Goal: Task Accomplishment & Management: Manage account settings

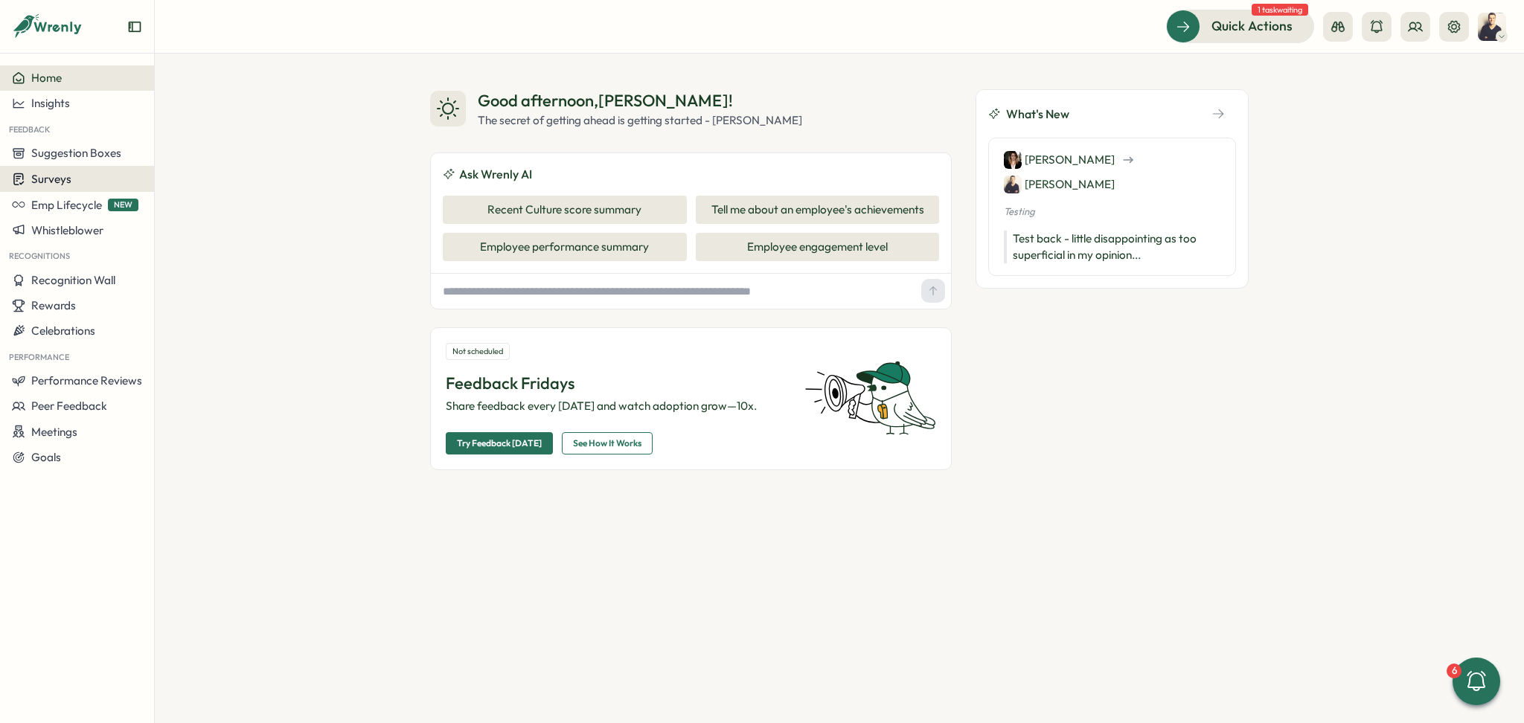
click at [55, 173] on span "Surveys" at bounding box center [51, 179] width 40 height 14
click at [1425, 27] on button at bounding box center [1415, 27] width 30 height 30
click at [1413, 94] on div "User Groups" at bounding box center [1416, 102] width 94 height 16
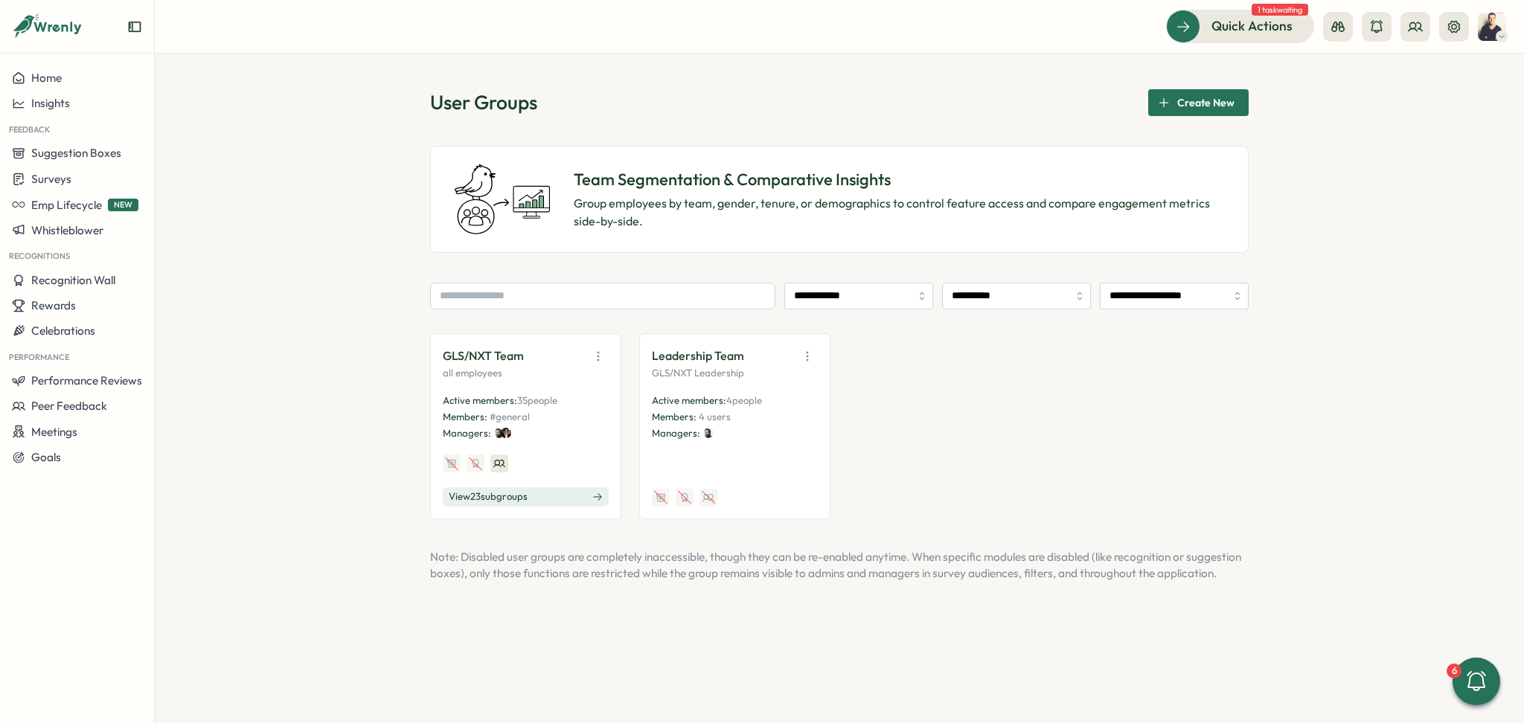
click at [527, 498] on span "View 23 sub groups" at bounding box center [488, 496] width 79 height 13
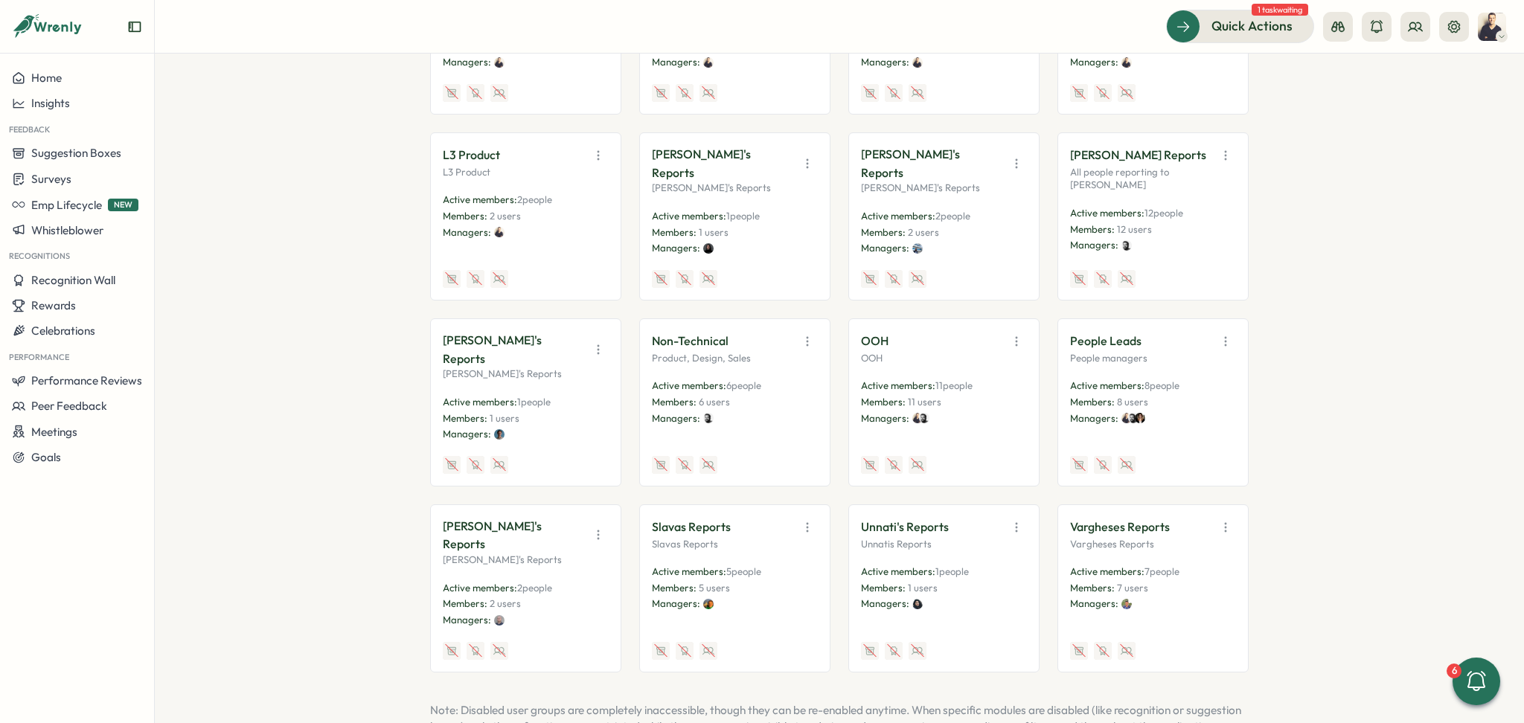
scroll to position [640, 0]
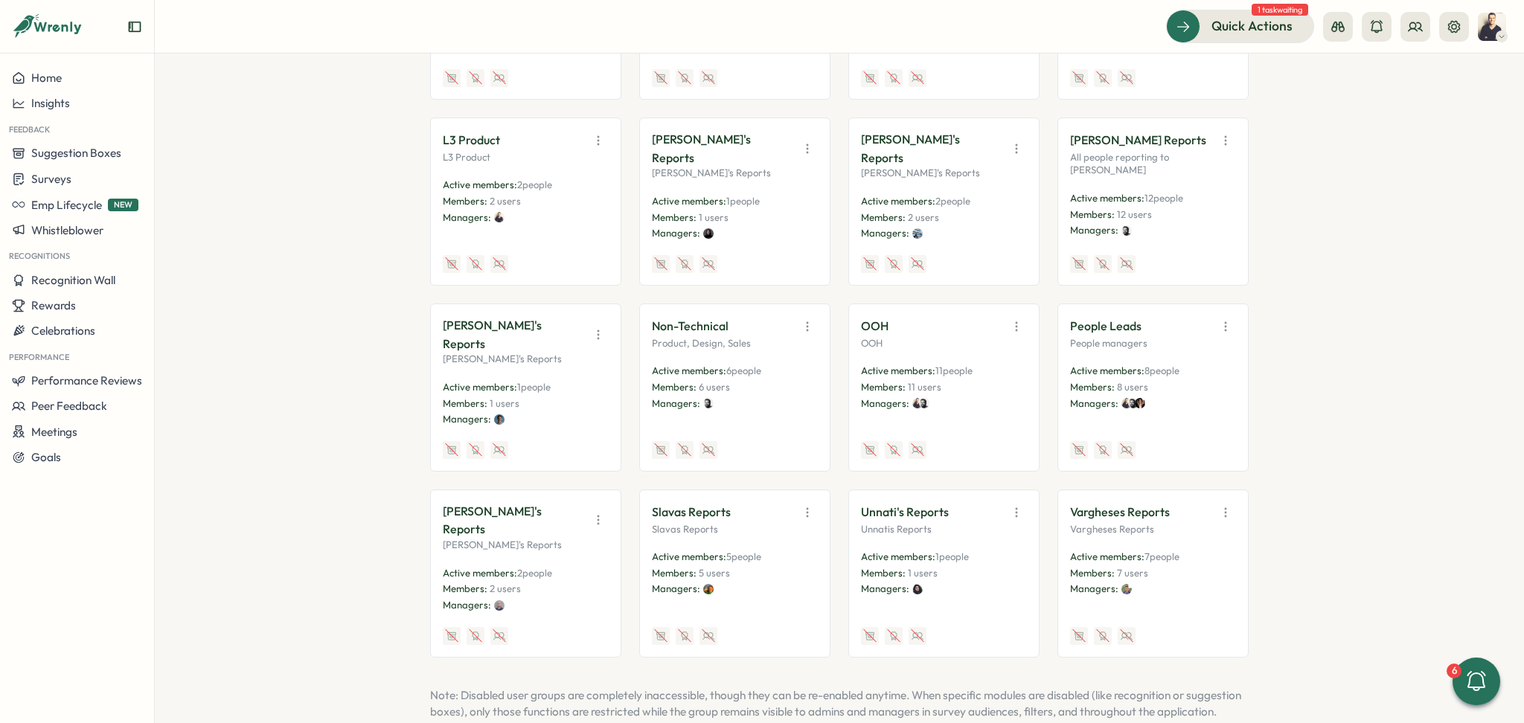
click at [1221, 505] on icon "button" at bounding box center [1225, 512] width 15 height 15
click at [1219, 558] on button "Edit" at bounding box center [1188, 570] width 94 height 25
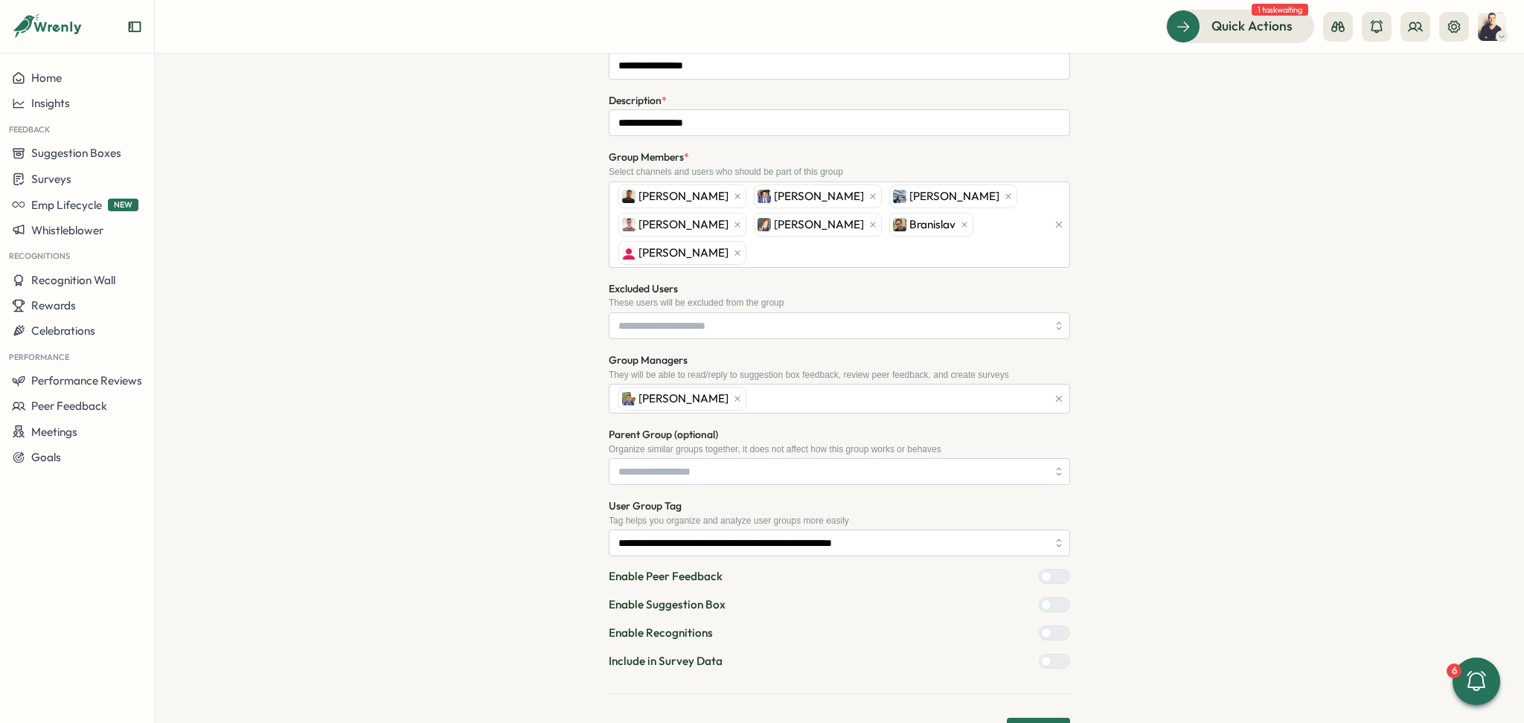
scroll to position [202, 0]
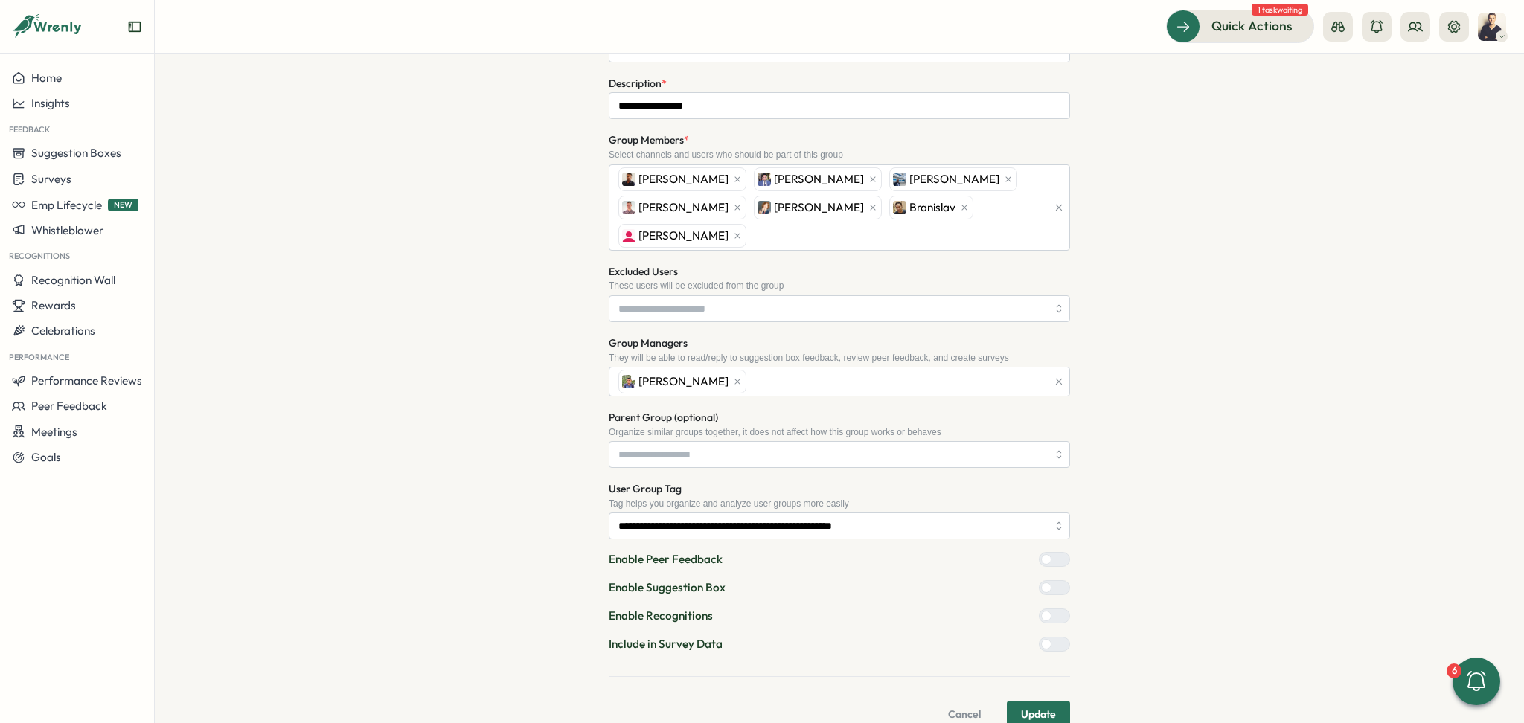
click at [960, 702] on span "Cancel" at bounding box center [964, 714] width 33 height 25
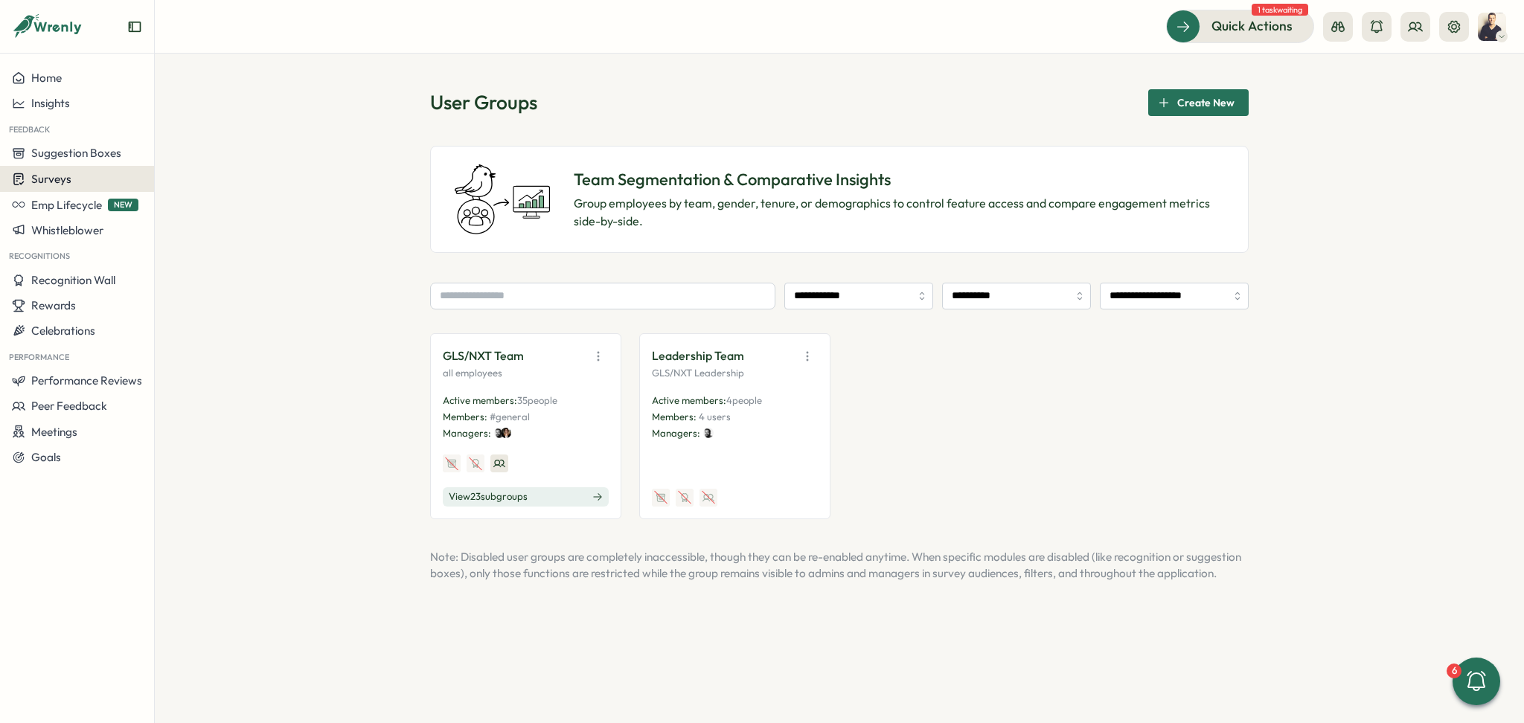
click at [67, 174] on span "Surveys" at bounding box center [51, 179] width 40 height 14
click at [230, 155] on div "Insights" at bounding box center [213, 151] width 111 height 16
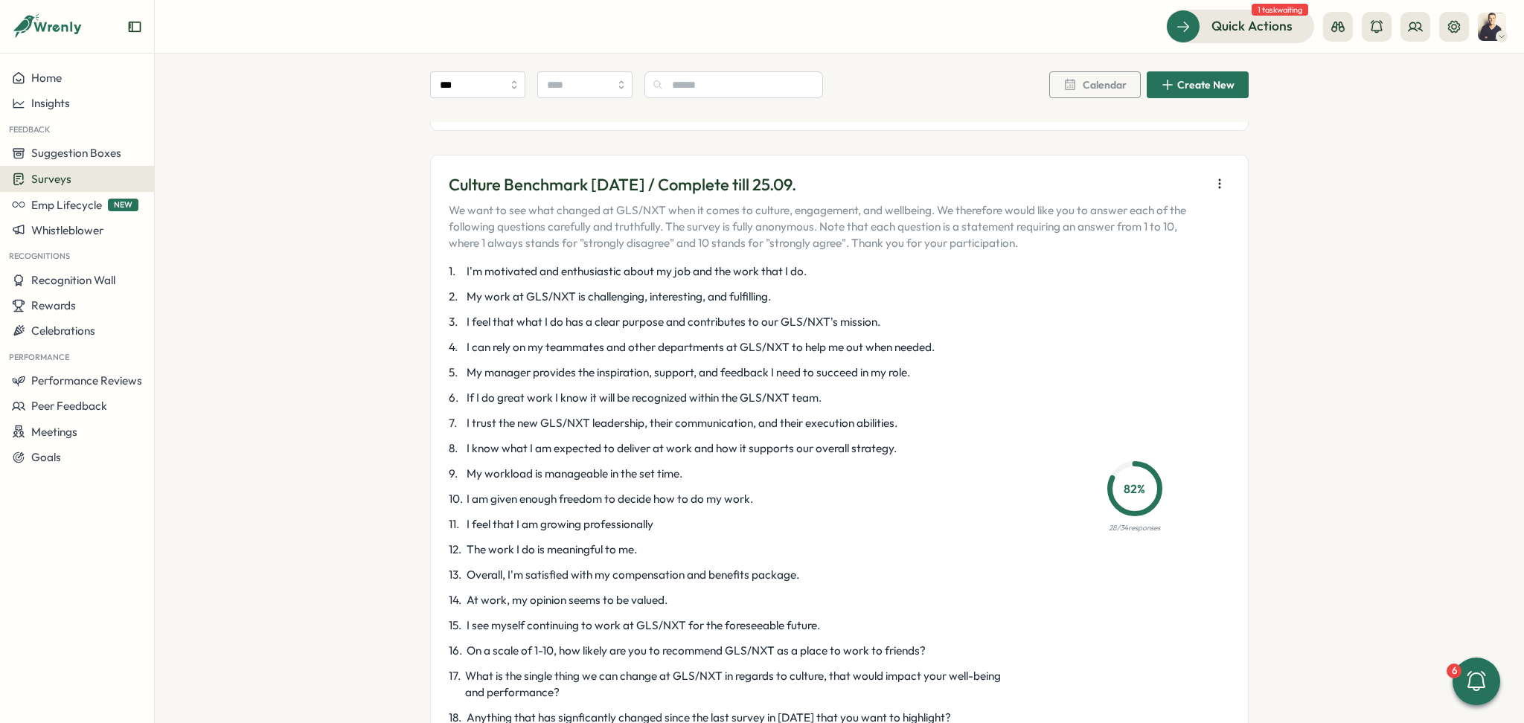
scroll to position [3174, 0]
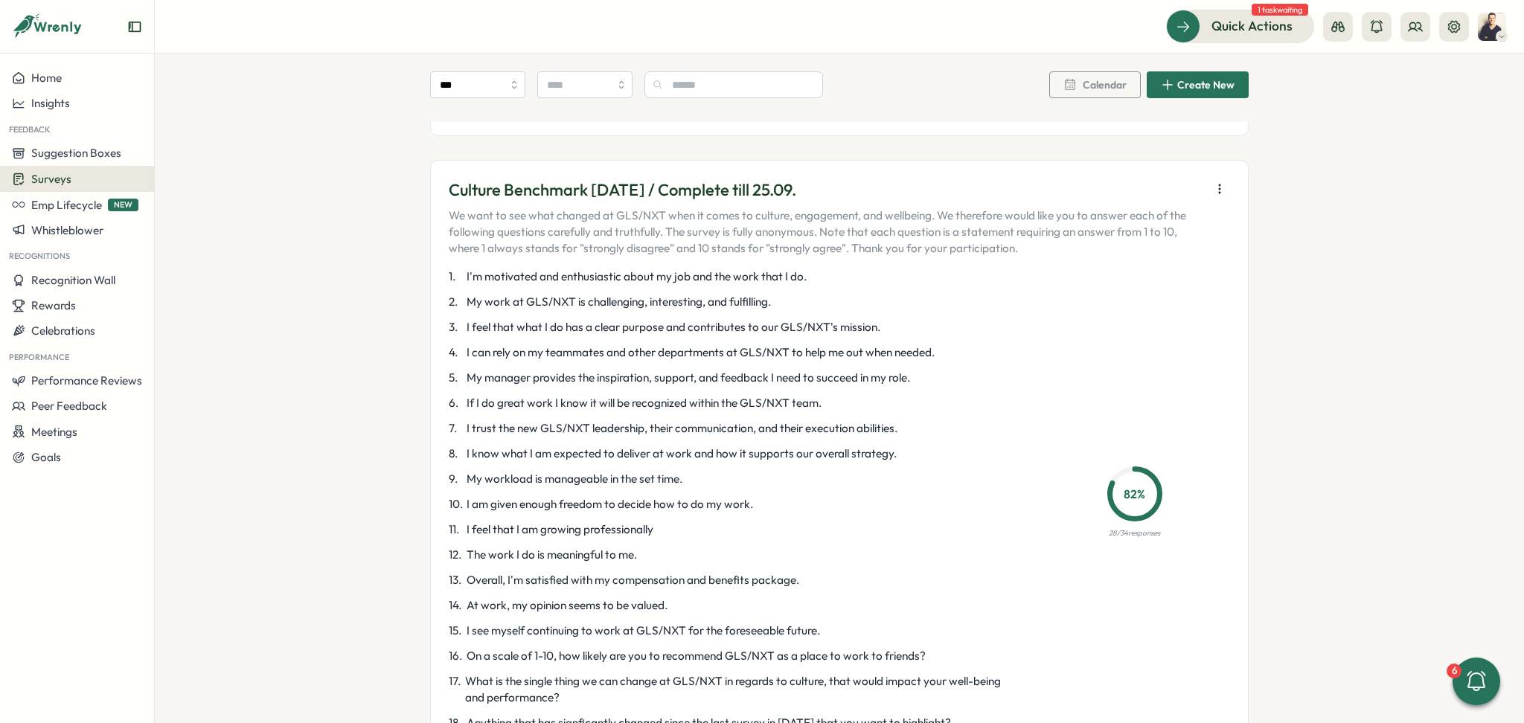
click at [1219, 190] on icon "button" at bounding box center [1219, 189] width 1 height 8
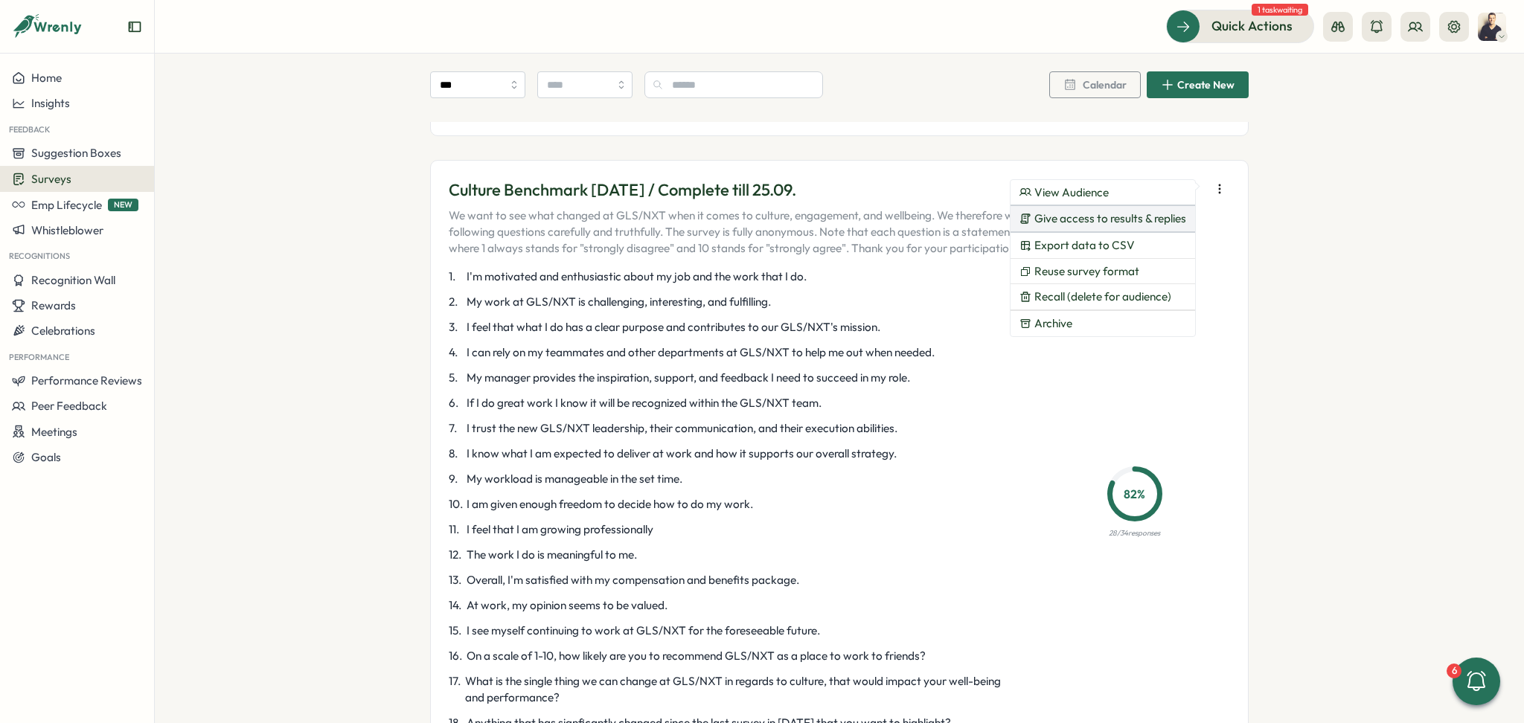
click at [1097, 216] on span "Give access to results & replies" at bounding box center [1110, 218] width 152 height 13
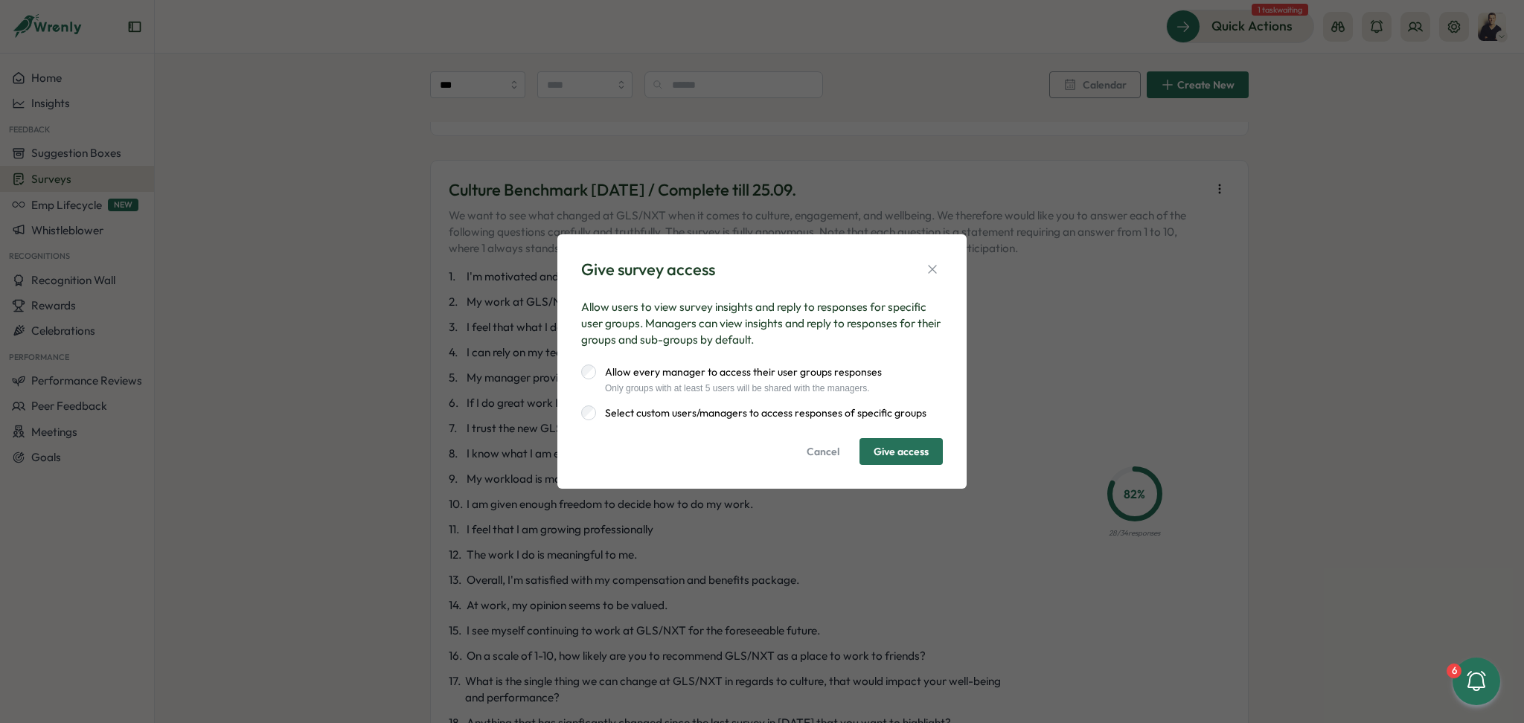
click at [636, 415] on label "Select custom users/managers to access responses of specific groups" at bounding box center [761, 412] width 330 height 15
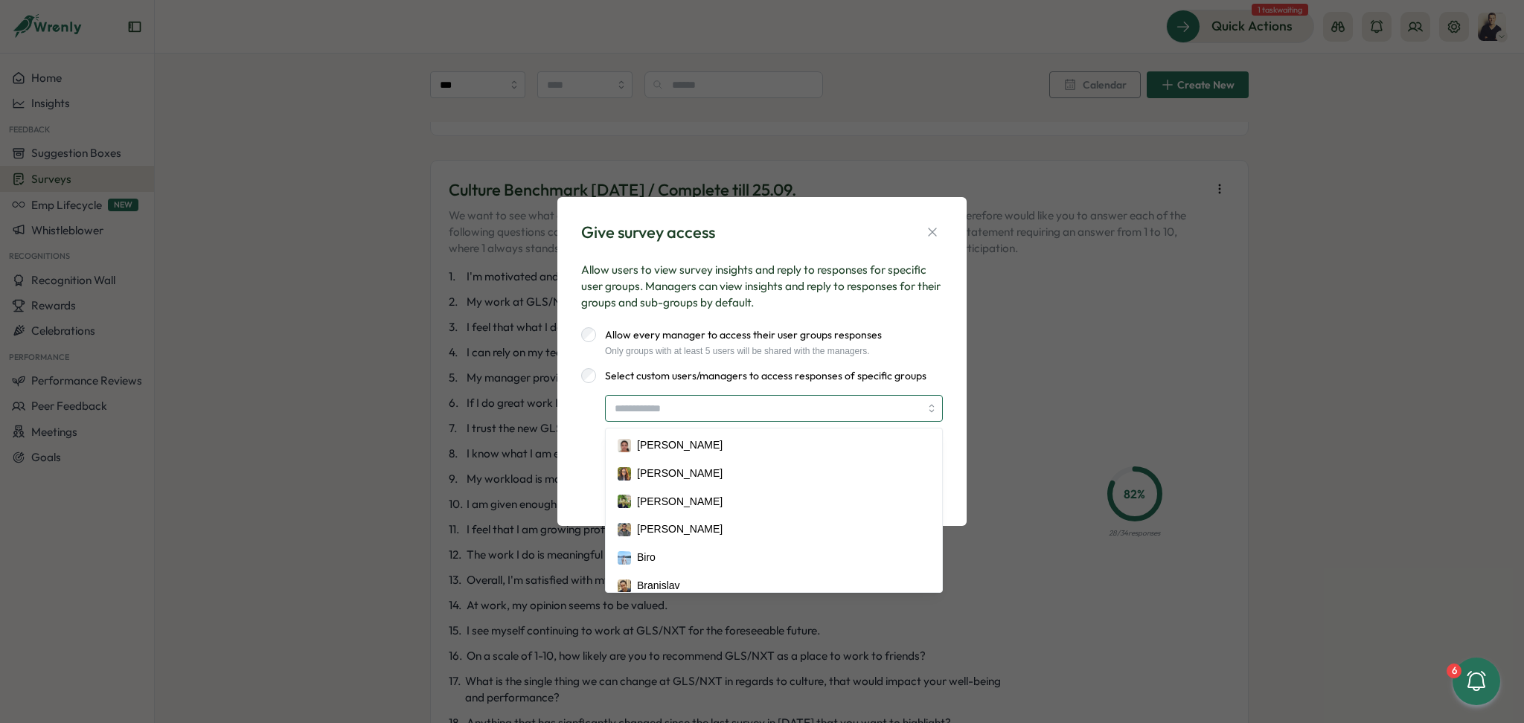
click at [688, 414] on input "search" at bounding box center [767, 408] width 305 height 25
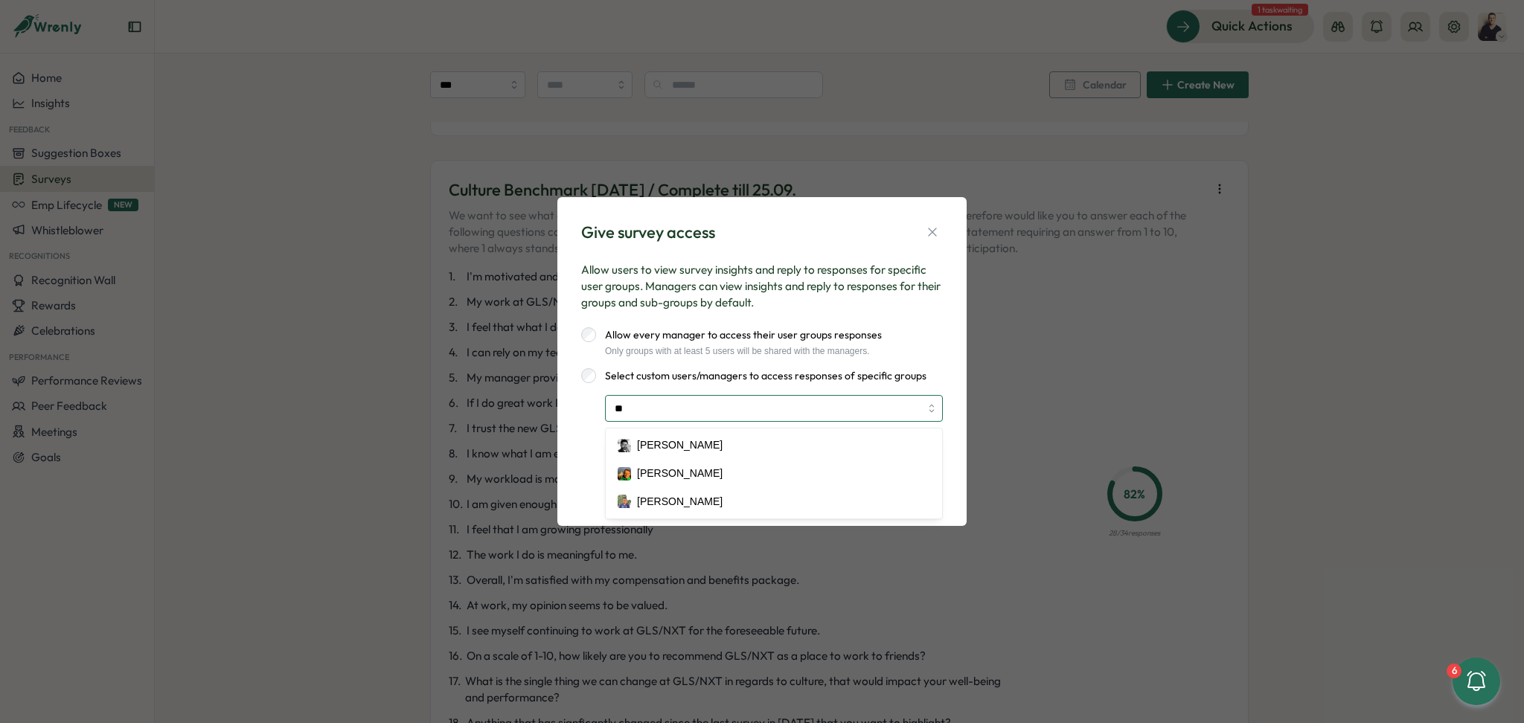
type input "***"
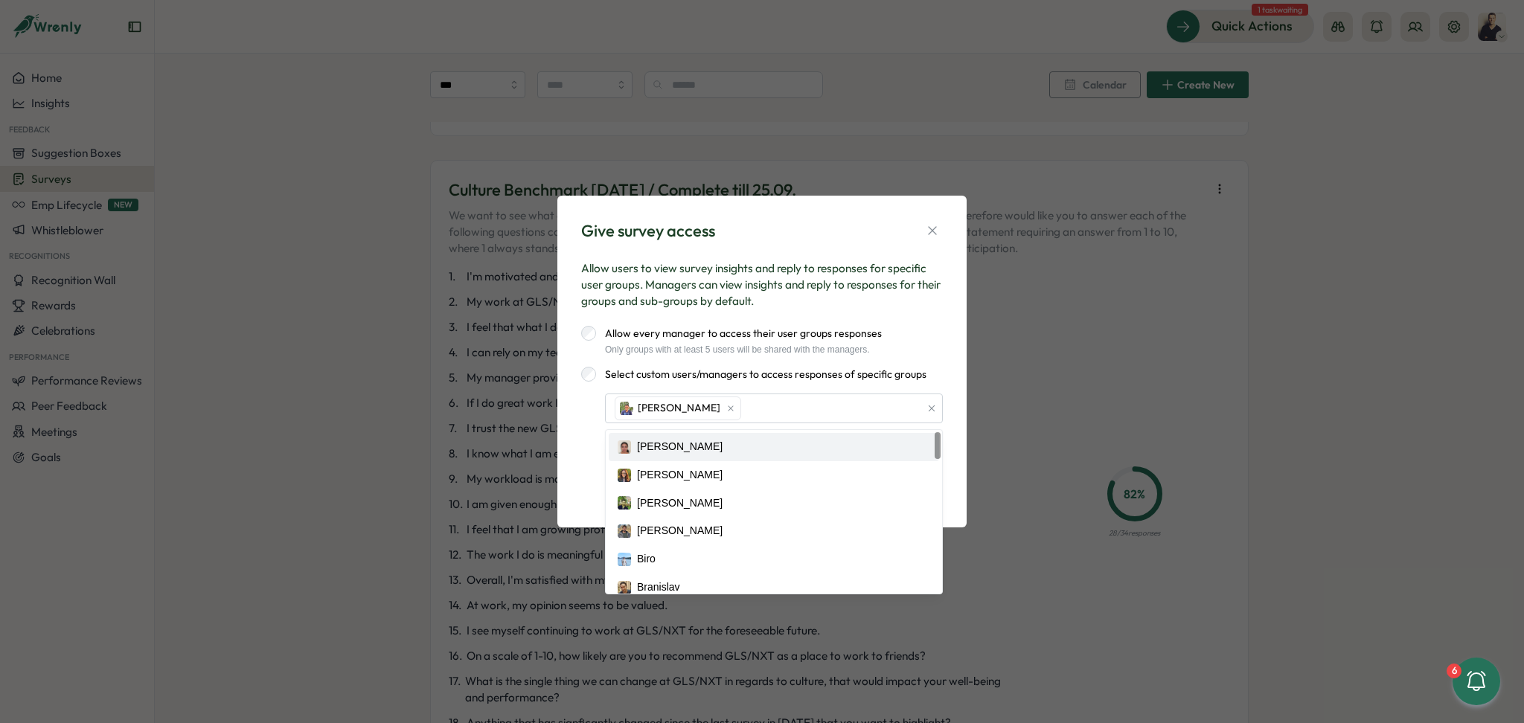
click at [589, 432] on div "Varghese Akhila Labhishetty Anna Romatskaia Anuj Kumar Bilal Muhammad Biro Bran…" at bounding box center [762, 426] width 362 height 65
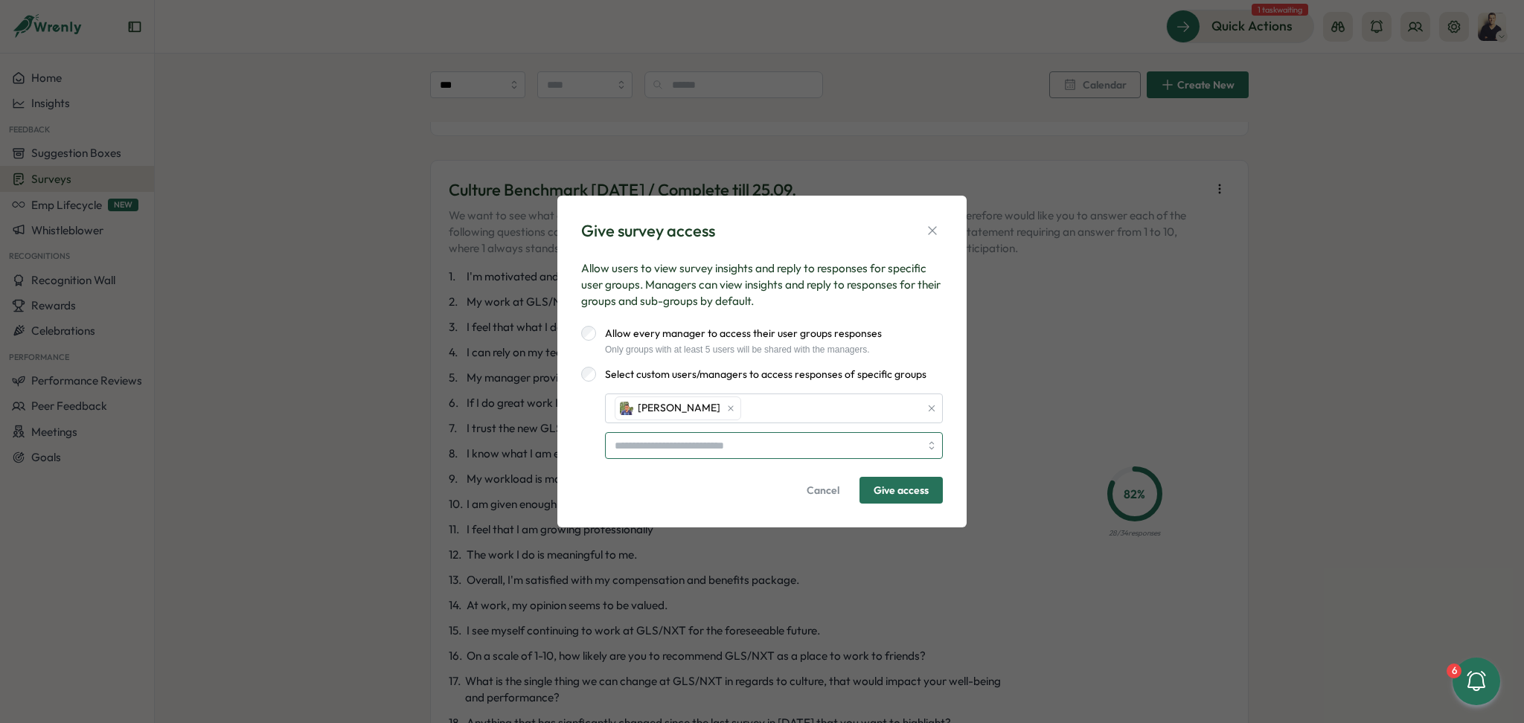
click at [687, 444] on input "search" at bounding box center [767, 445] width 305 height 25
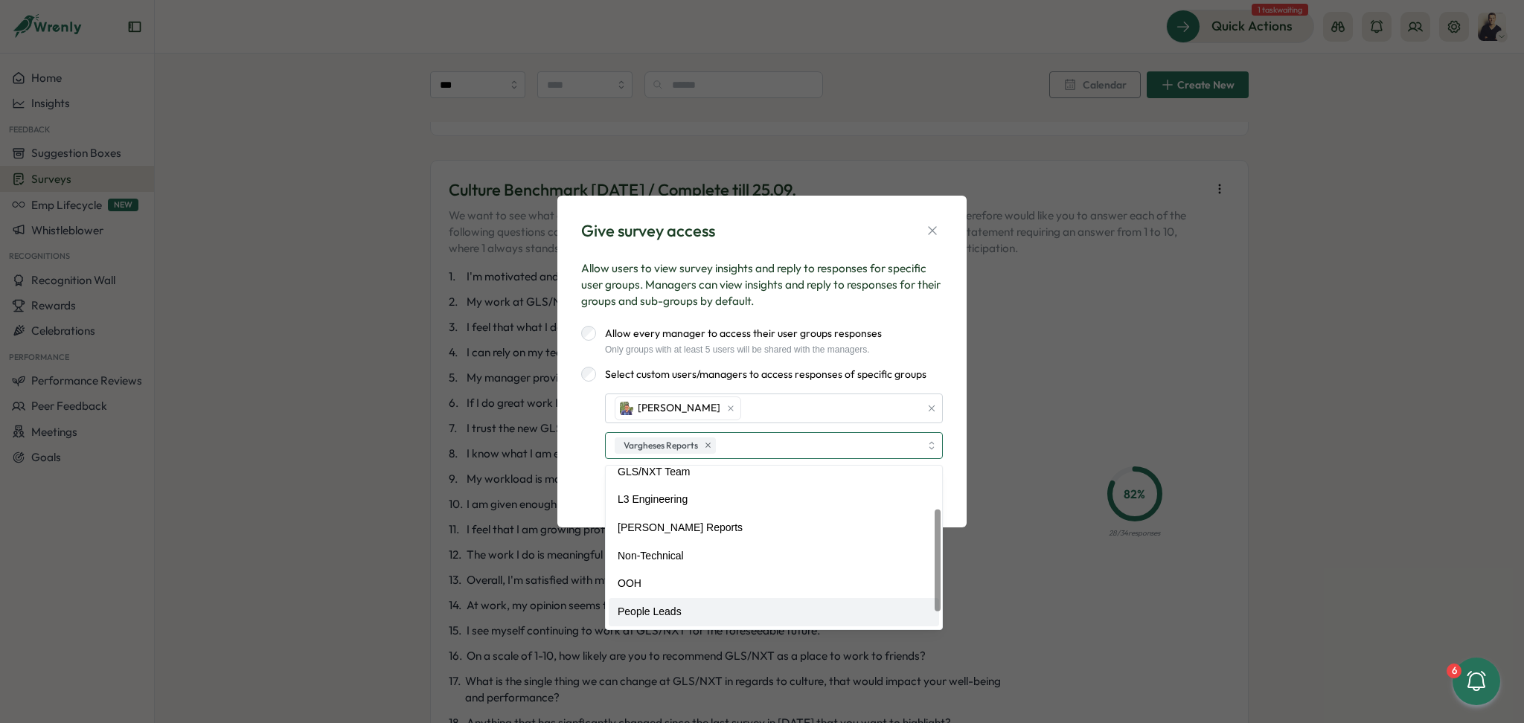
scroll to position [66, 0]
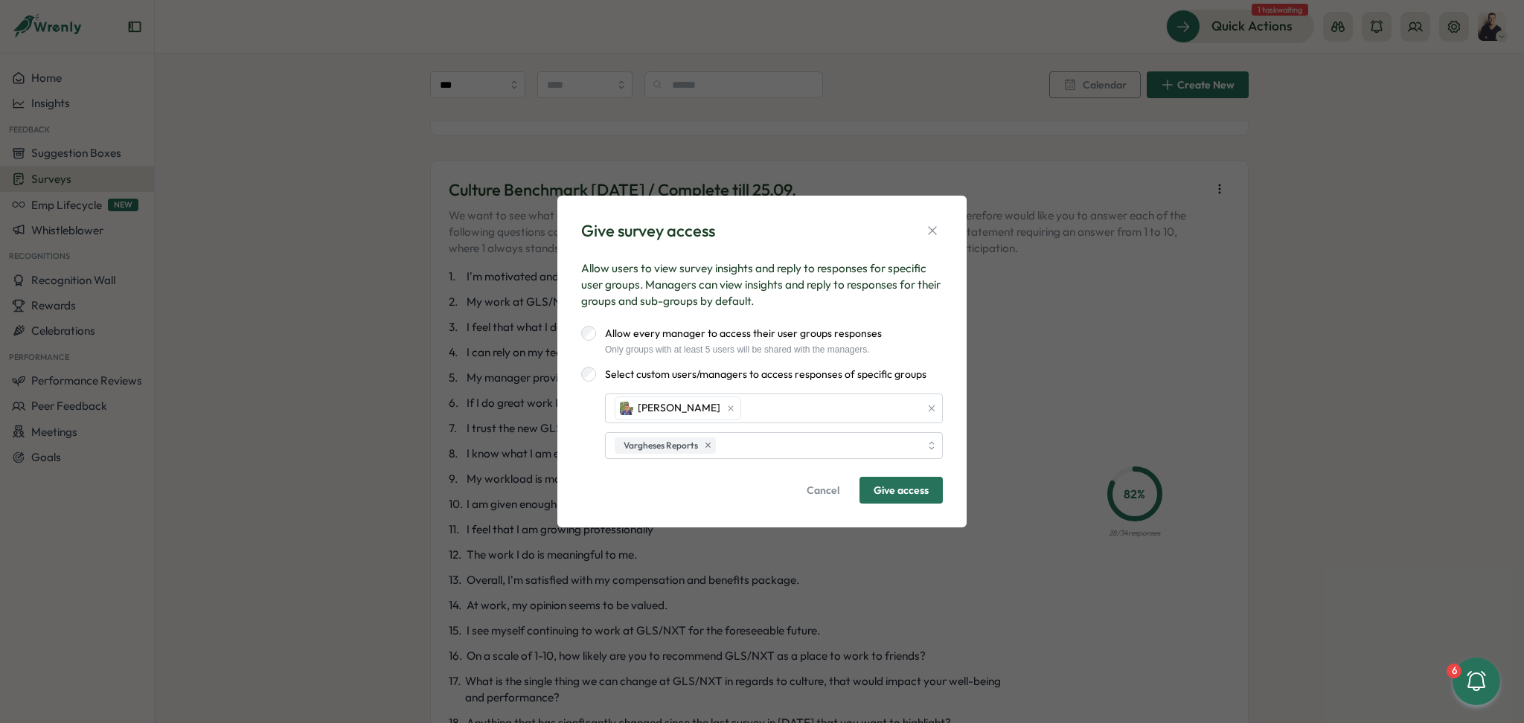
click at [964, 374] on div "Give survey access Allow users to view survey insights and reply to responses f…" at bounding box center [761, 362] width 409 height 332
click at [895, 491] on span "Give access" at bounding box center [900, 490] width 55 height 25
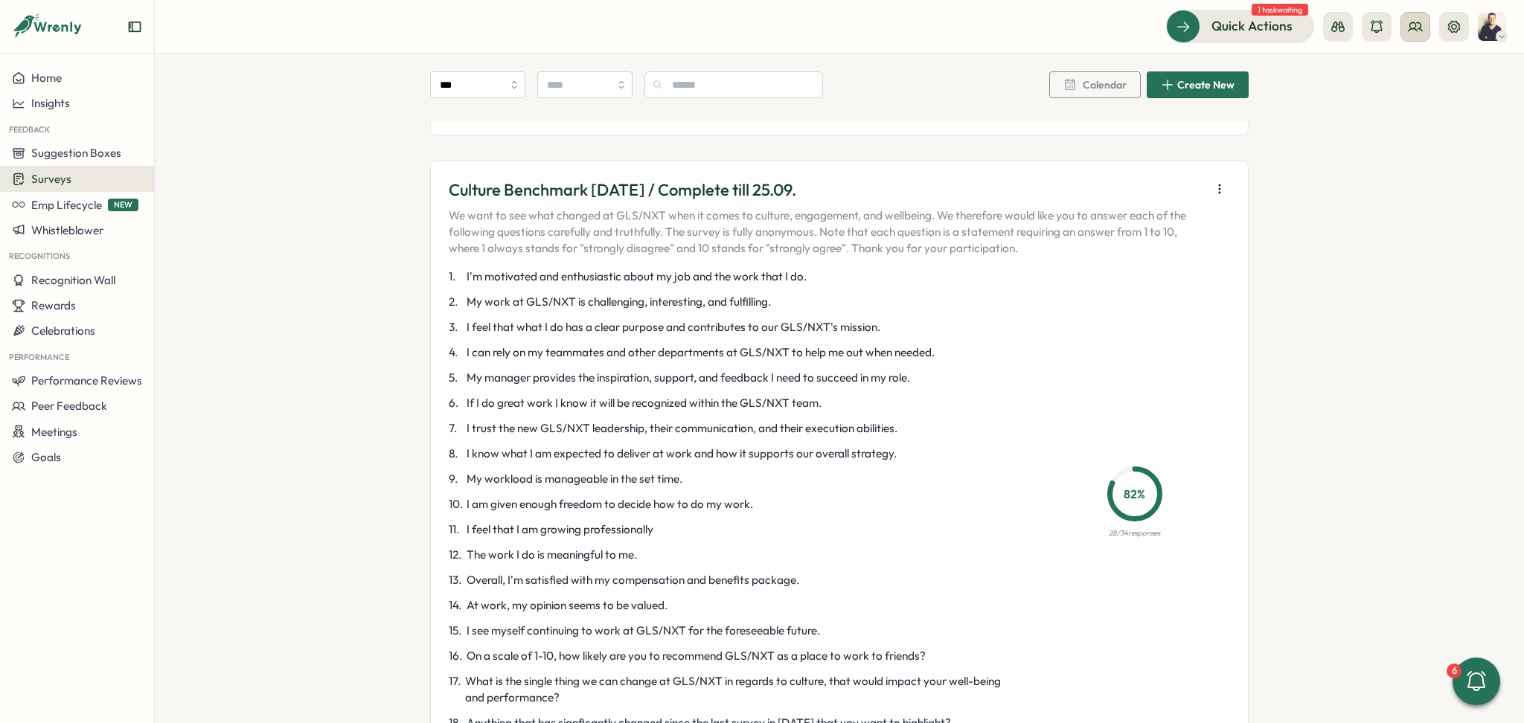
click at [1415, 29] on icon at bounding box center [1414, 26] width 13 height 8
click at [1422, 63] on div "Org Members" at bounding box center [1416, 74] width 112 height 28
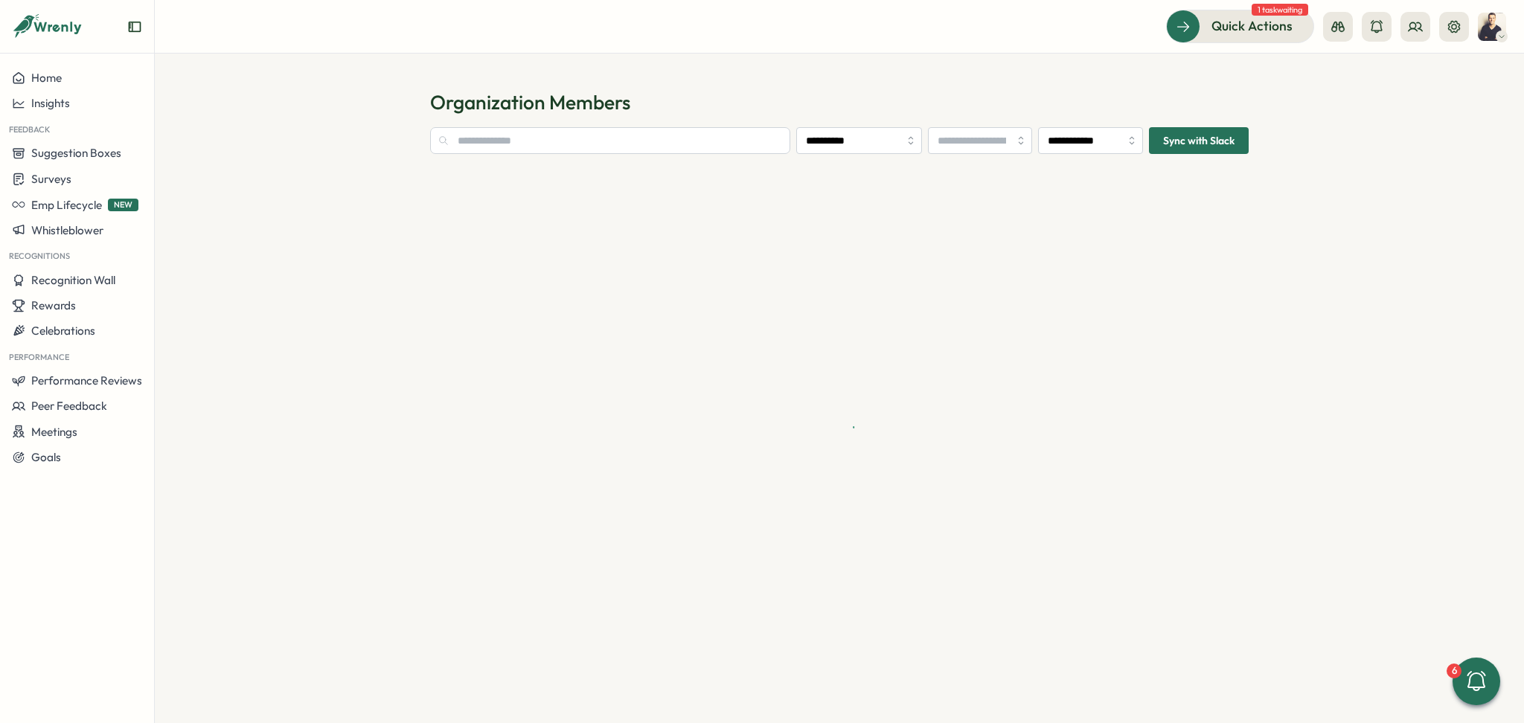
type input "**********"
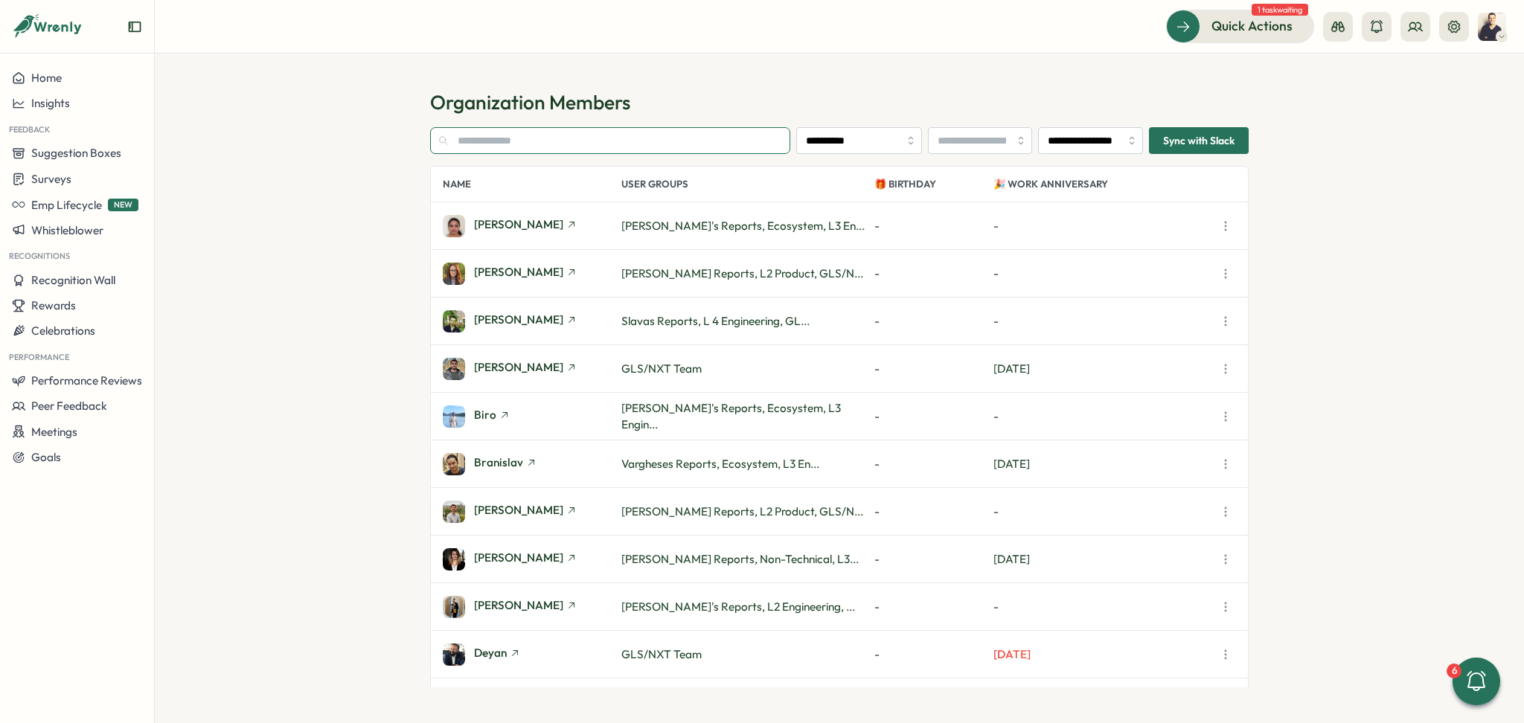
click at [529, 144] on input "text" at bounding box center [610, 140] width 360 height 27
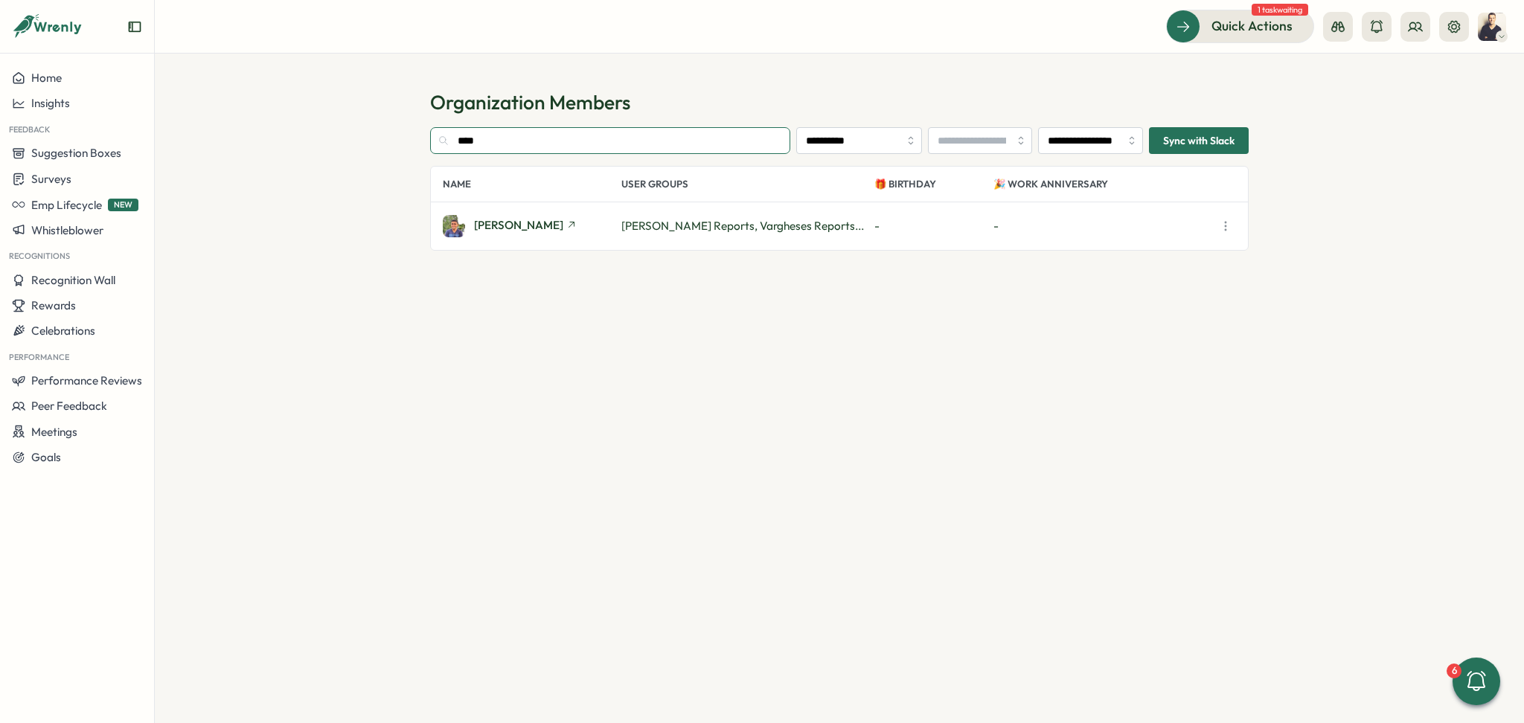
type input "****"
click at [551, 230] on div "[PERSON_NAME]" at bounding box center [532, 226] width 179 height 22
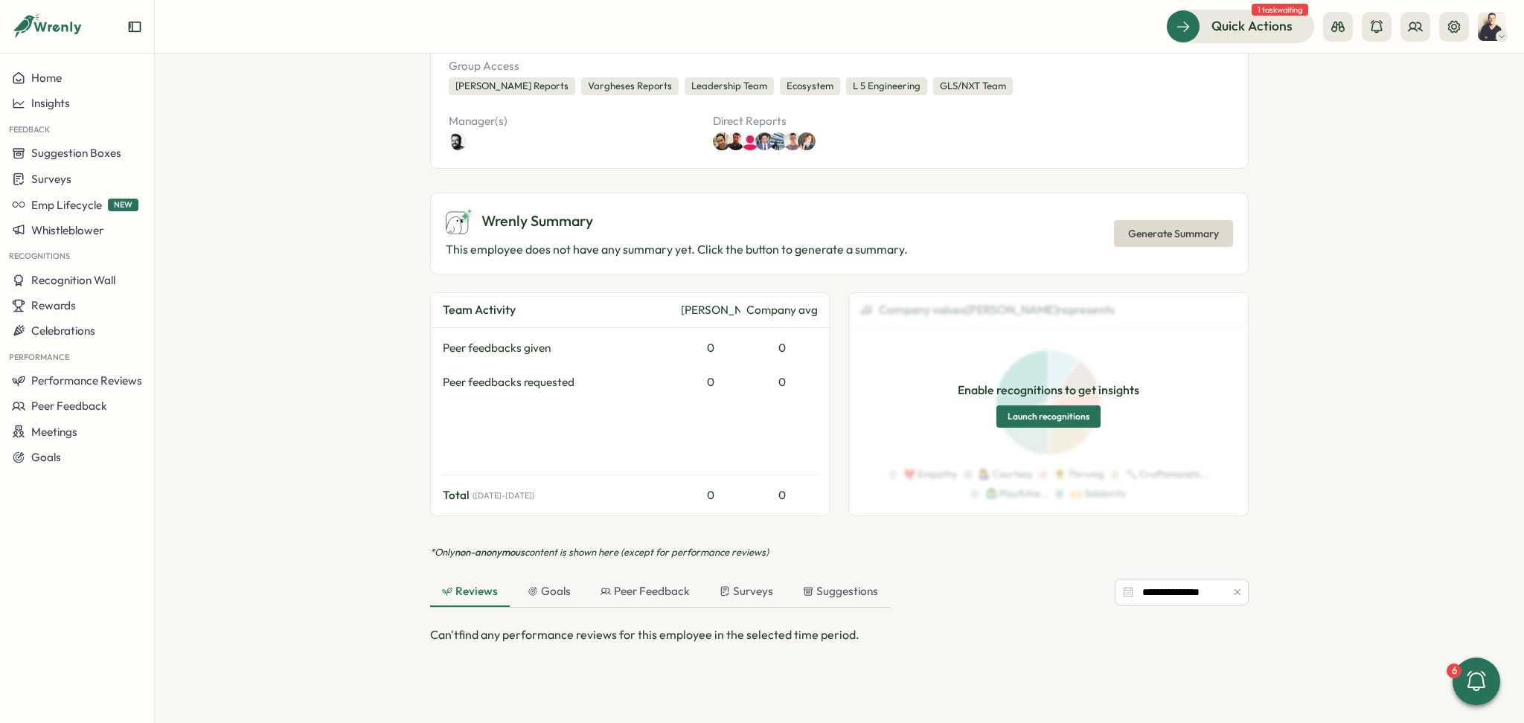
scroll to position [94, 0]
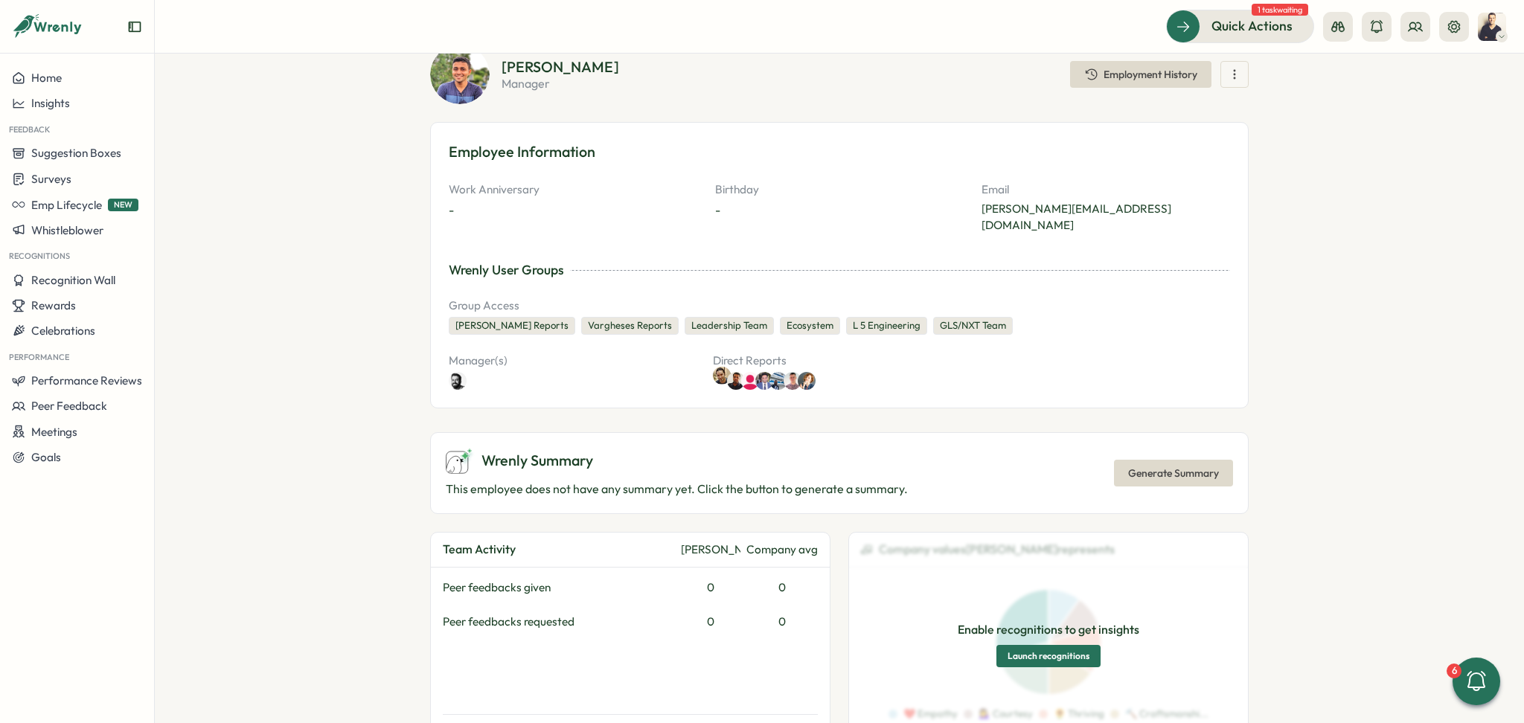
click at [715, 367] on img at bounding box center [722, 376] width 18 height 18
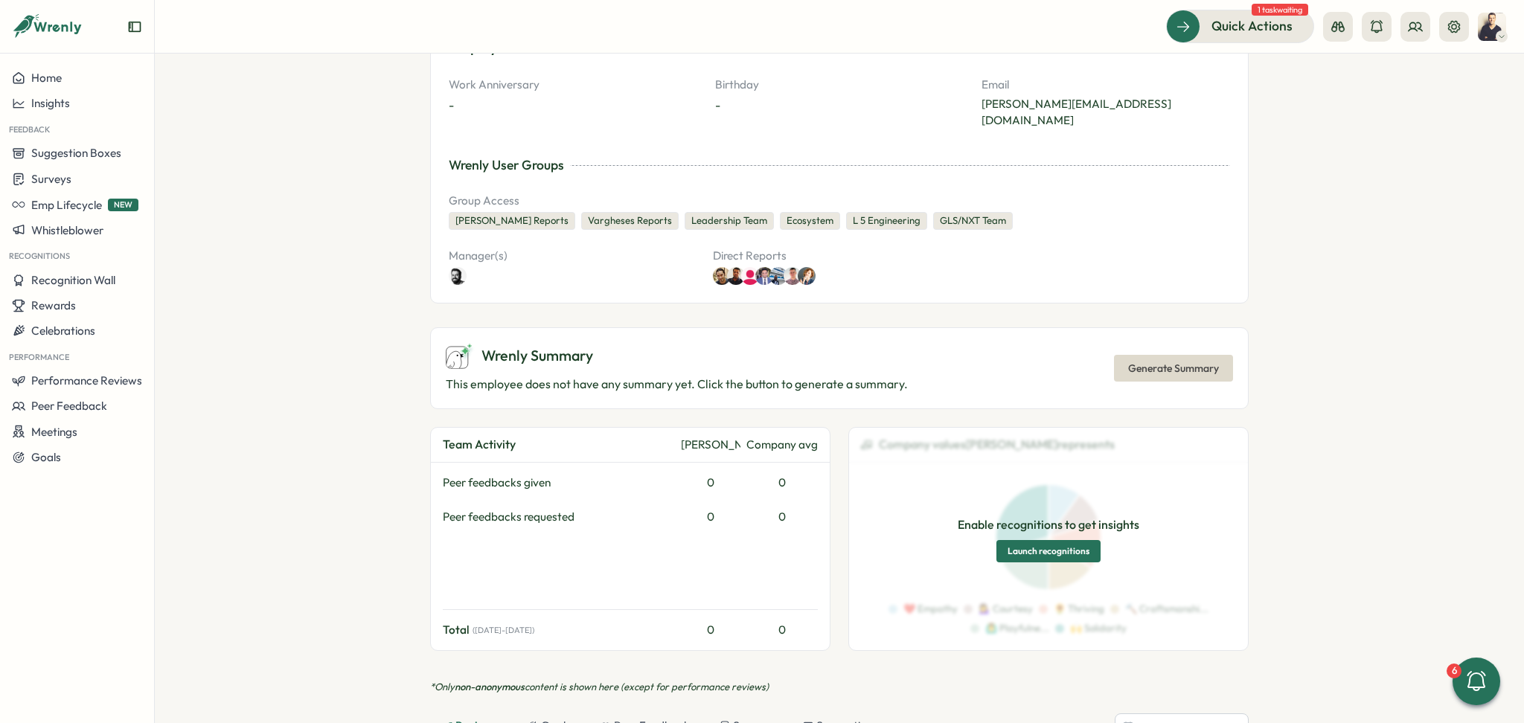
scroll to position [590, 0]
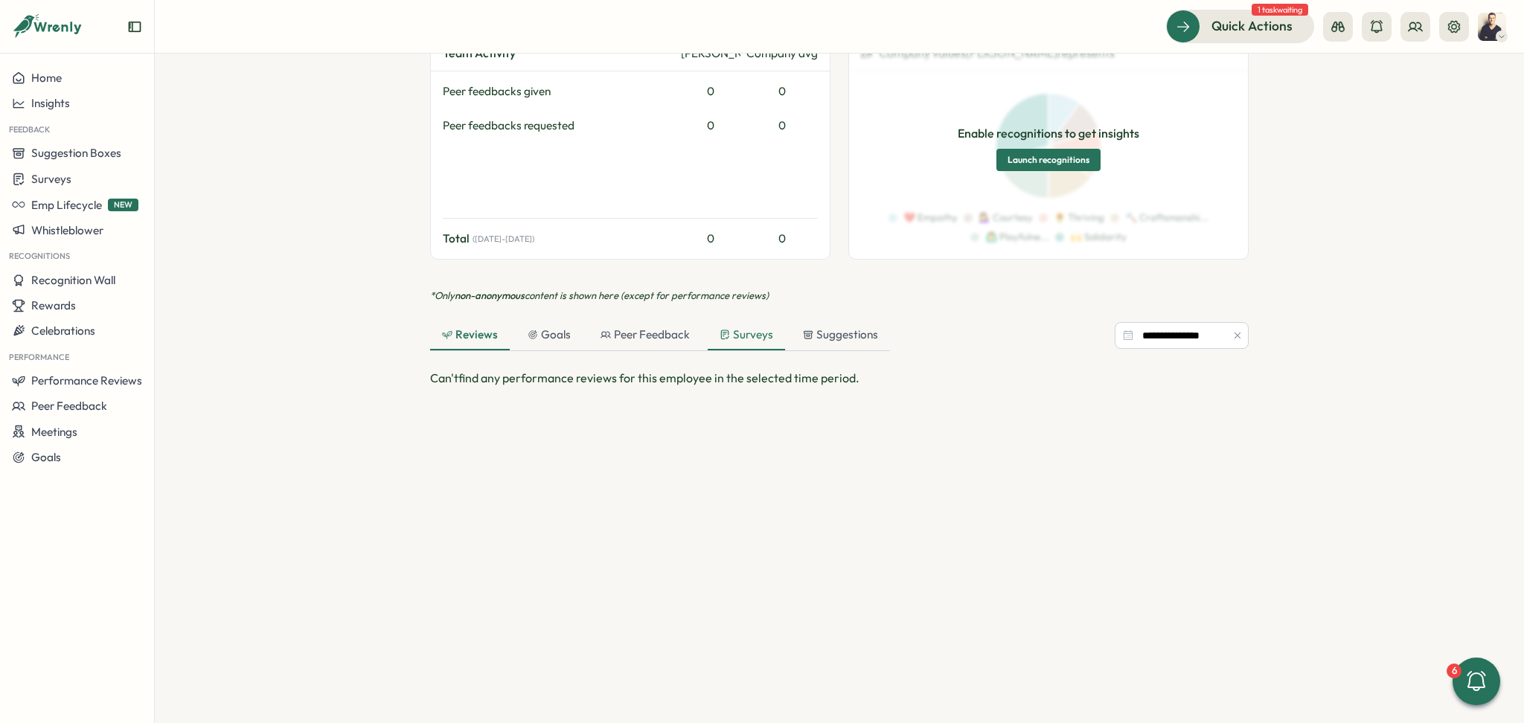
click at [763, 327] on div "Surveys" at bounding box center [746, 335] width 54 height 16
click at [680, 327] on div "Peer Feedback" at bounding box center [644, 335] width 89 height 16
click at [795, 321] on div "Suggestions" at bounding box center [840, 336] width 99 height 30
click at [544, 327] on div "Goals" at bounding box center [548, 335] width 43 height 16
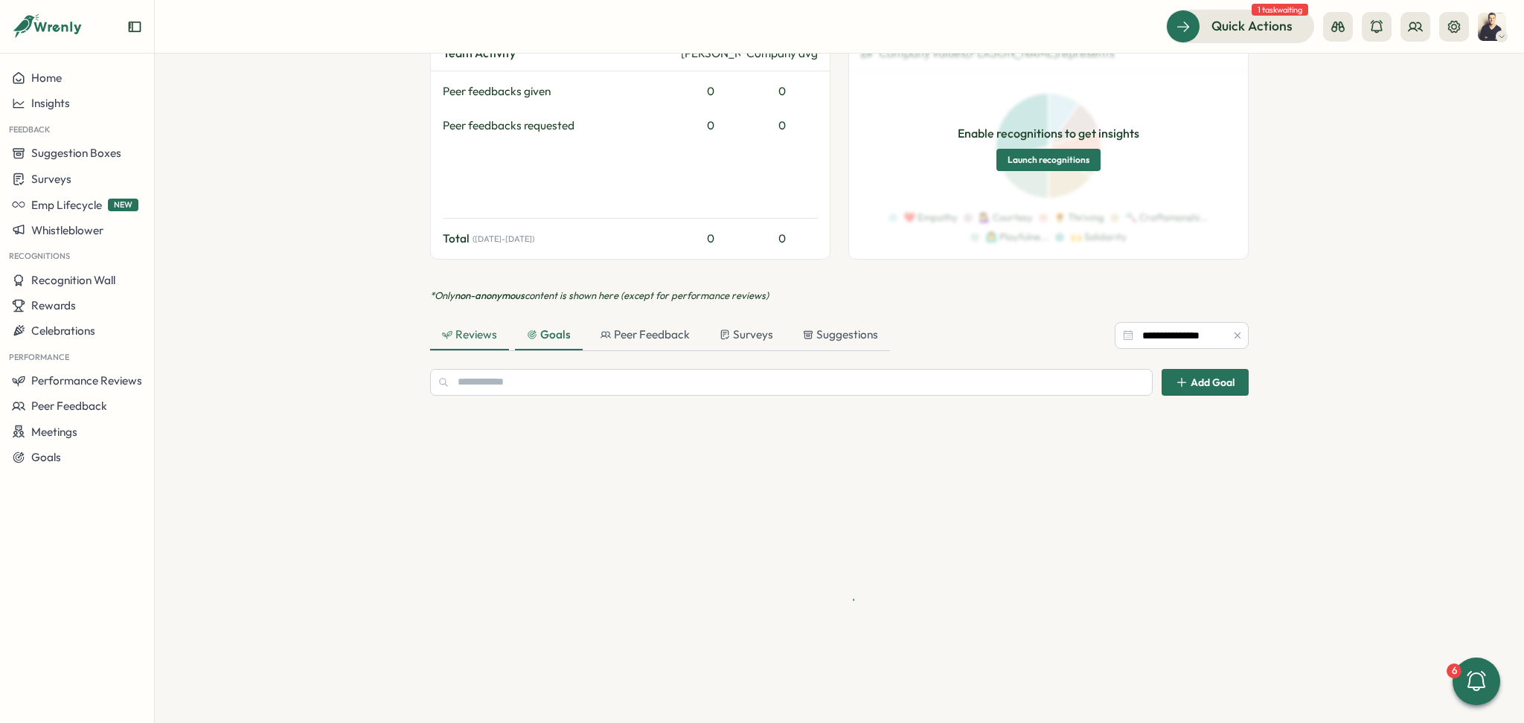
click at [469, 327] on div "Reviews" at bounding box center [469, 335] width 55 height 16
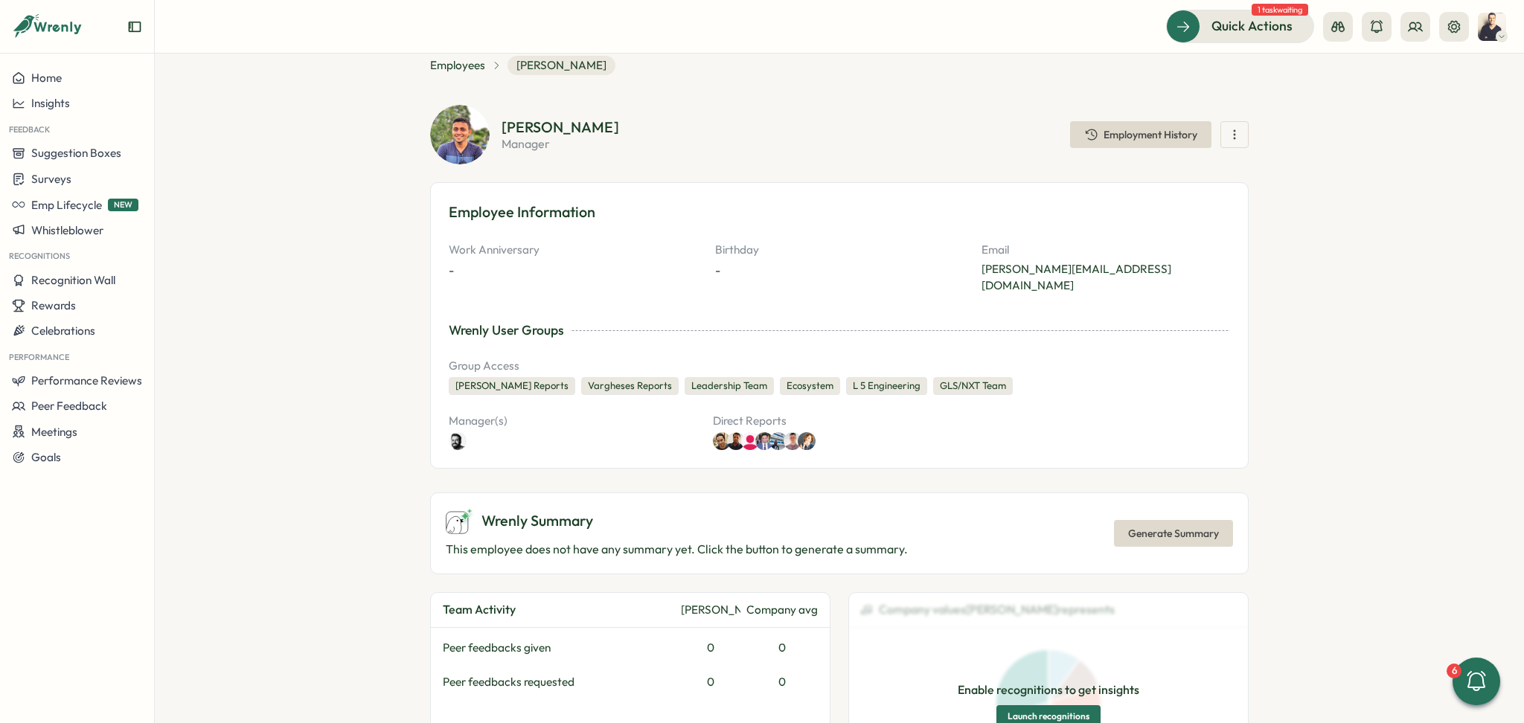
scroll to position [0, 0]
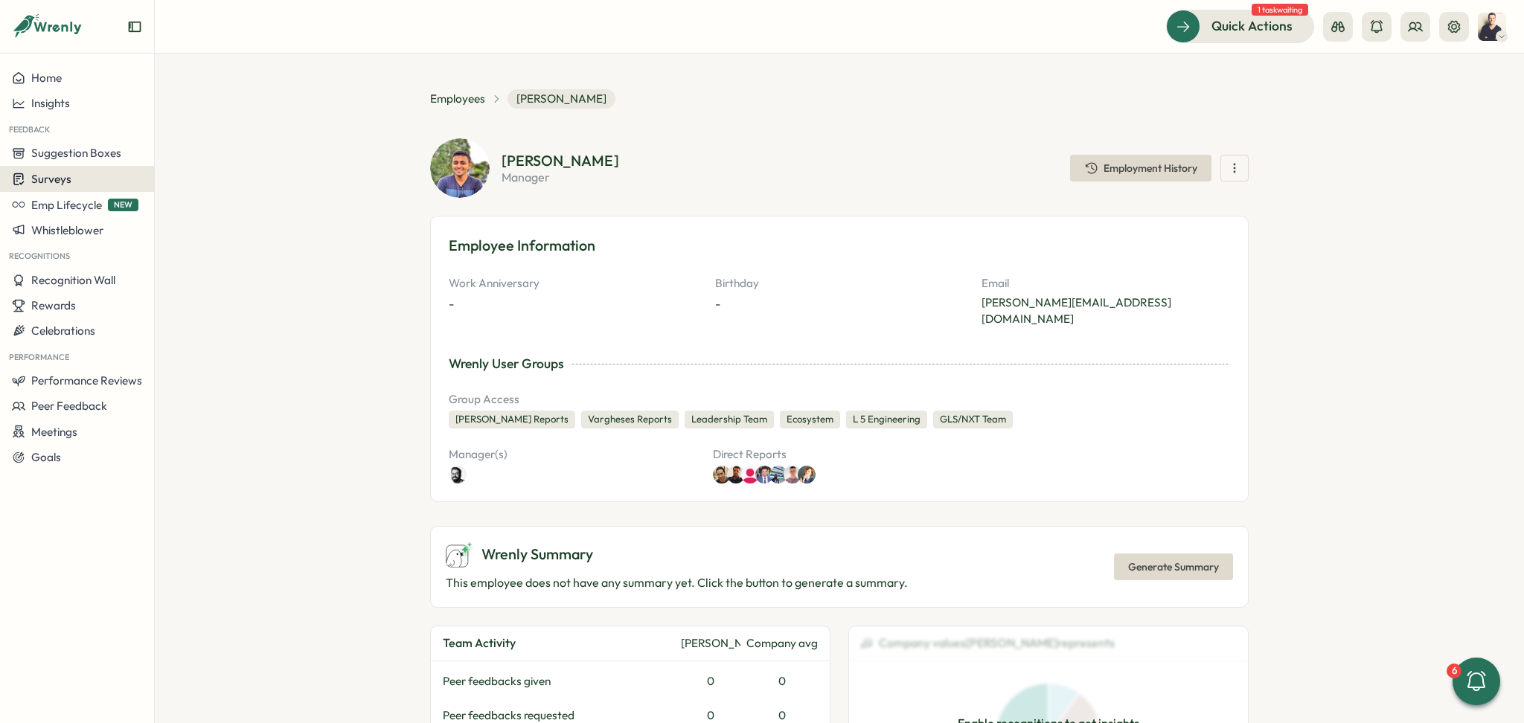
click at [77, 184] on div "Surveys" at bounding box center [77, 179] width 130 height 14
click at [234, 190] on div "Onboarding Surveys" at bounding box center [213, 179] width 123 height 28
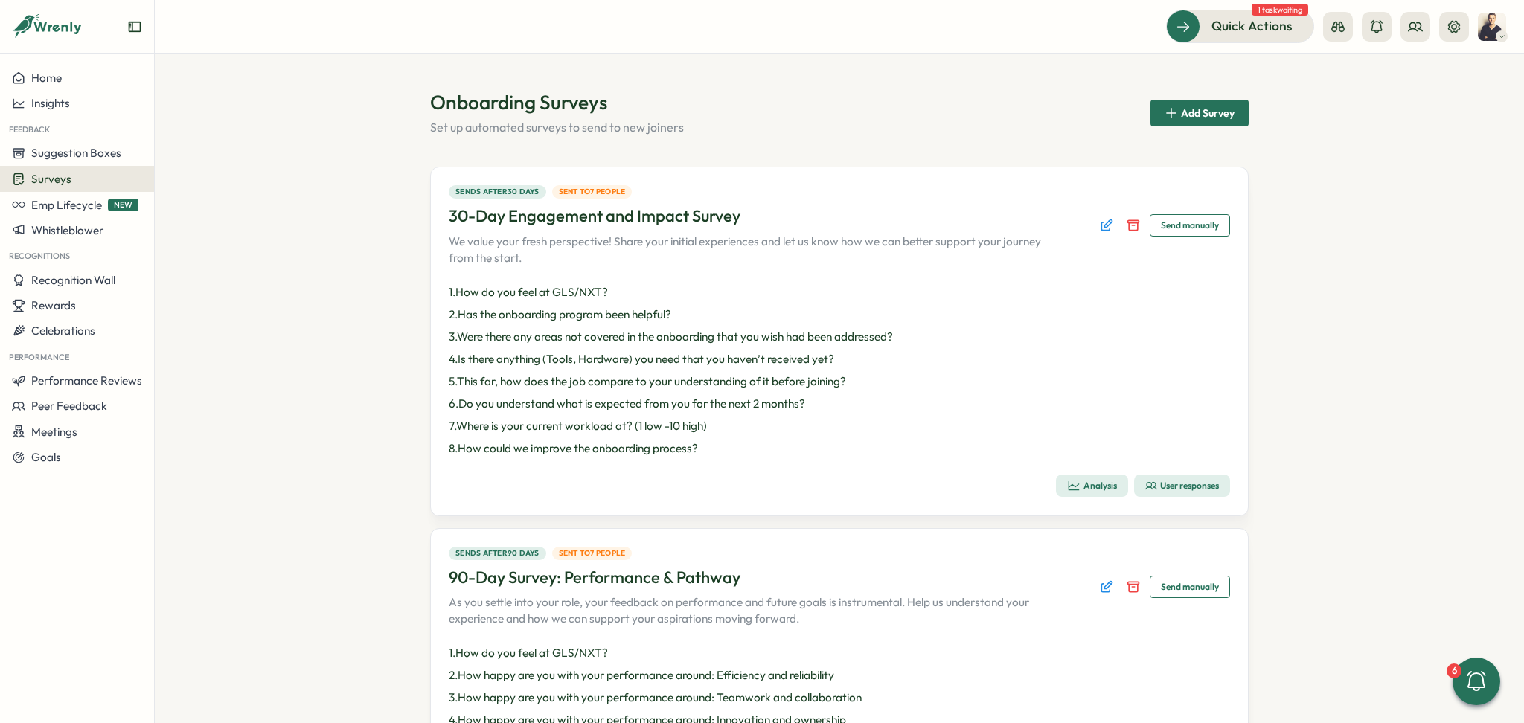
click at [1177, 483] on div "User responses" at bounding box center [1182, 486] width 74 height 12
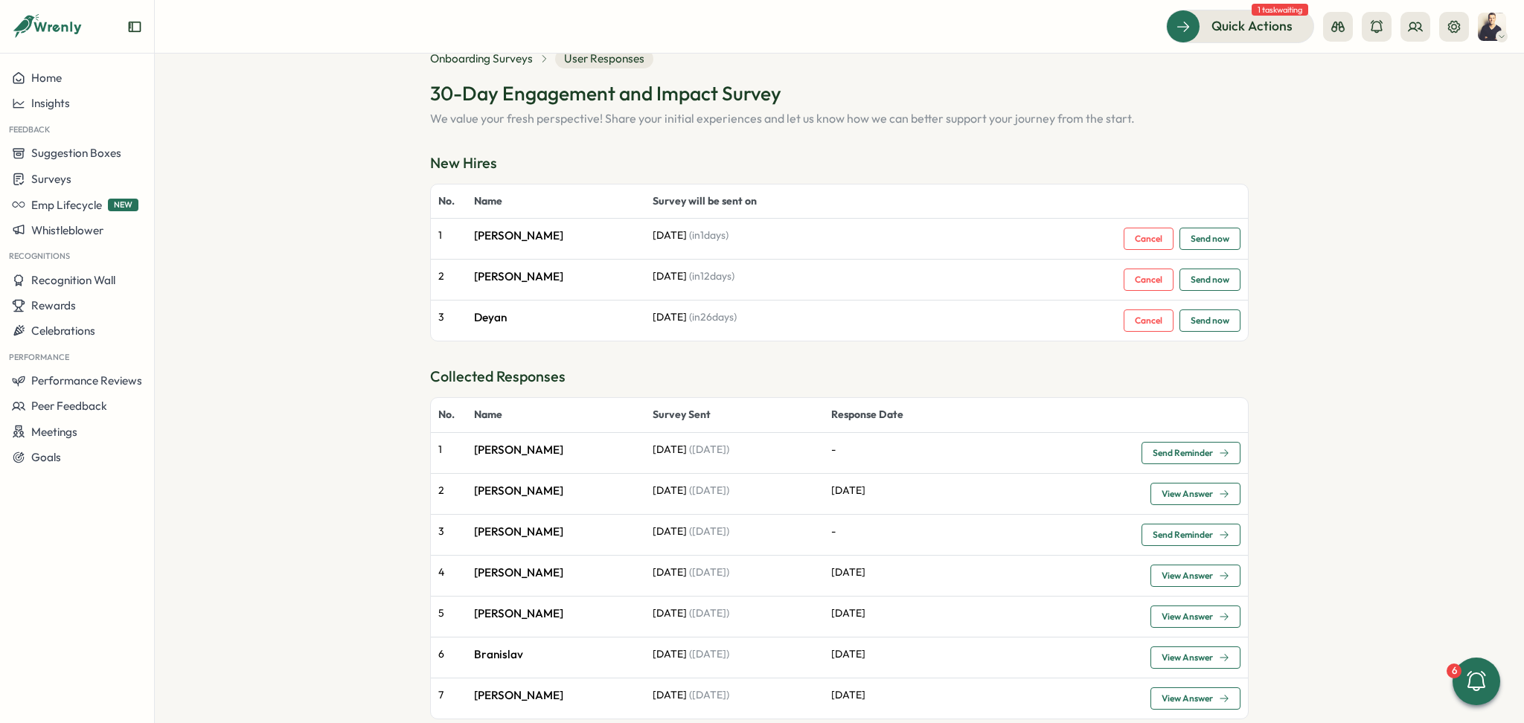
scroll to position [72, 0]
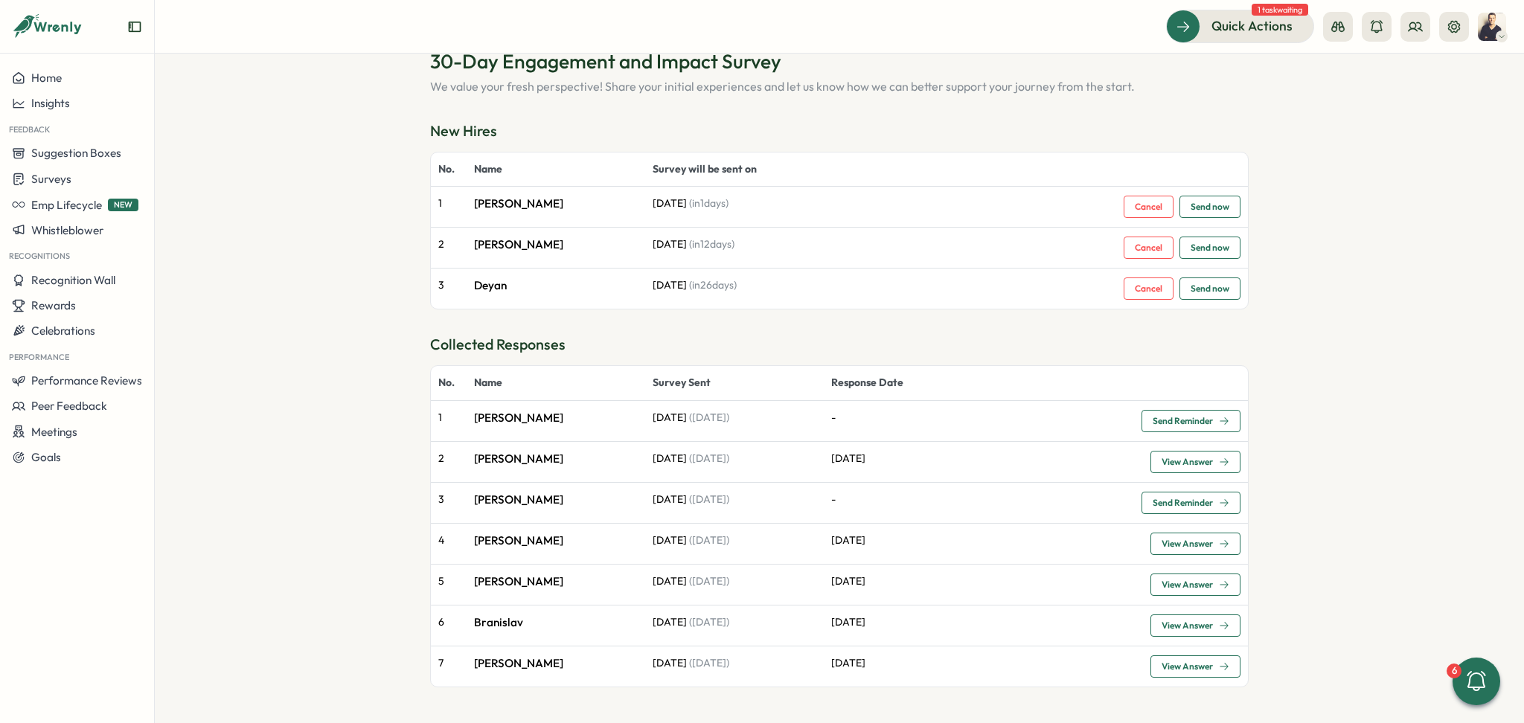
drag, startPoint x: 501, startPoint y: 631, endPoint x: 793, endPoint y: 638, distance: 292.5
click at [501, 630] on p "Branislav" at bounding box center [556, 623] width 164 height 16
click at [1205, 625] on span "View Answer" at bounding box center [1186, 625] width 51 height 9
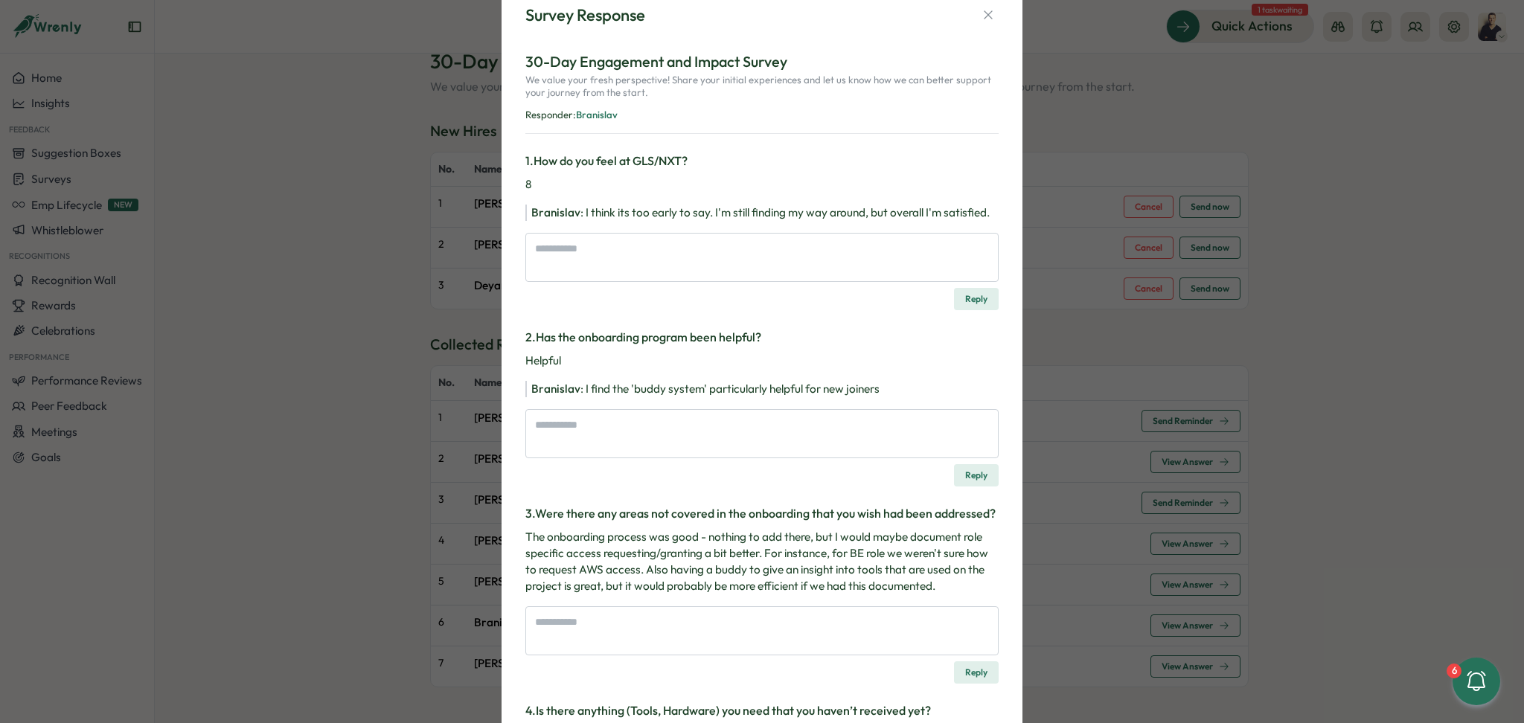
scroll to position [0, 0]
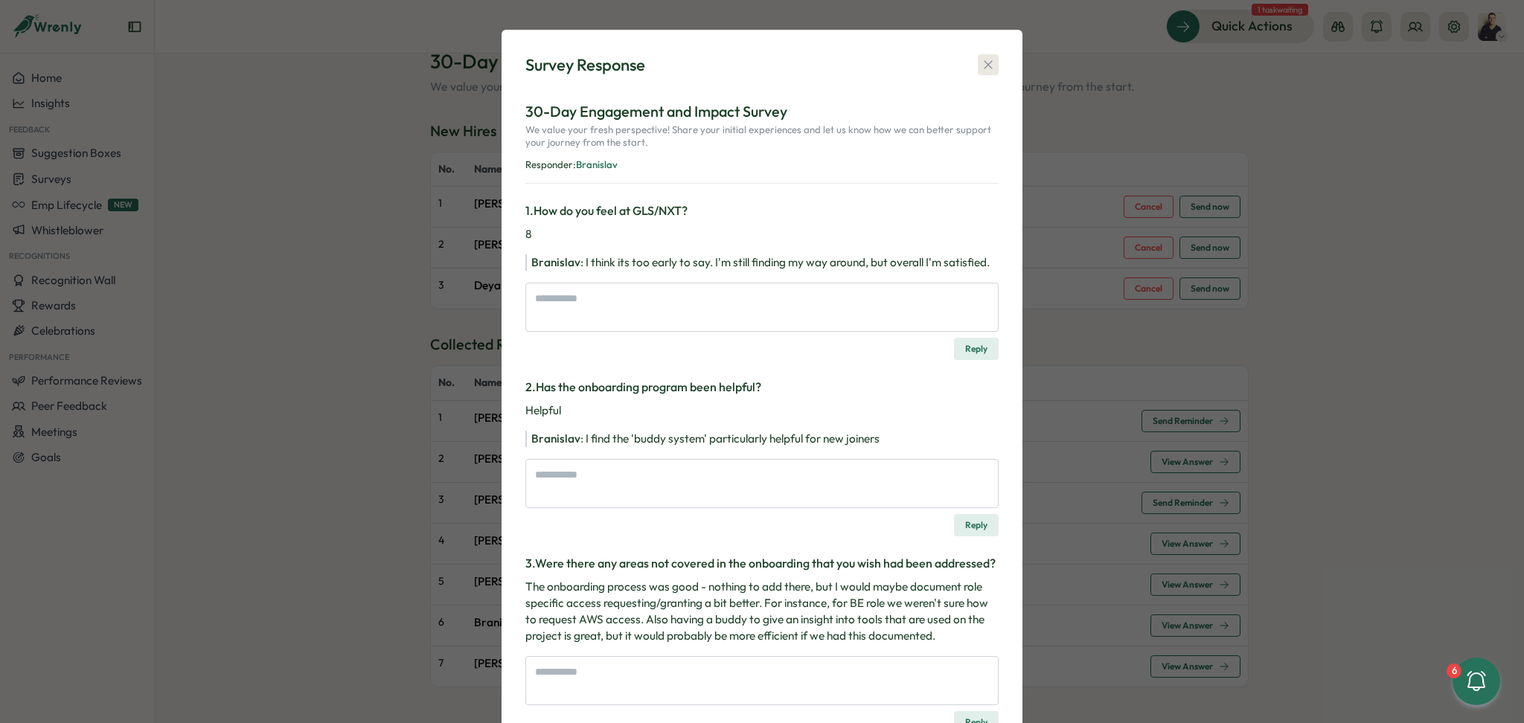
click at [989, 68] on icon "button" at bounding box center [988, 64] width 15 height 15
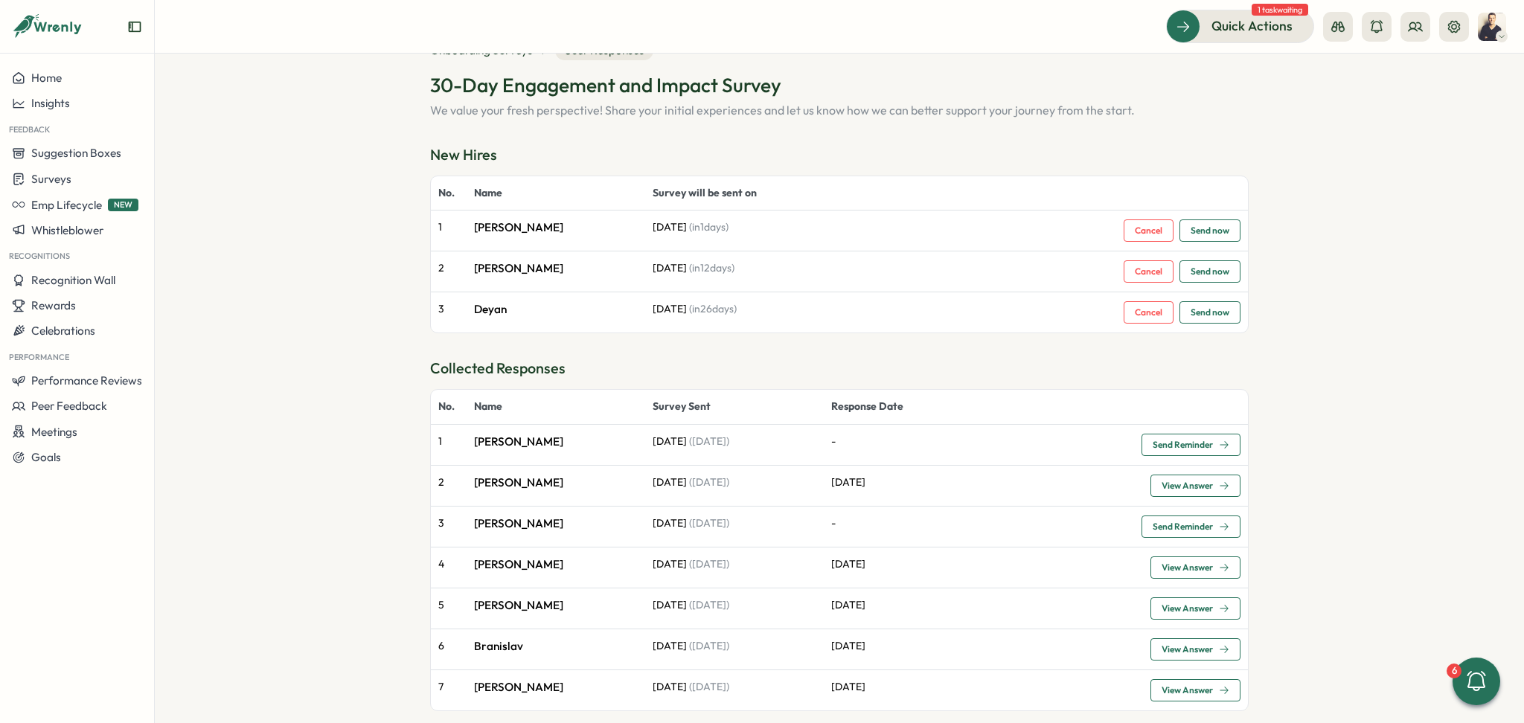
scroll to position [72, 0]
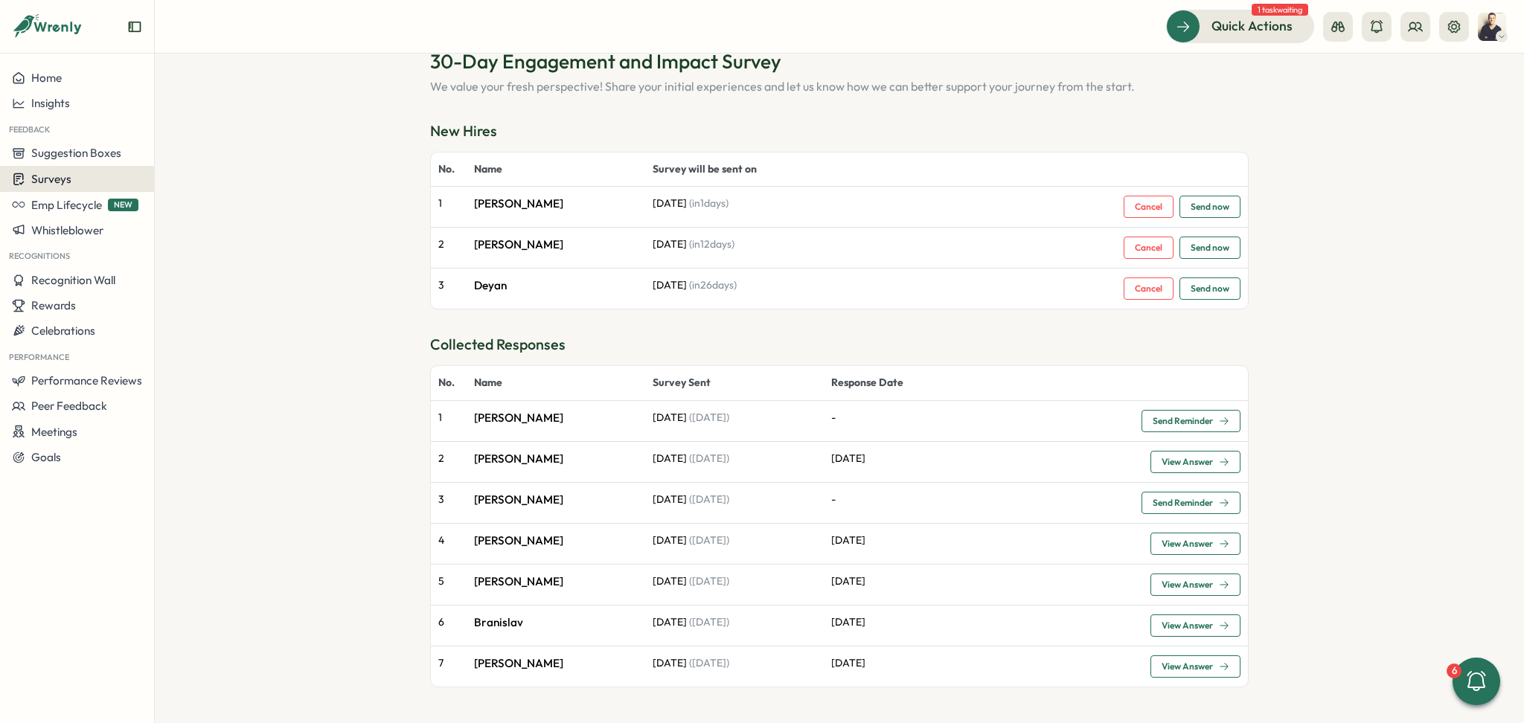
click at [53, 174] on span "Surveys" at bounding box center [51, 179] width 40 height 14
click at [186, 147] on div "Insights" at bounding box center [213, 151] width 111 height 16
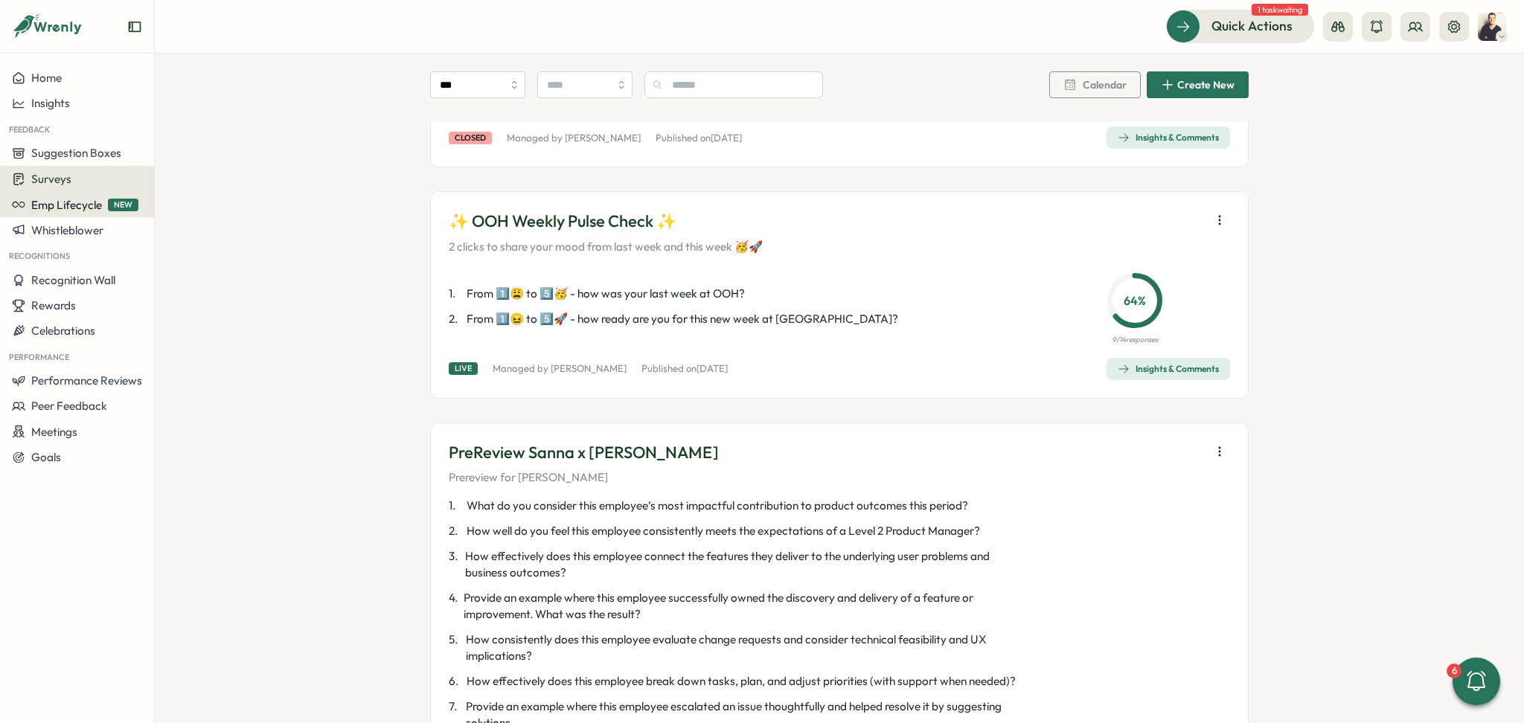
scroll to position [1587, 0]
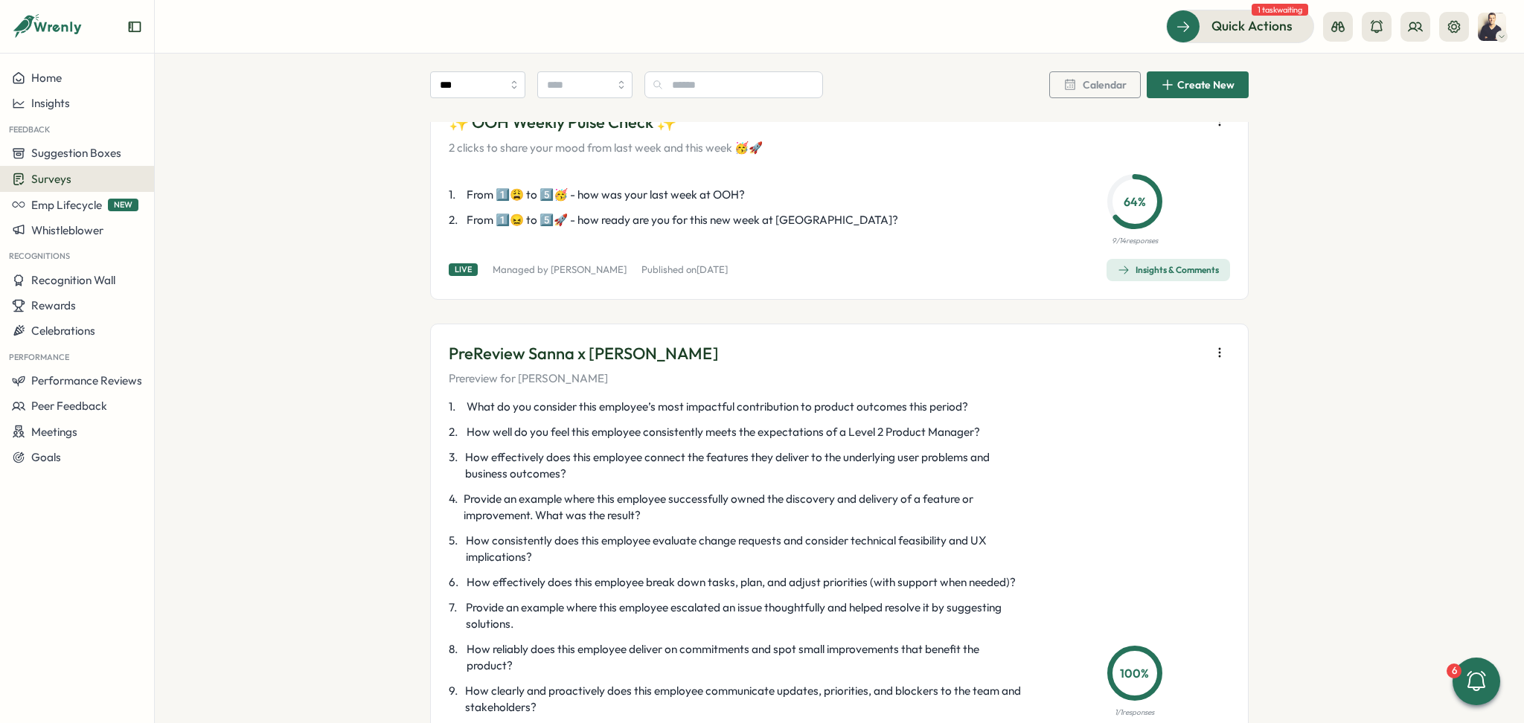
click at [83, 172] on div "Surveys" at bounding box center [77, 179] width 130 height 14
click at [207, 182] on div "Onboarding Surveys" at bounding box center [213, 179] width 111 height 16
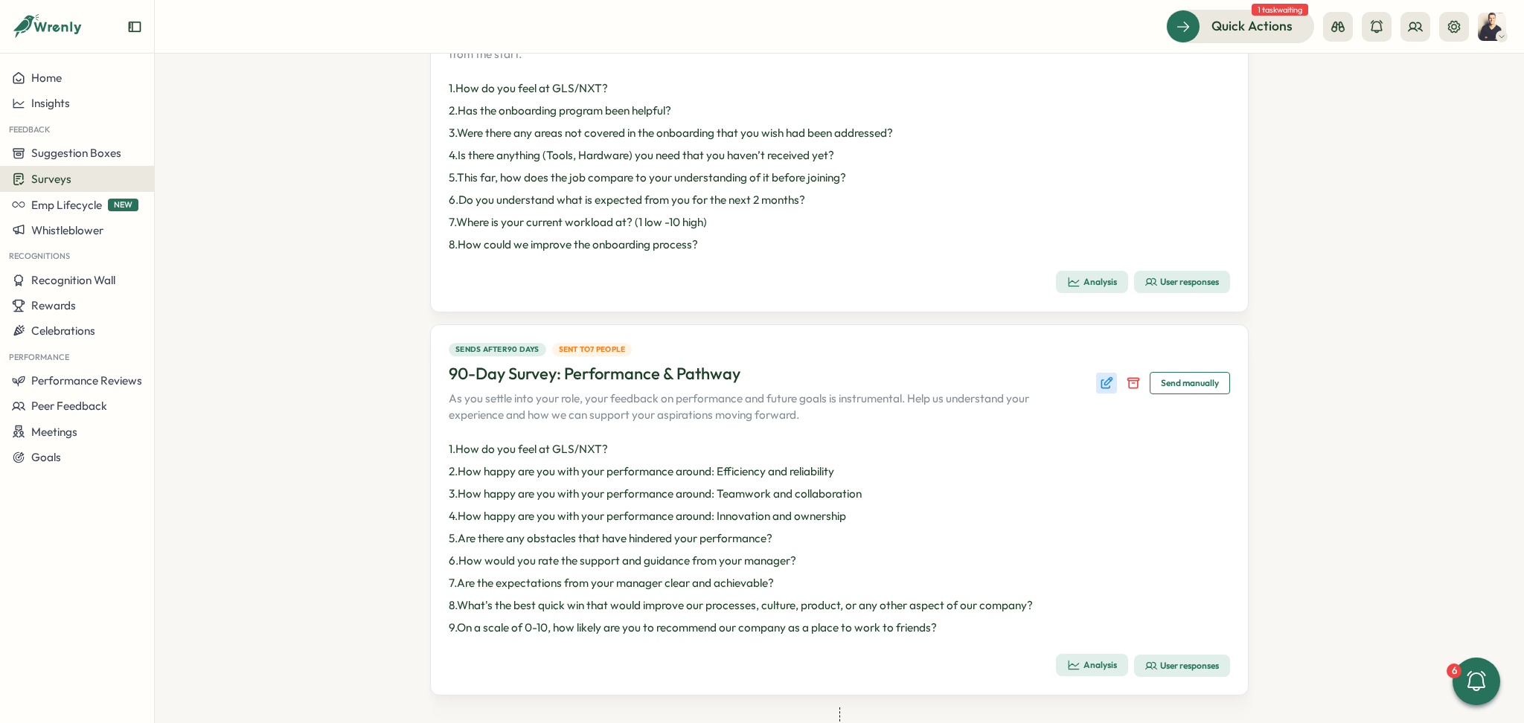
scroll to position [86, 0]
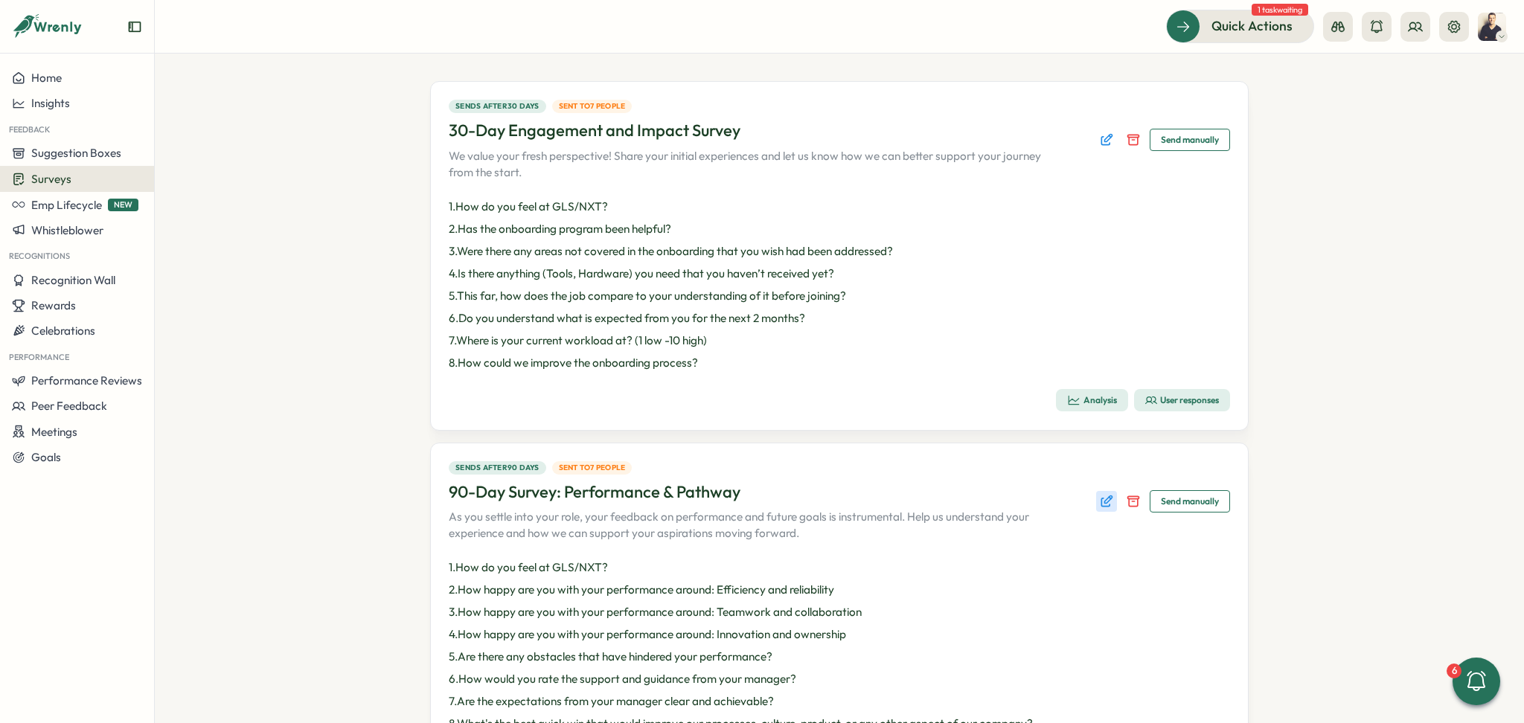
click at [1105, 502] on icon "Edit survey" at bounding box center [1108, 498] width 7 height 7
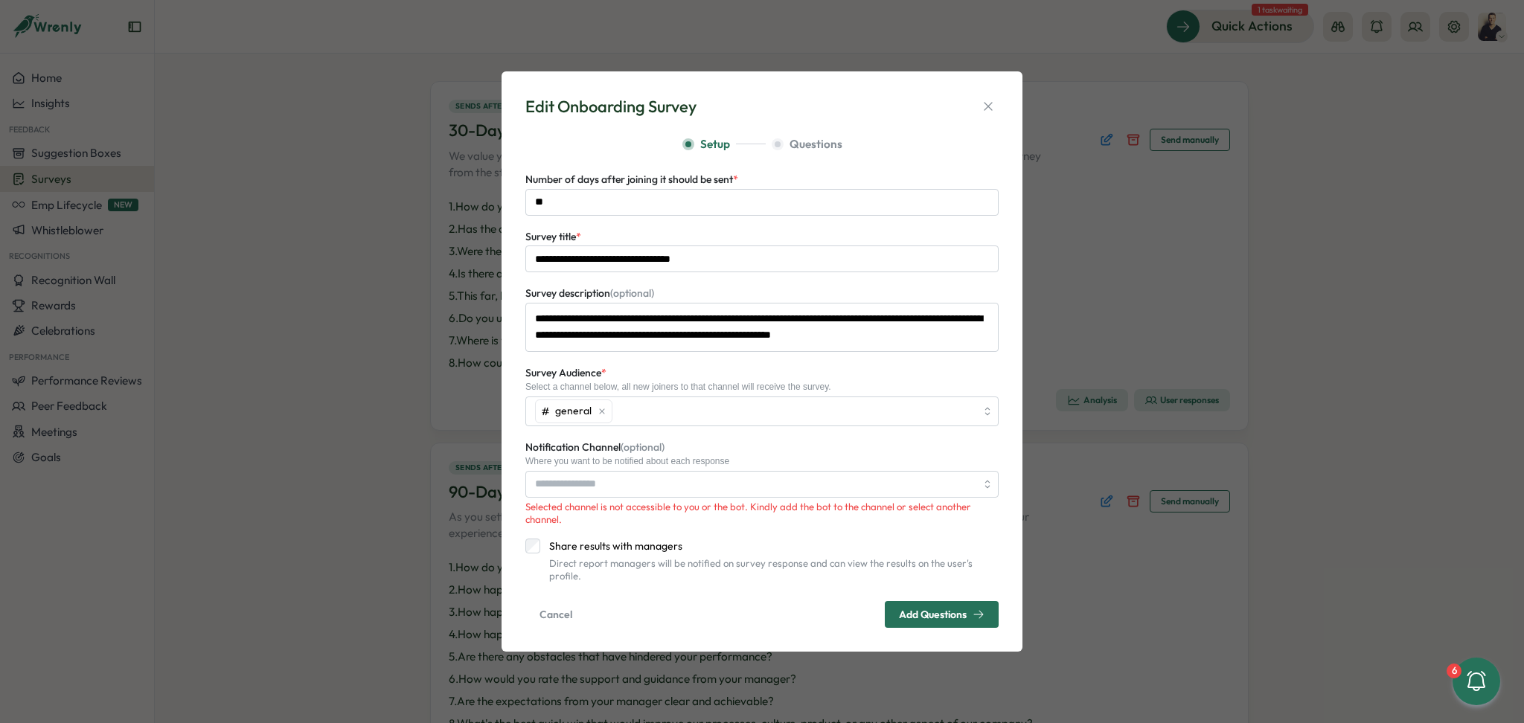
click at [1150, 272] on div "**********" at bounding box center [762, 361] width 1524 height 723
click at [984, 112] on icon "button" at bounding box center [988, 106] width 15 height 15
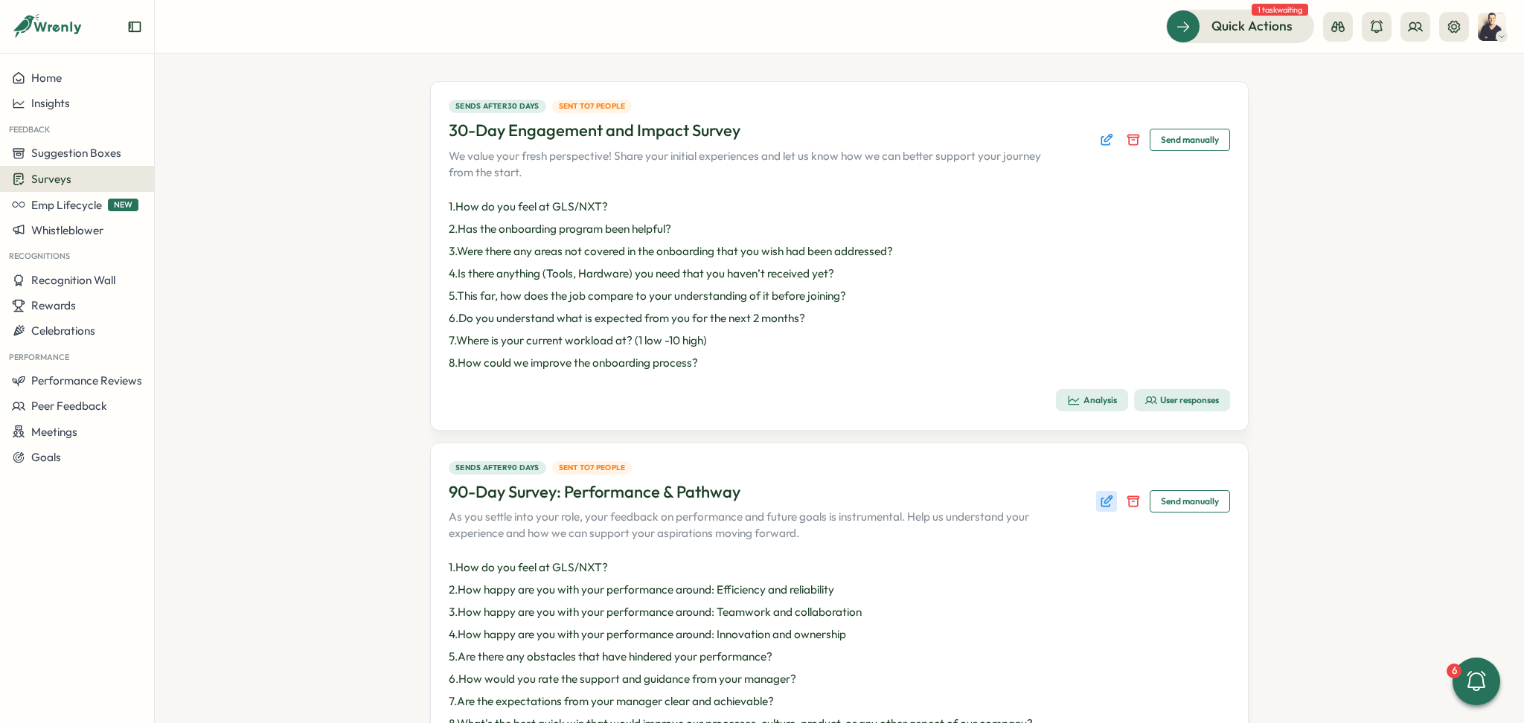
click at [1100, 509] on button "Edit survey" at bounding box center [1106, 501] width 21 height 21
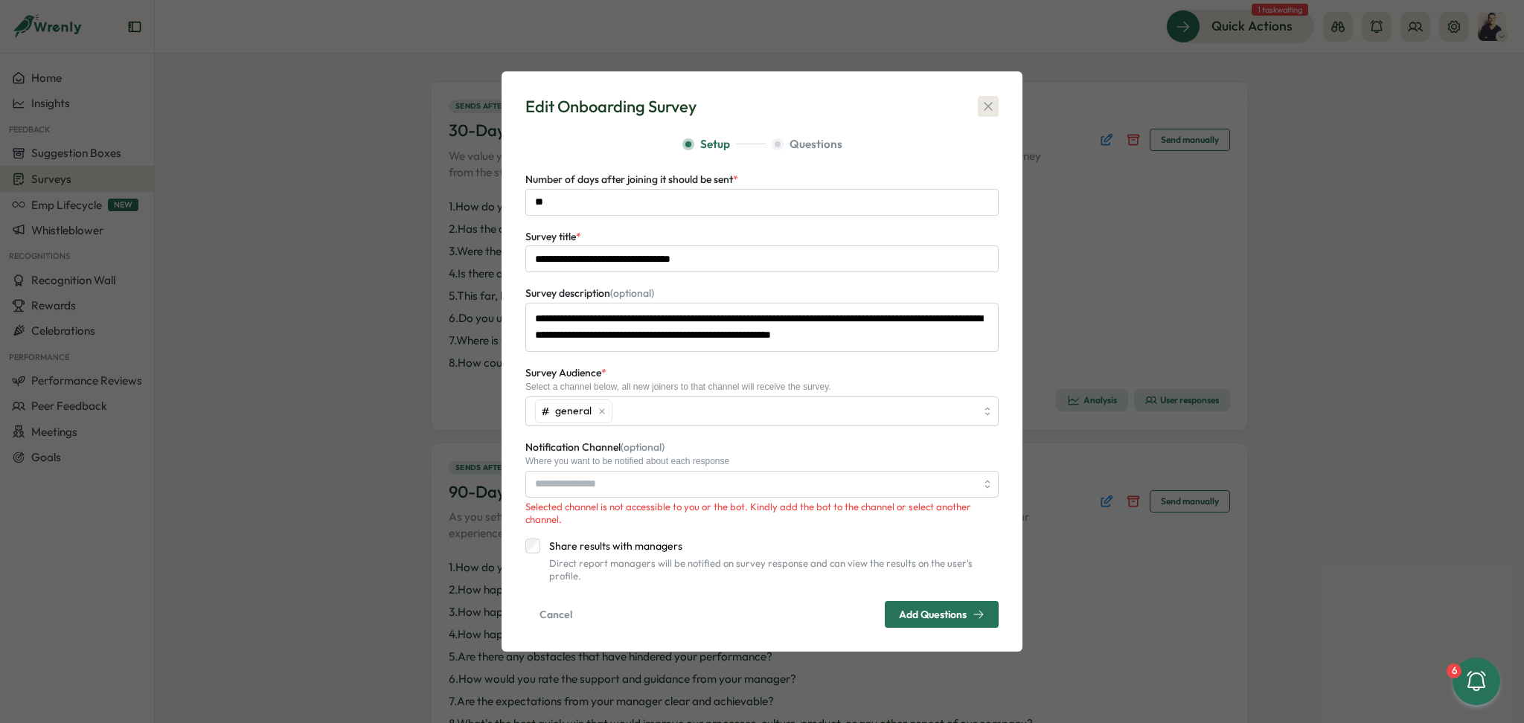
click at [989, 114] on icon "button" at bounding box center [988, 106] width 15 height 15
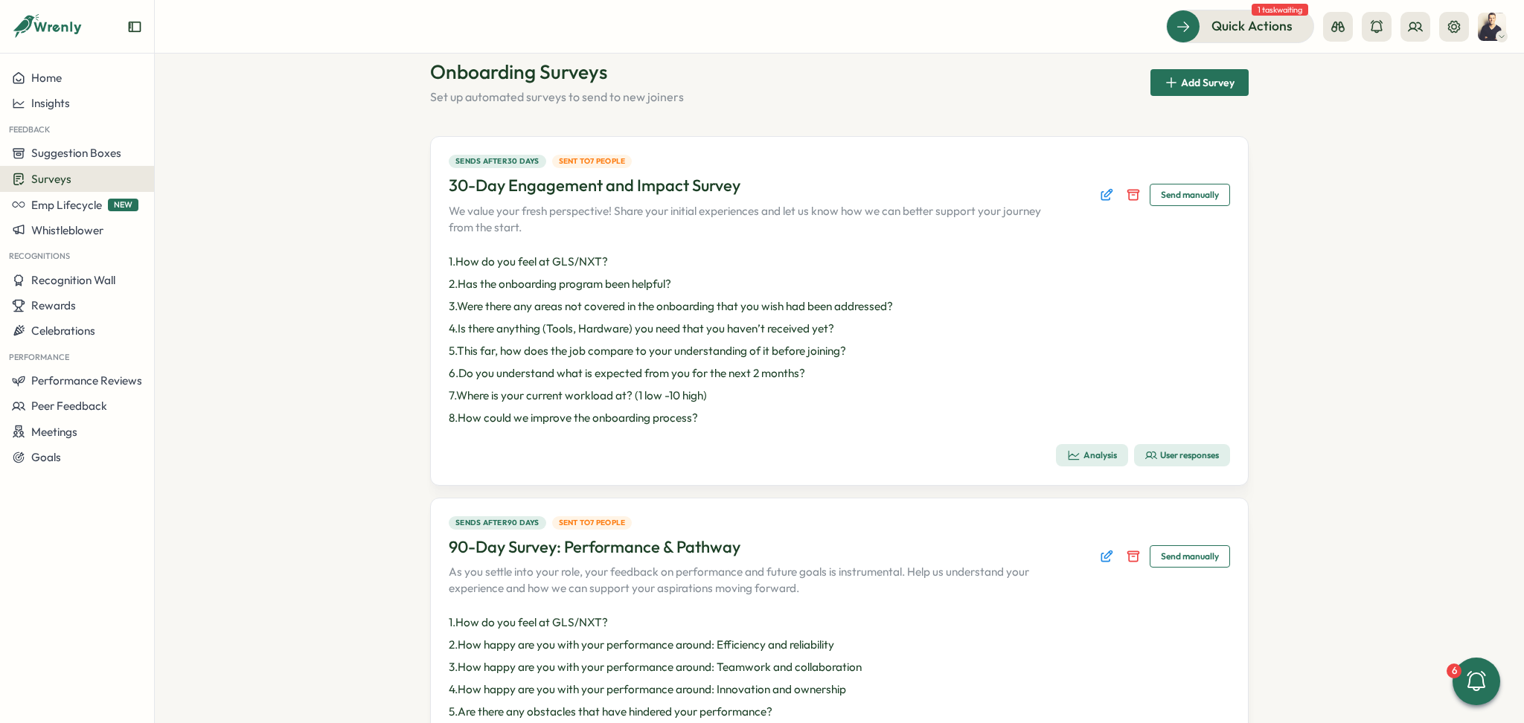
scroll to position [0, 0]
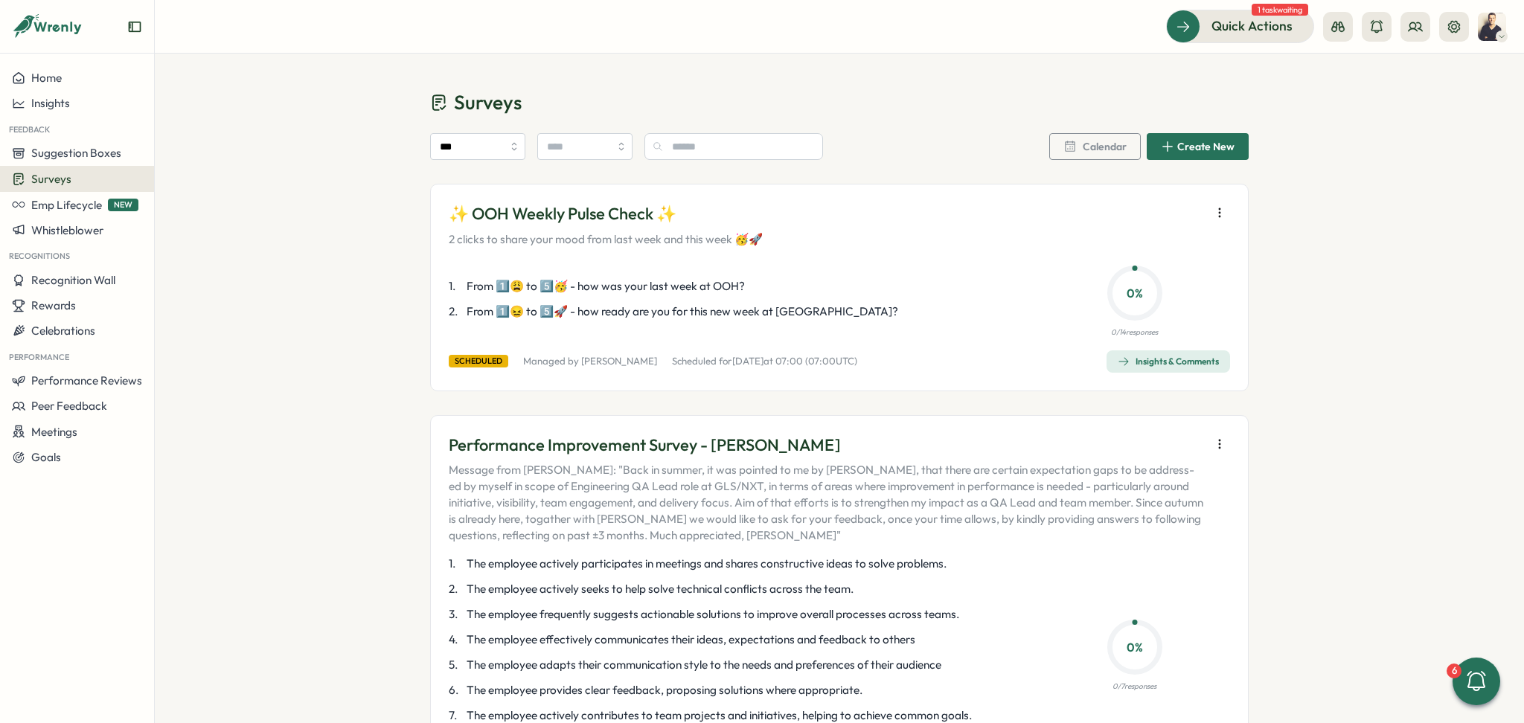
click at [51, 182] on span "Surveys" at bounding box center [51, 179] width 40 height 14
click at [208, 182] on div "Onboarding Surveys" at bounding box center [213, 179] width 111 height 16
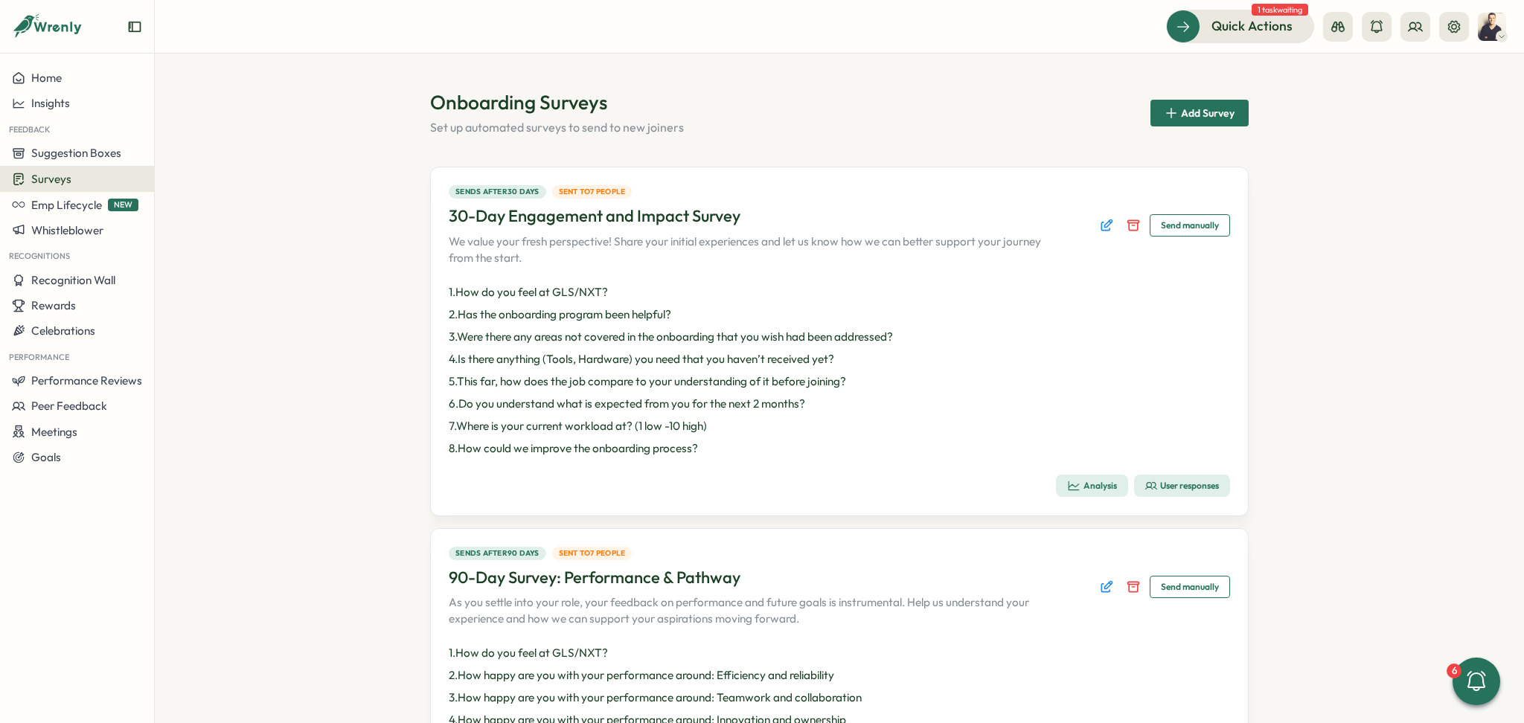
click at [1157, 490] on div "User responses" at bounding box center [1182, 486] width 74 height 12
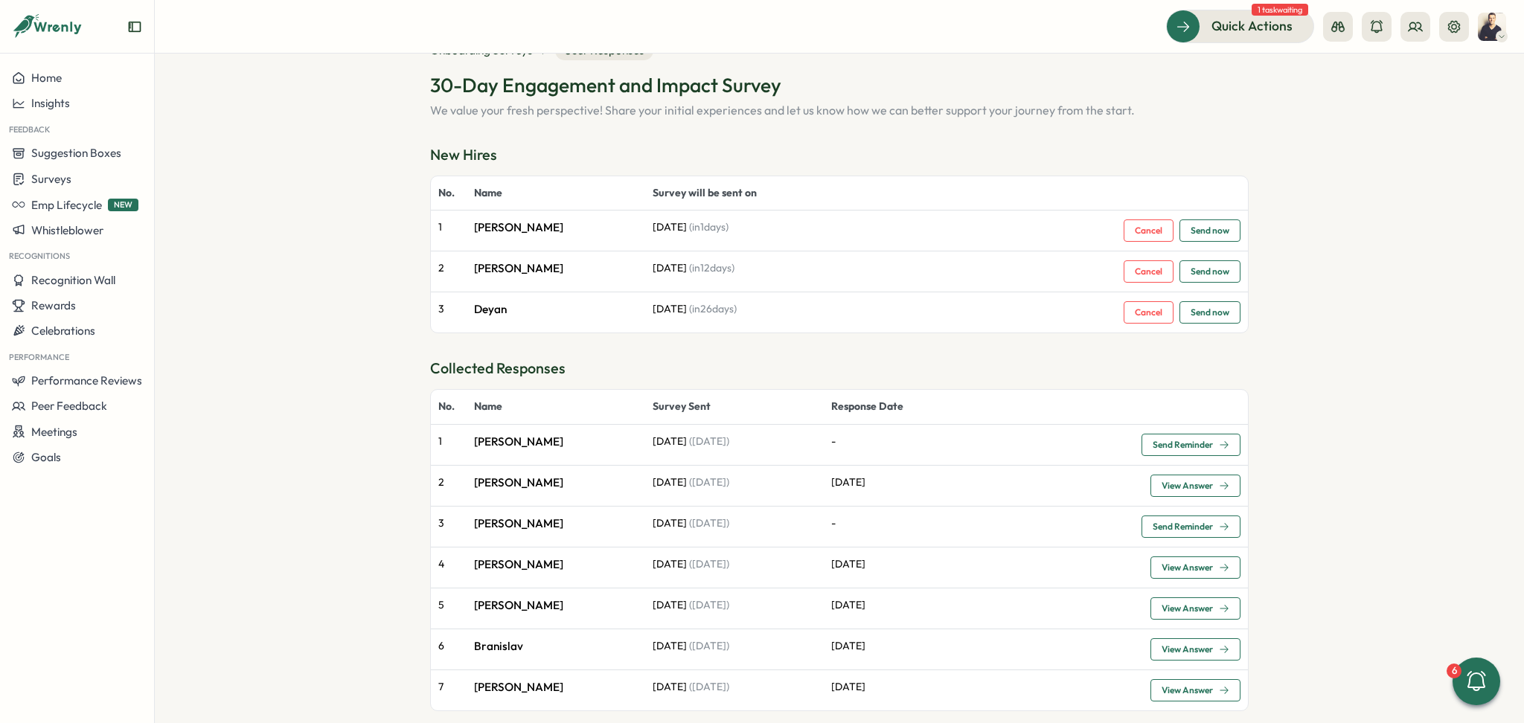
scroll to position [72, 0]
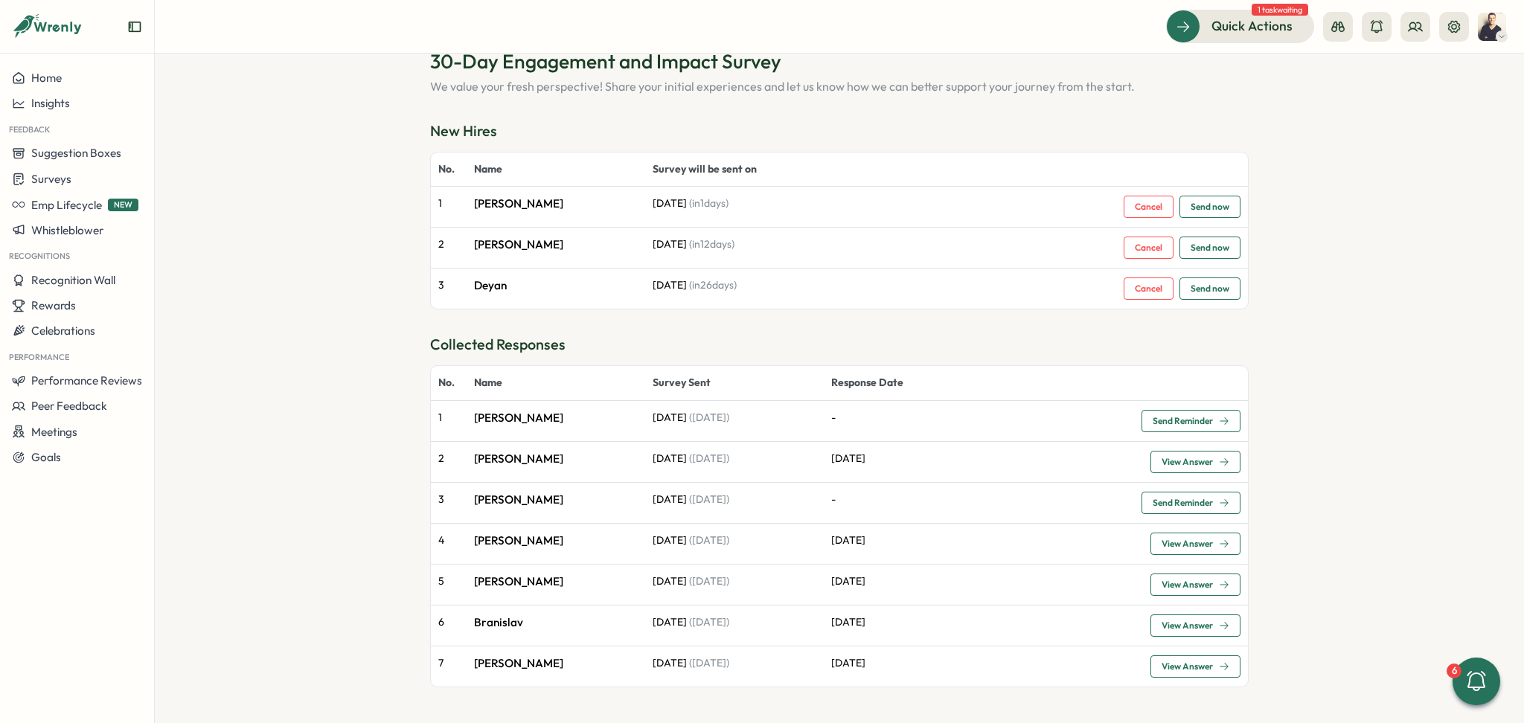
click at [1171, 622] on span "View Answer" at bounding box center [1186, 625] width 51 height 9
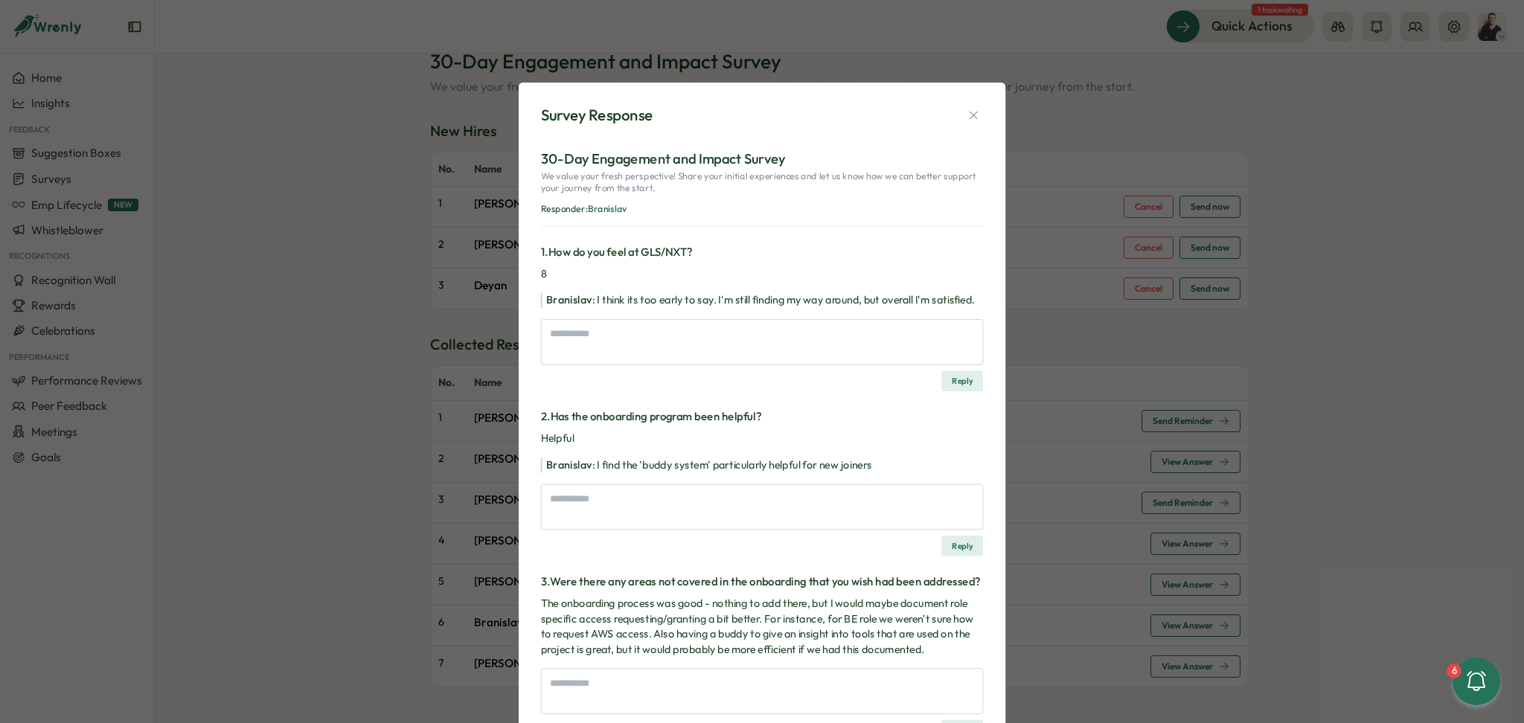
type textarea "*"
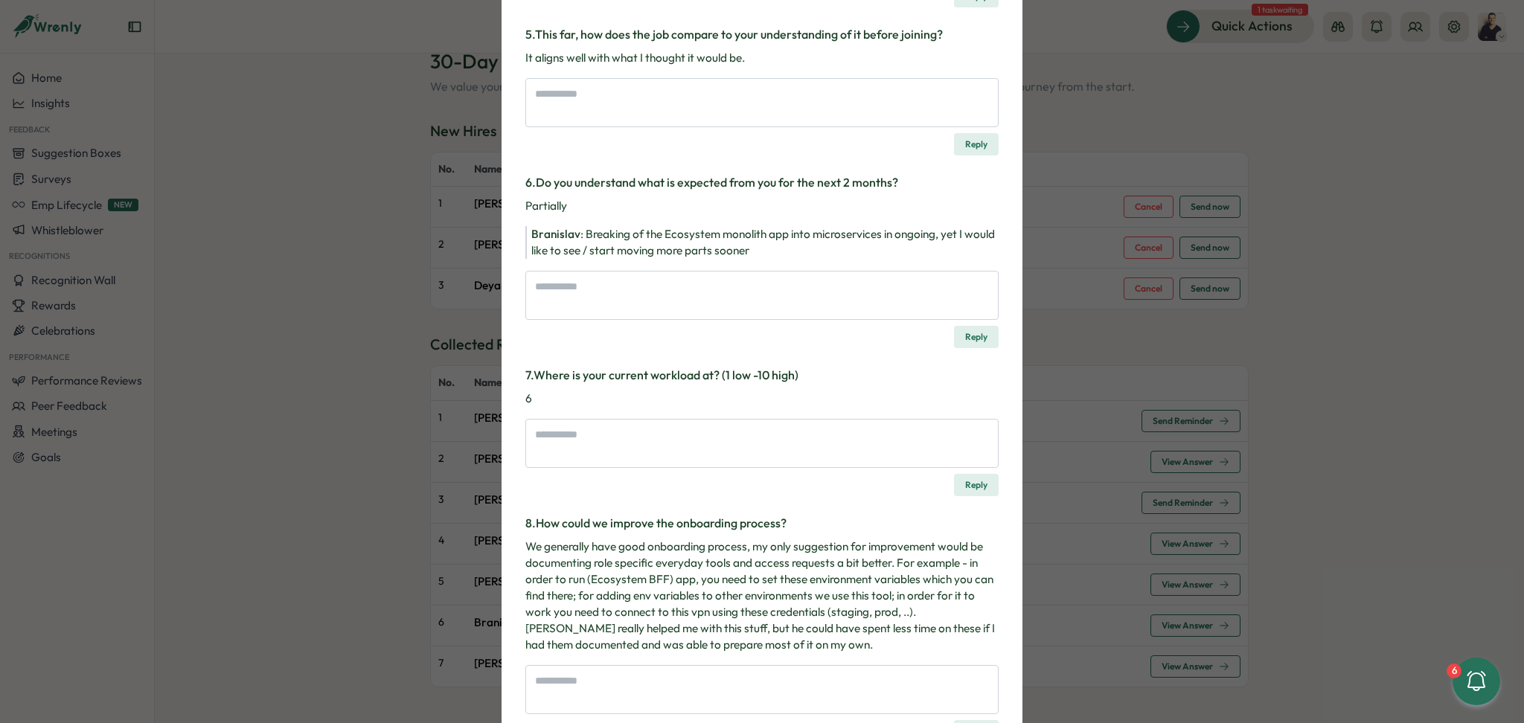
scroll to position [962, 0]
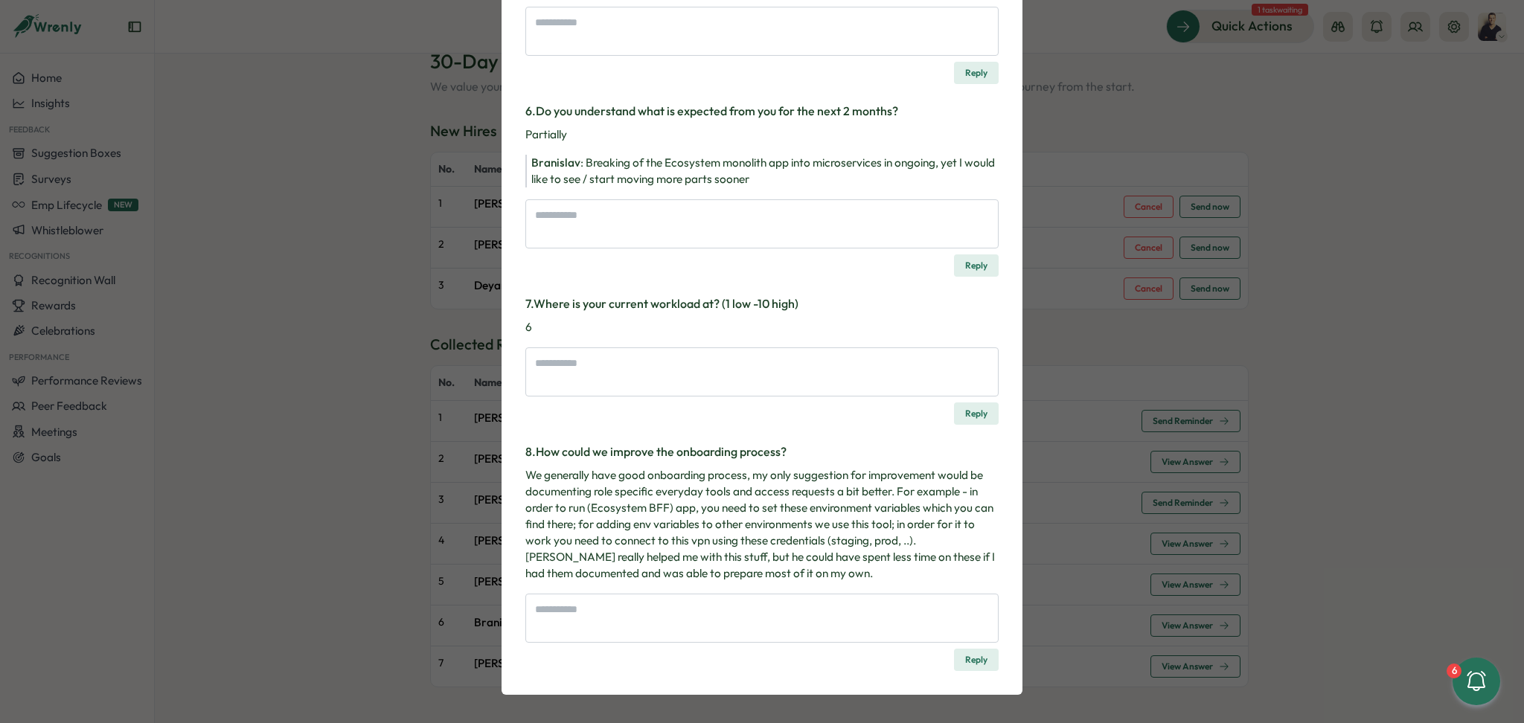
click at [1402, 417] on div "Survey Response 30-Day Engagement and Impact Survey We value your fresh perspec…" at bounding box center [762, 361] width 1524 height 723
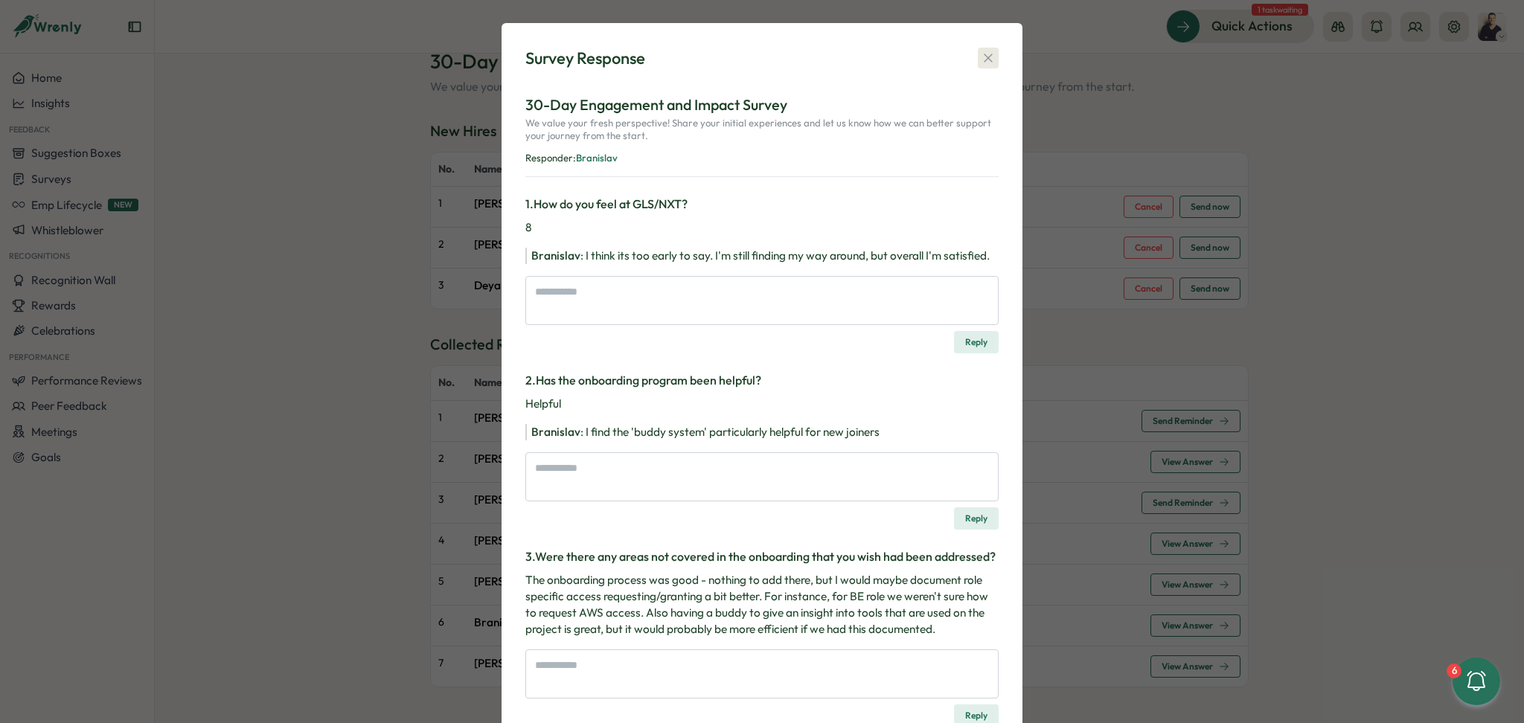
scroll to position [0, 0]
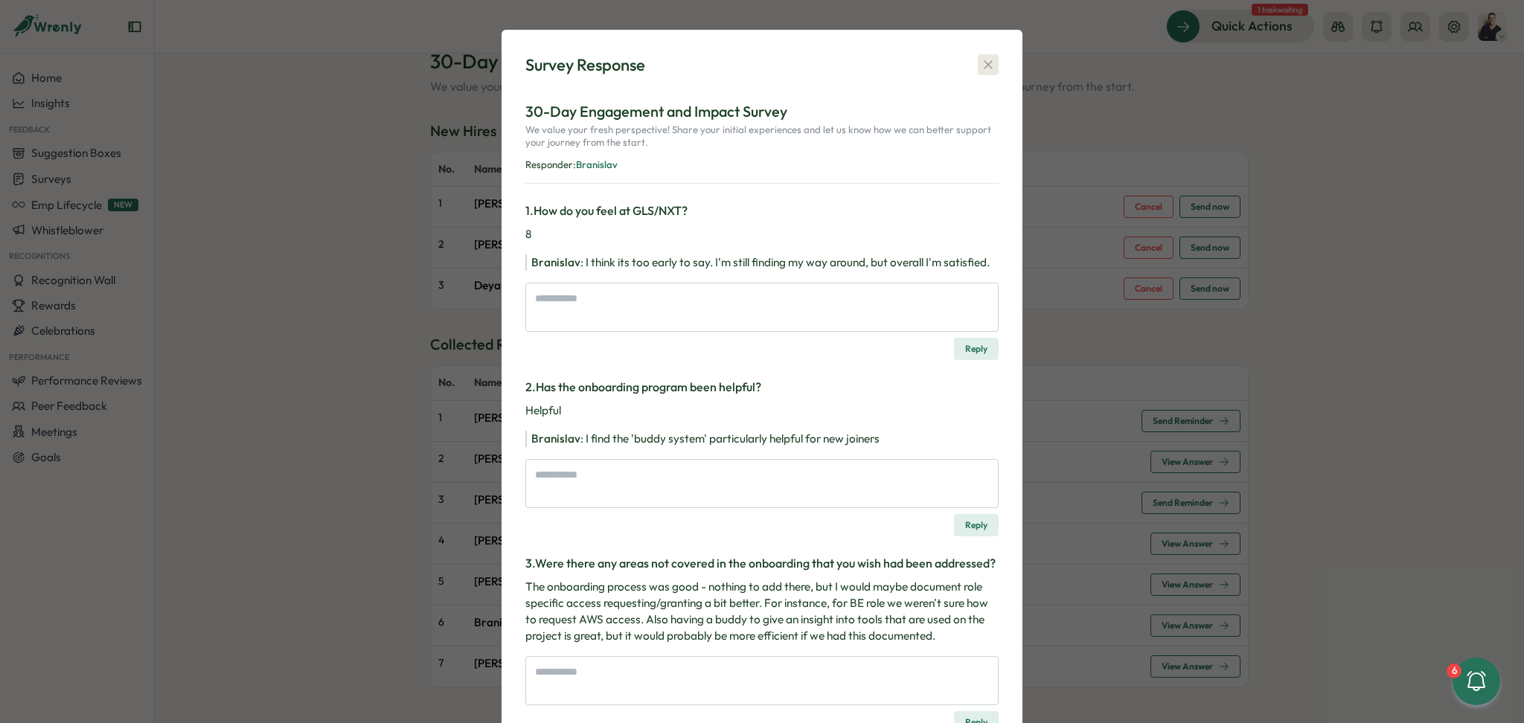
click at [981, 71] on icon "button" at bounding box center [988, 64] width 15 height 15
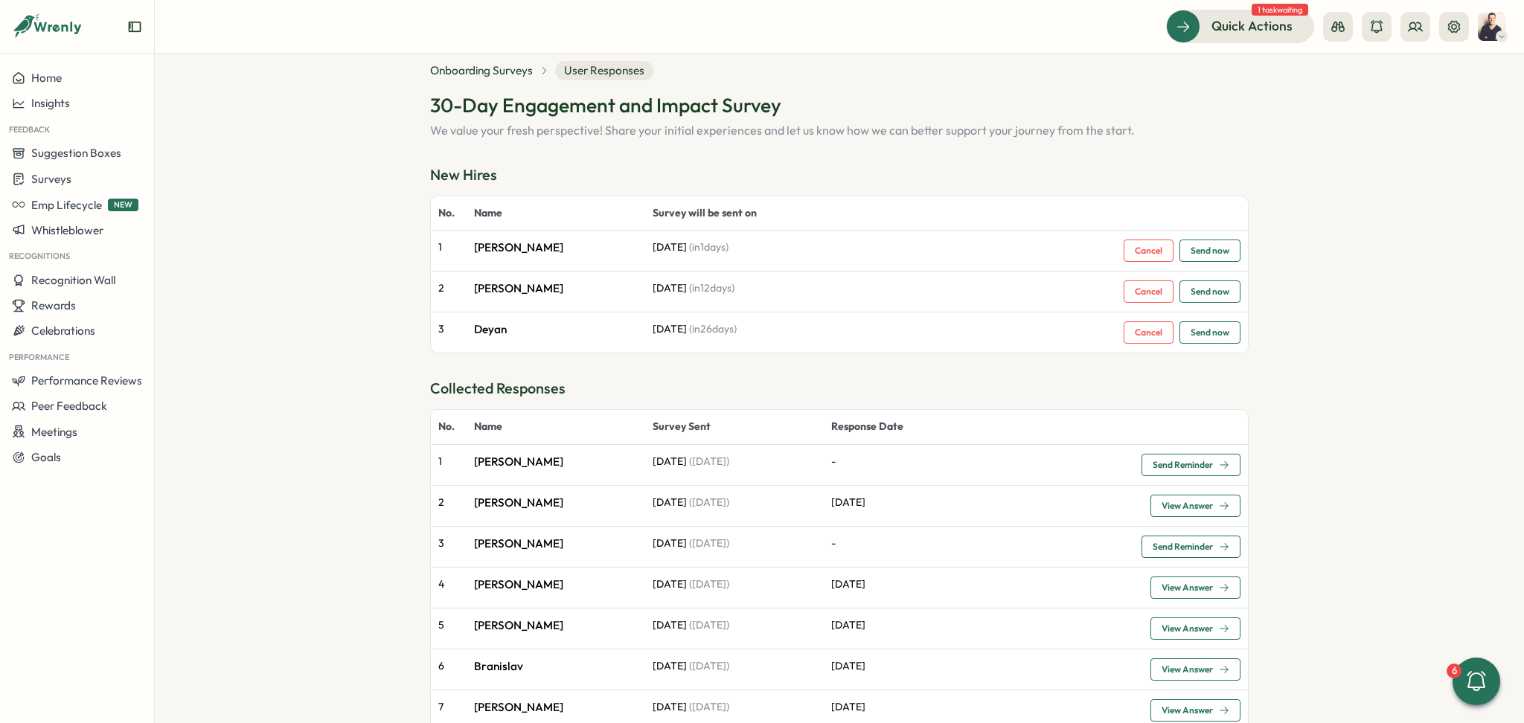
scroll to position [72, 0]
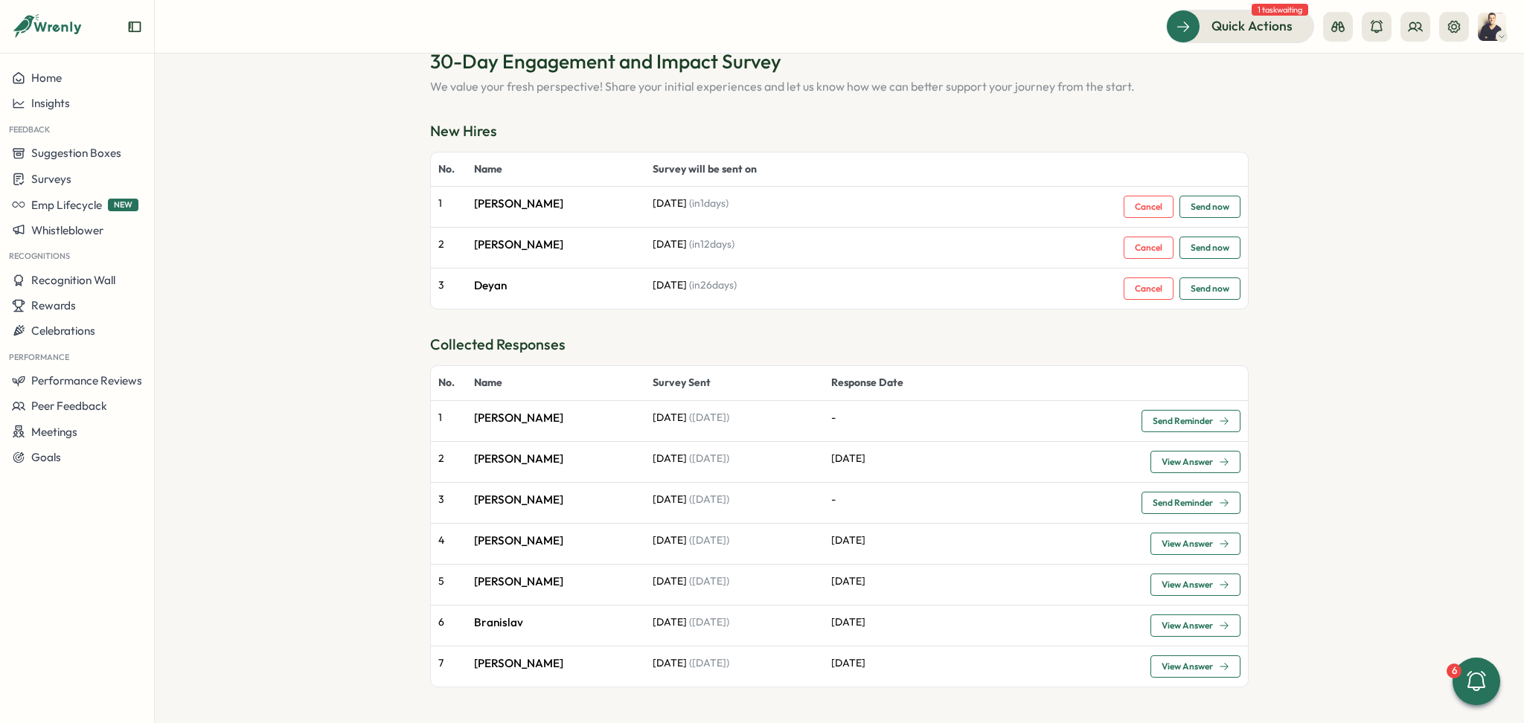
click at [493, 626] on p "Branislav" at bounding box center [556, 623] width 164 height 16
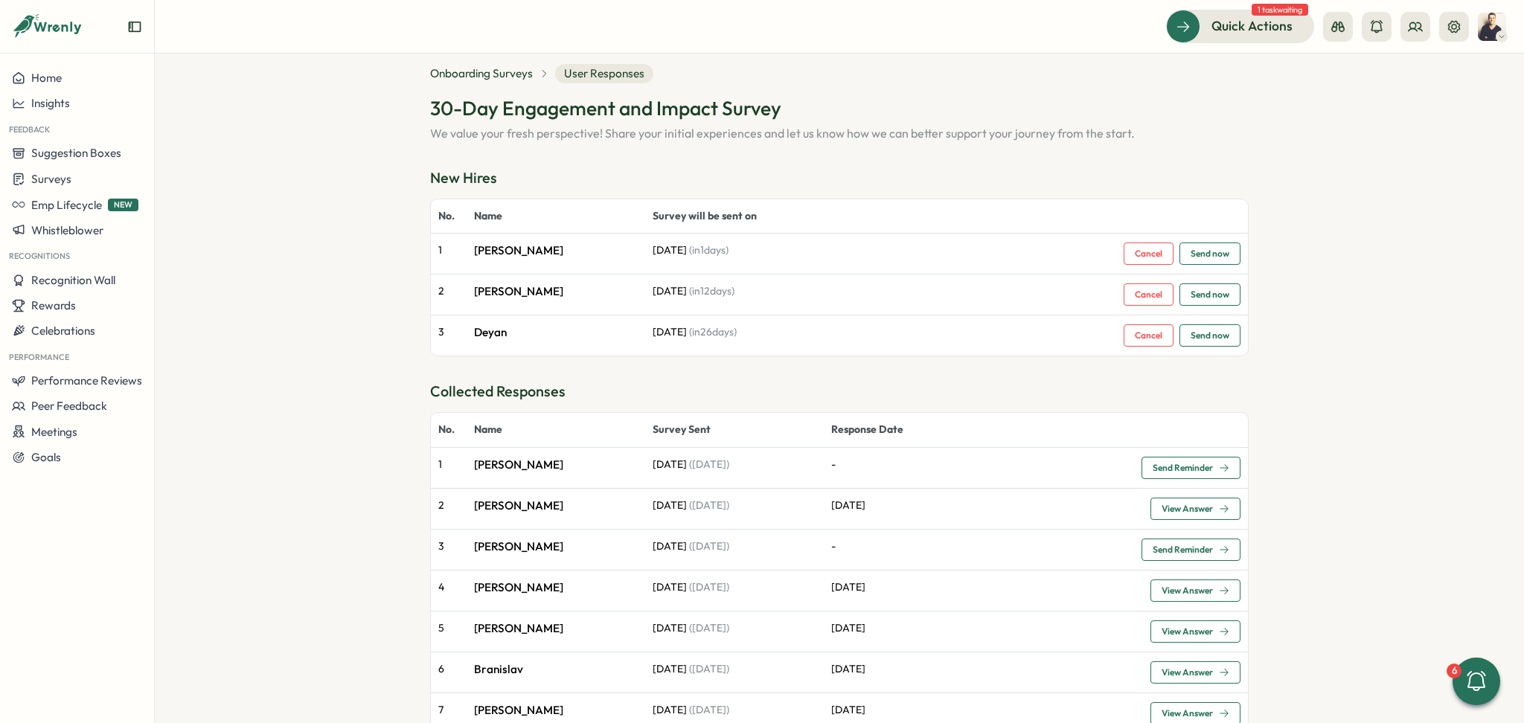
scroll to position [0, 0]
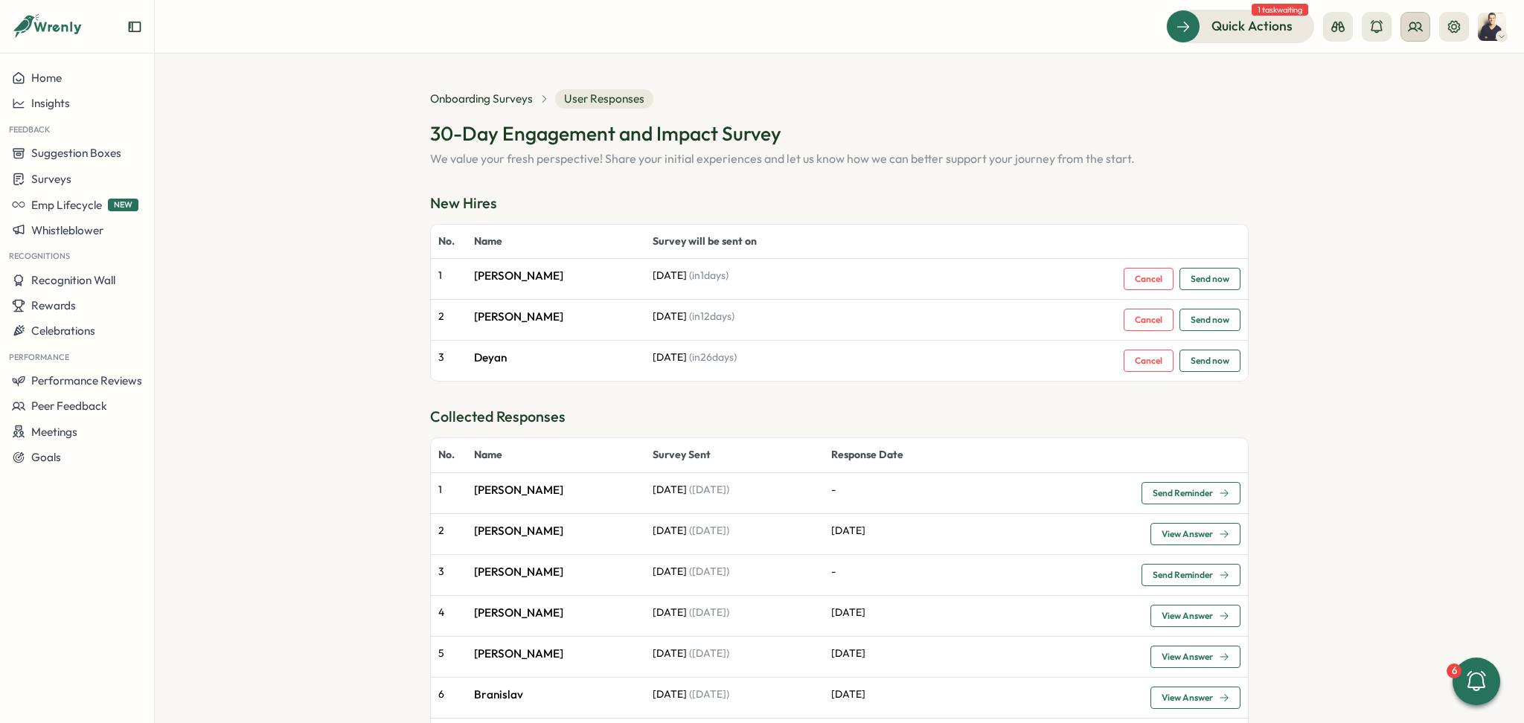
click at [1414, 28] on icon at bounding box center [1414, 26] width 13 height 8
click at [1414, 62] on div "Org Members" at bounding box center [1416, 74] width 112 height 28
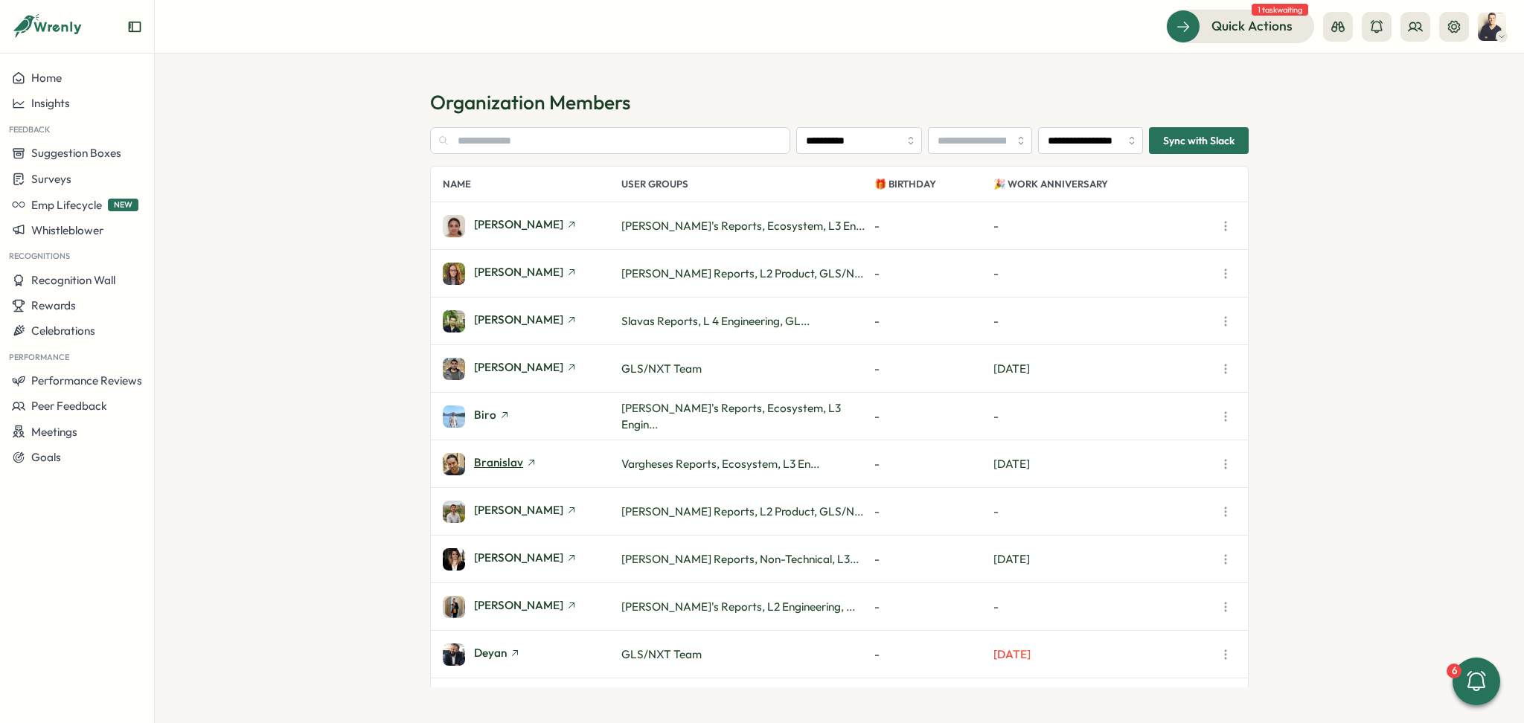
click at [500, 464] on span "Branislav" at bounding box center [498, 462] width 49 height 11
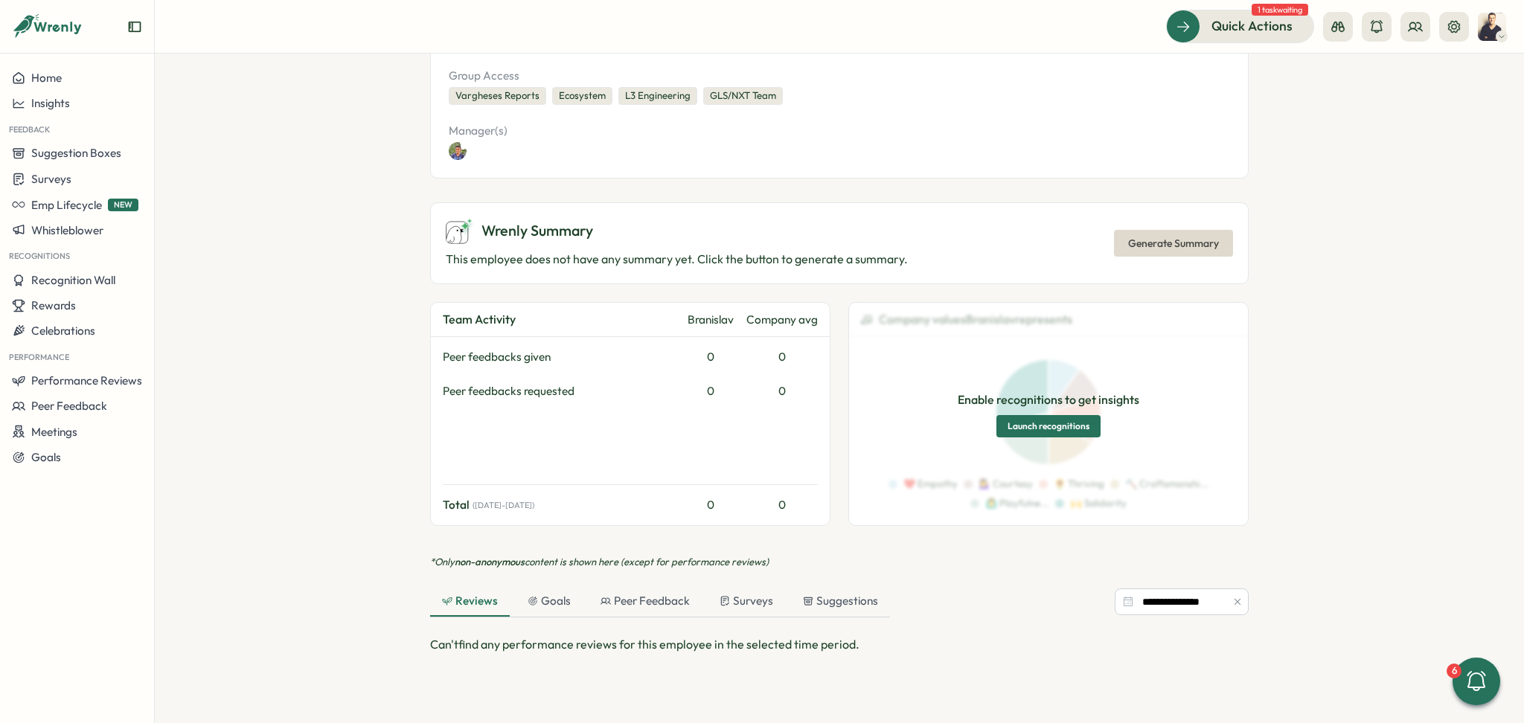
scroll to position [293, 0]
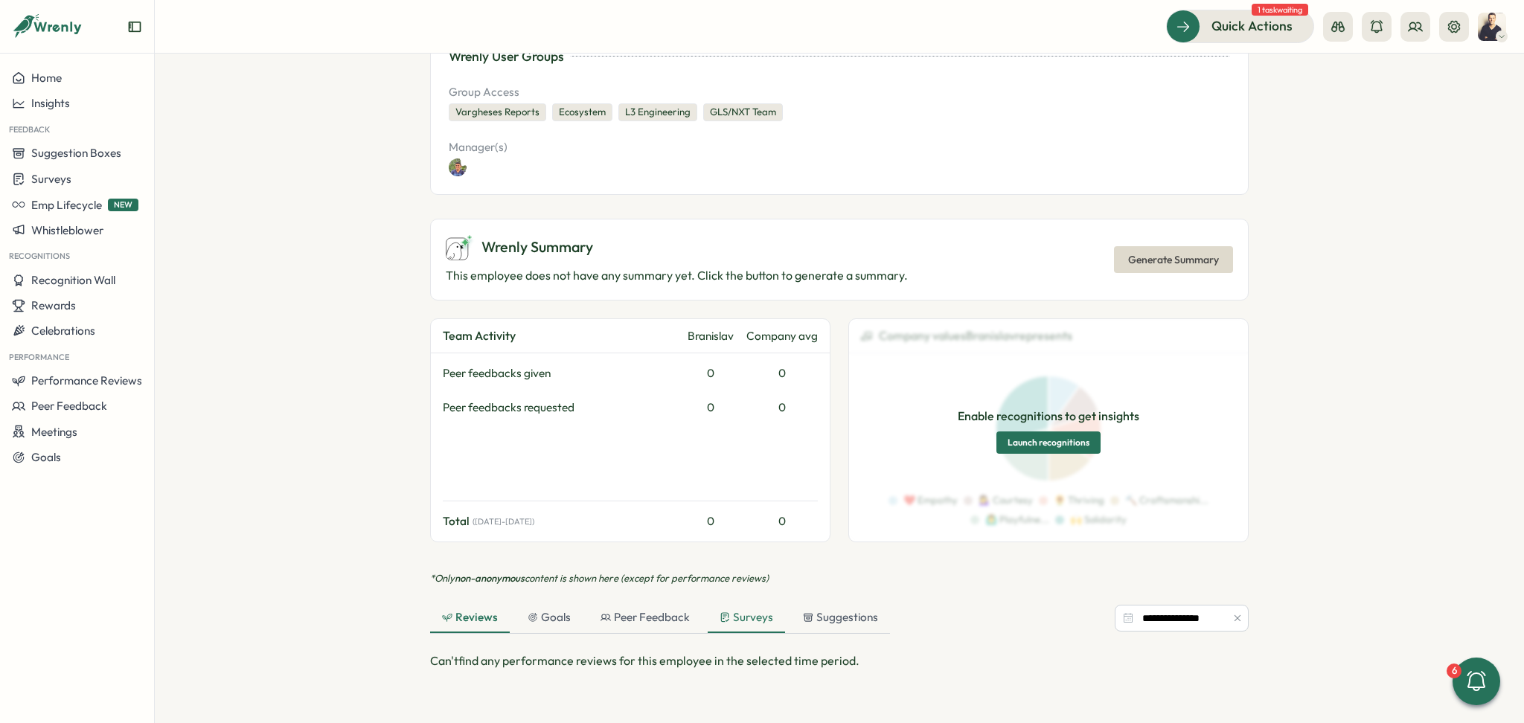
click at [760, 623] on div "Surveys" at bounding box center [746, 617] width 54 height 16
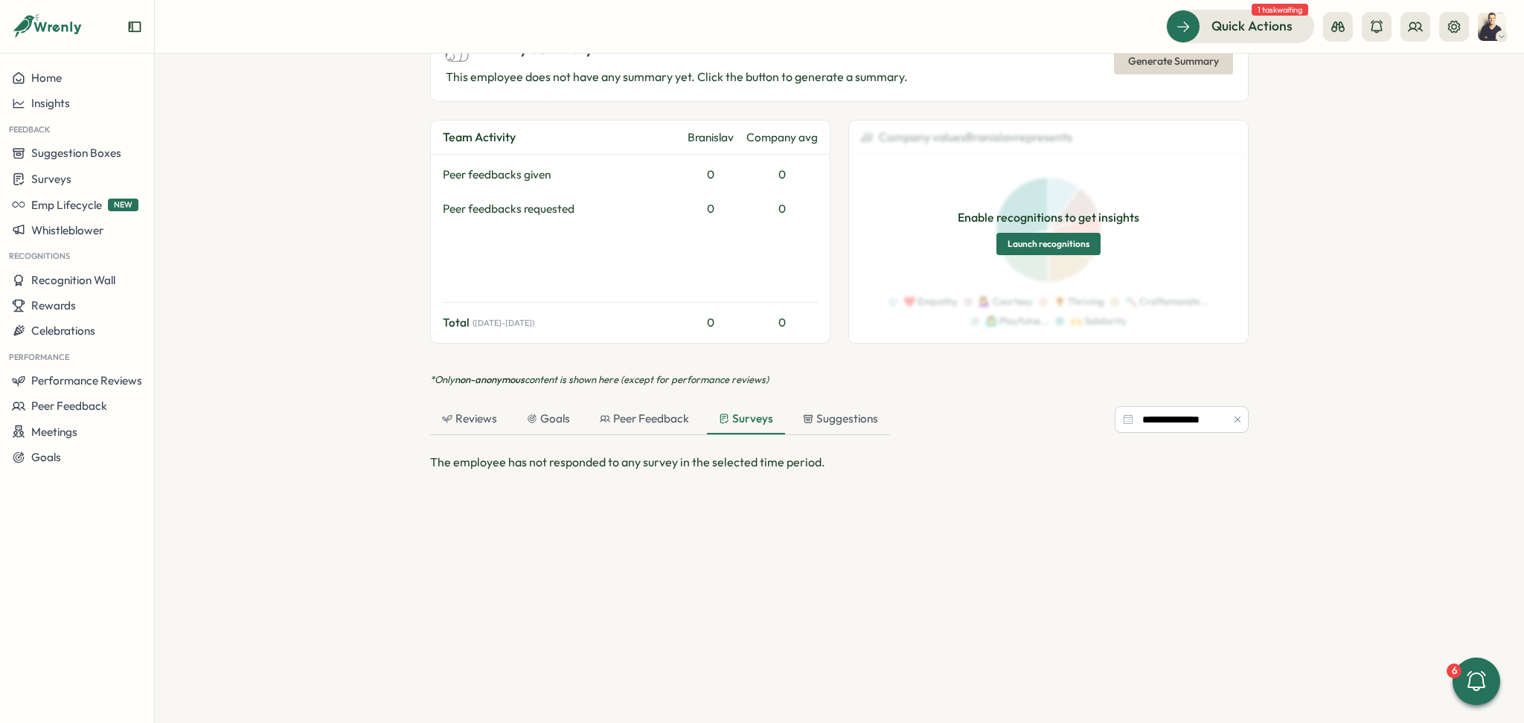
scroll to position [393, 0]
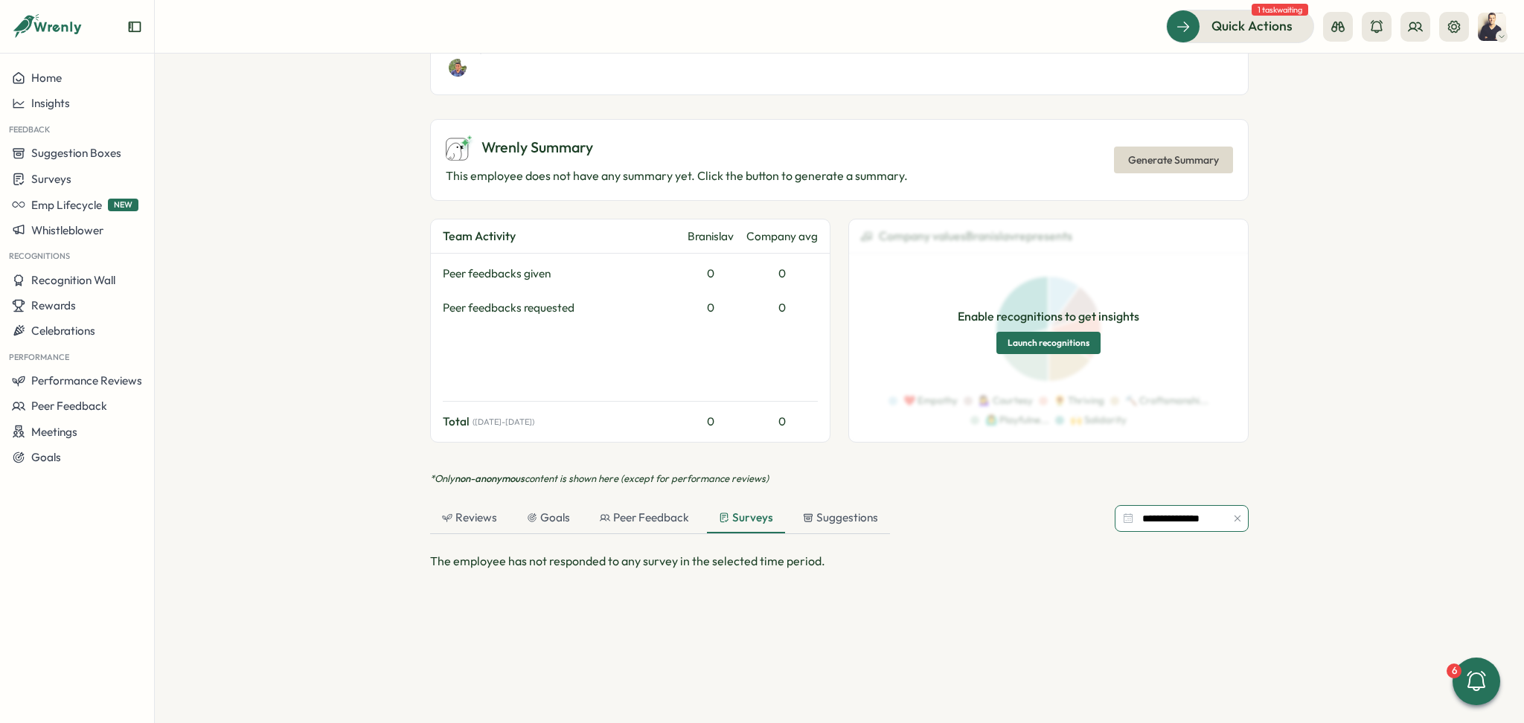
click at [1188, 530] on input "**********" at bounding box center [1181, 518] width 134 height 27
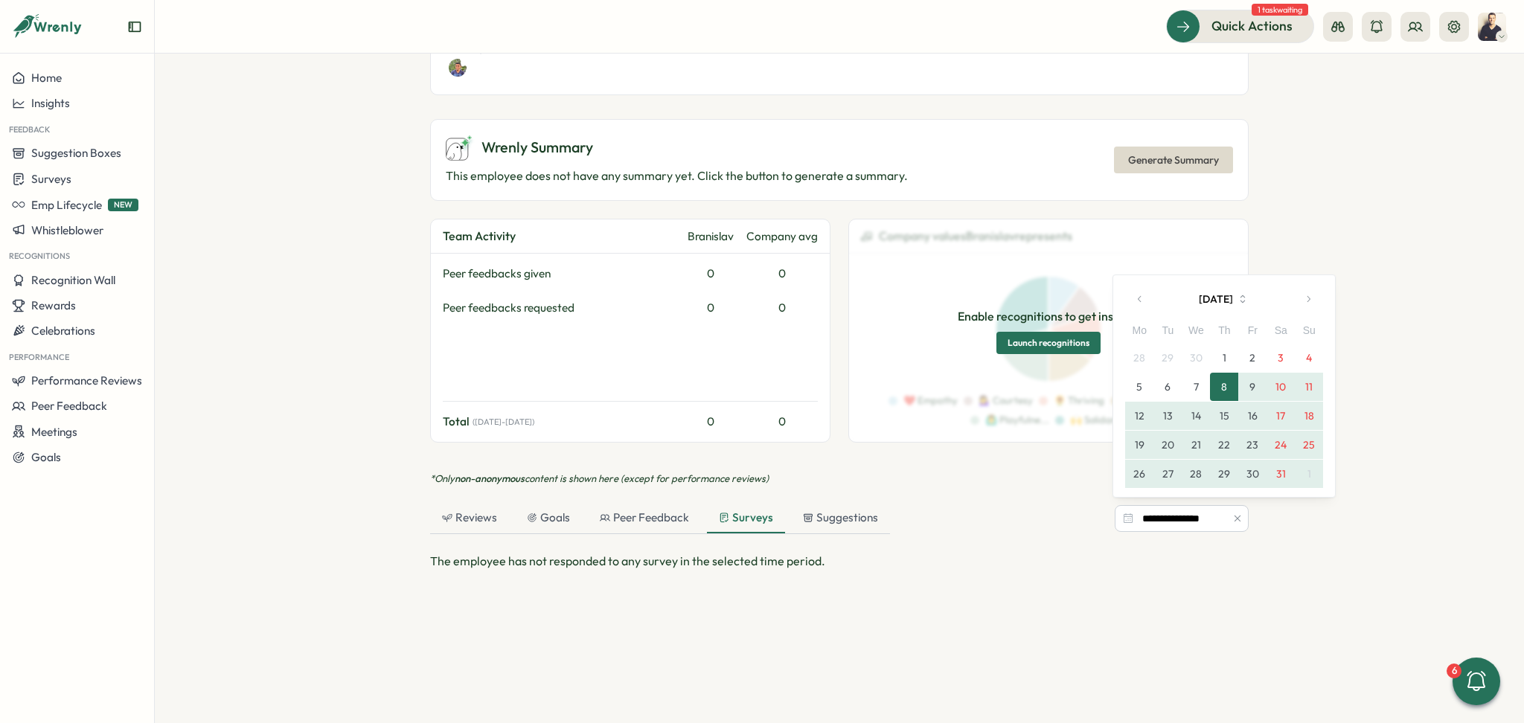
click at [1135, 299] on icon "button" at bounding box center [1140, 299] width 10 height 10
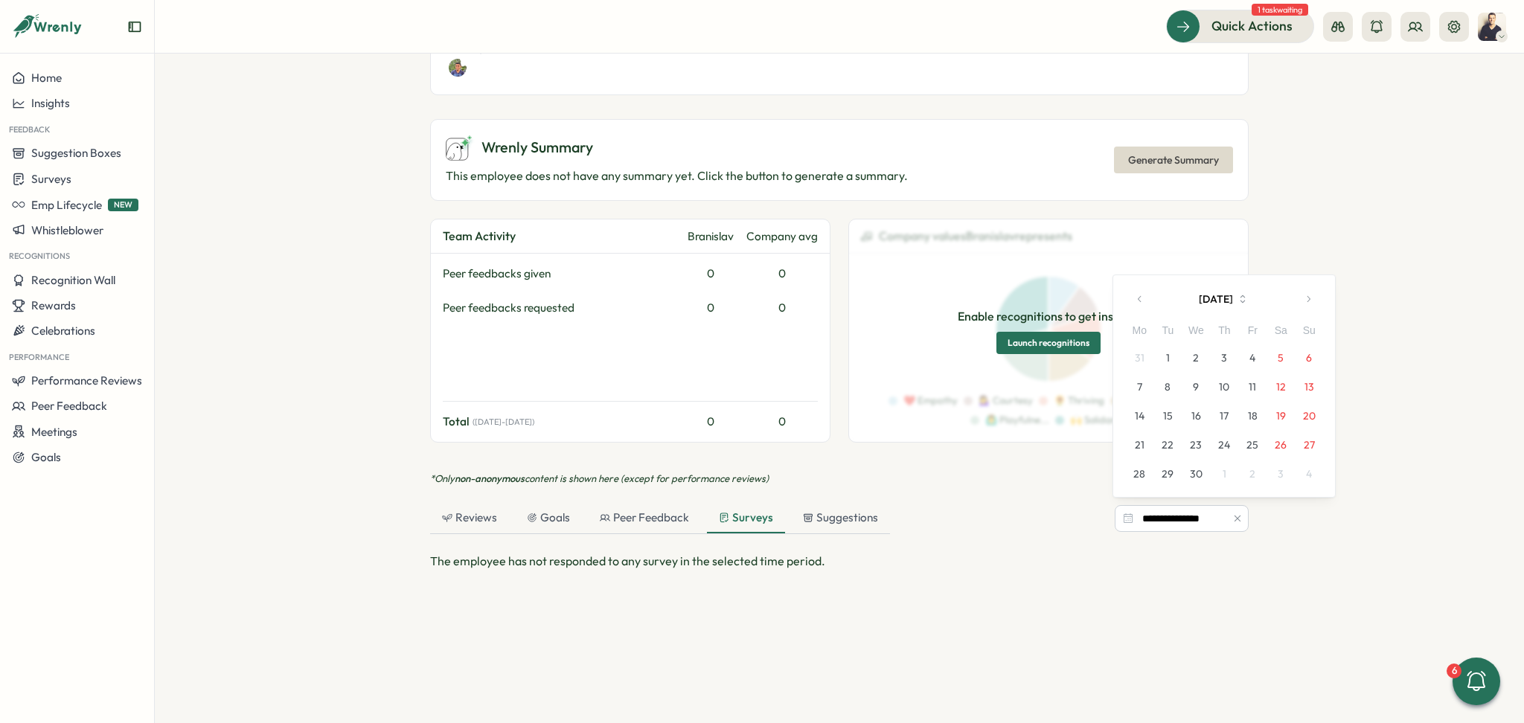
click at [1135, 299] on icon "button" at bounding box center [1140, 299] width 10 height 10
click at [1135, 299] on div "Mo" at bounding box center [1139, 302] width 28 height 16
click at [1286, 328] on button "1" at bounding box center [1280, 329] width 28 height 28
click at [1316, 271] on button "button" at bounding box center [1308, 270] width 30 height 30
click at [1316, 271] on section "**********" at bounding box center [839, 389] width 1369 height 670
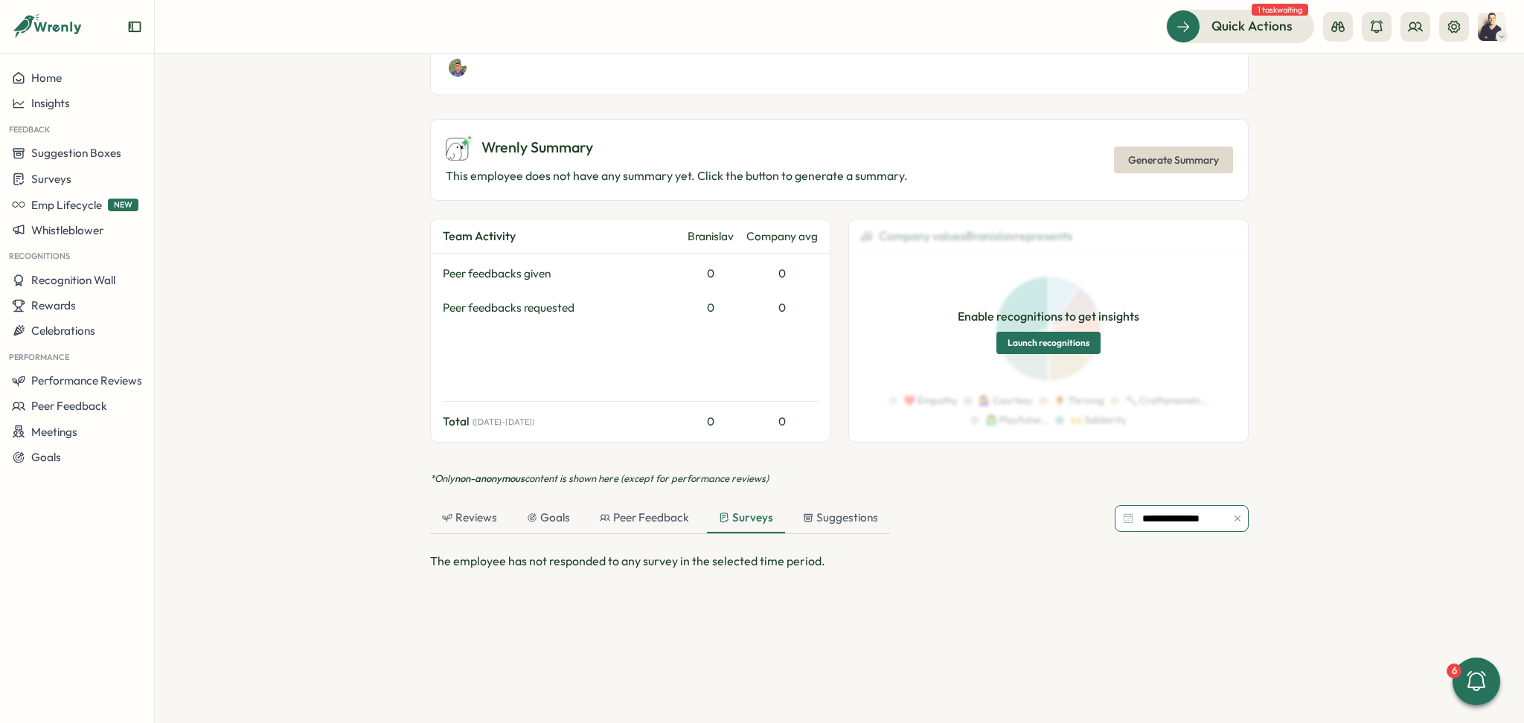
click at [1207, 525] on input "**********" at bounding box center [1181, 518] width 134 height 27
click at [1443, 468] on section "**********" at bounding box center [839, 389] width 1369 height 670
click at [851, 510] on div "Suggestions" at bounding box center [840, 518] width 75 height 16
click at [745, 524] on div "Surveys" at bounding box center [746, 518] width 54 height 16
click at [646, 524] on div "Peer Feedback" at bounding box center [644, 518] width 89 height 16
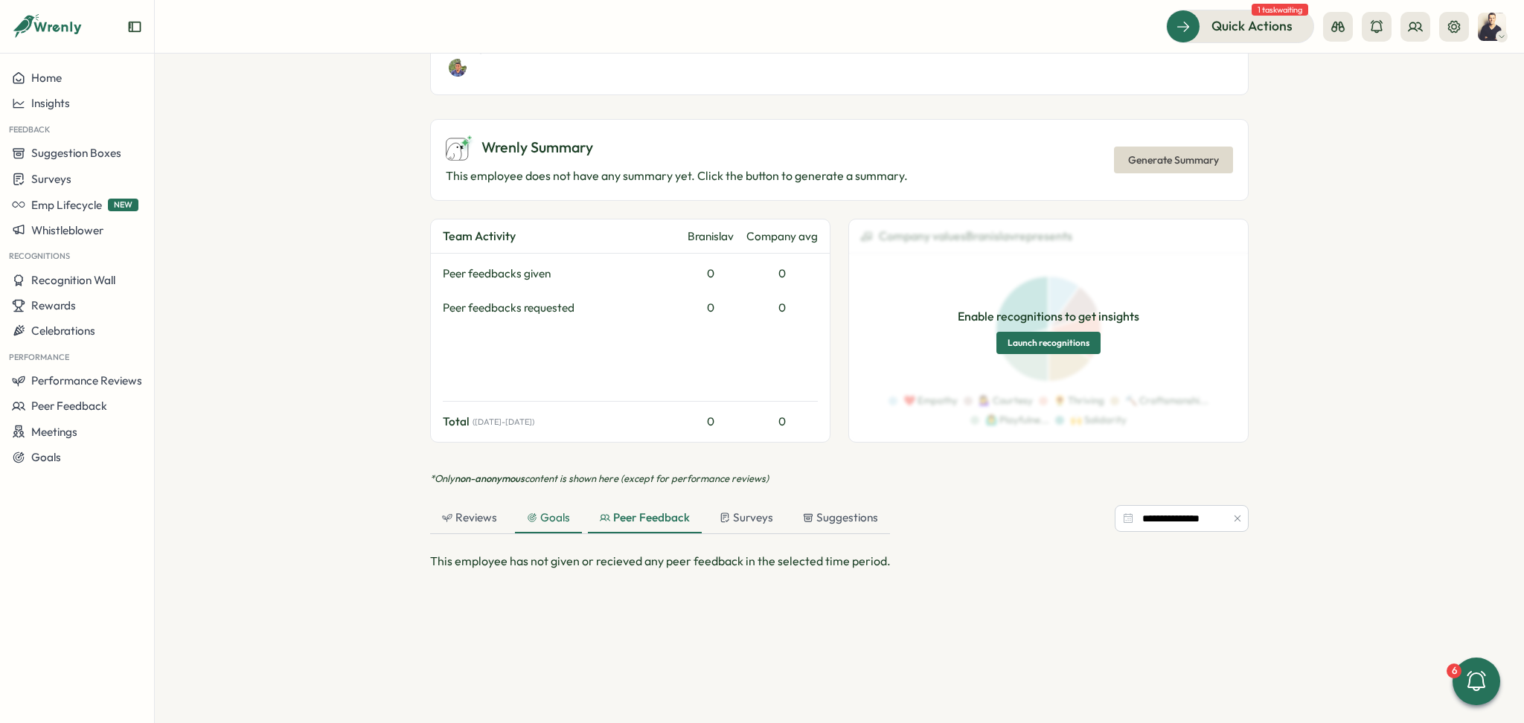
click at [546, 524] on div "Goals" at bounding box center [548, 518] width 43 height 16
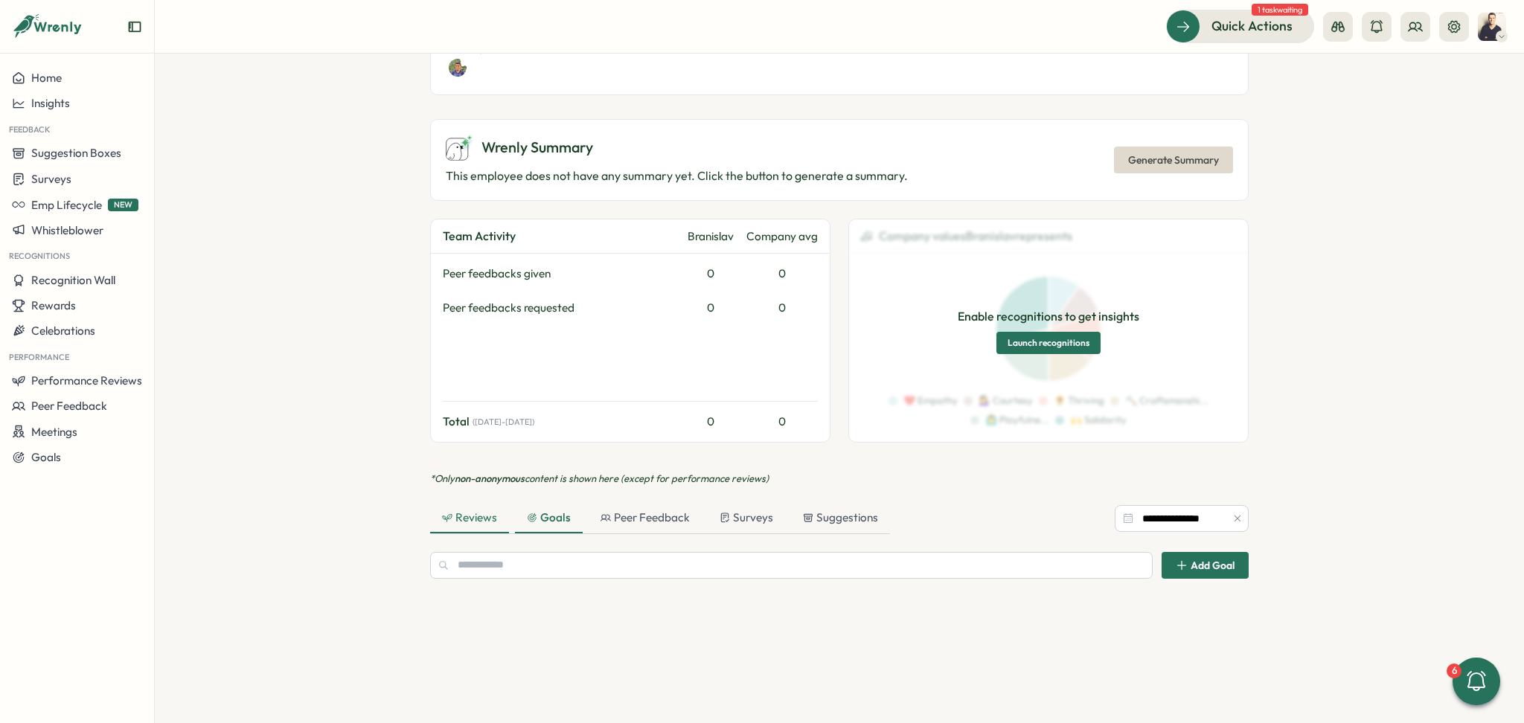
click at [446, 525] on div "Reviews" at bounding box center [469, 518] width 55 height 16
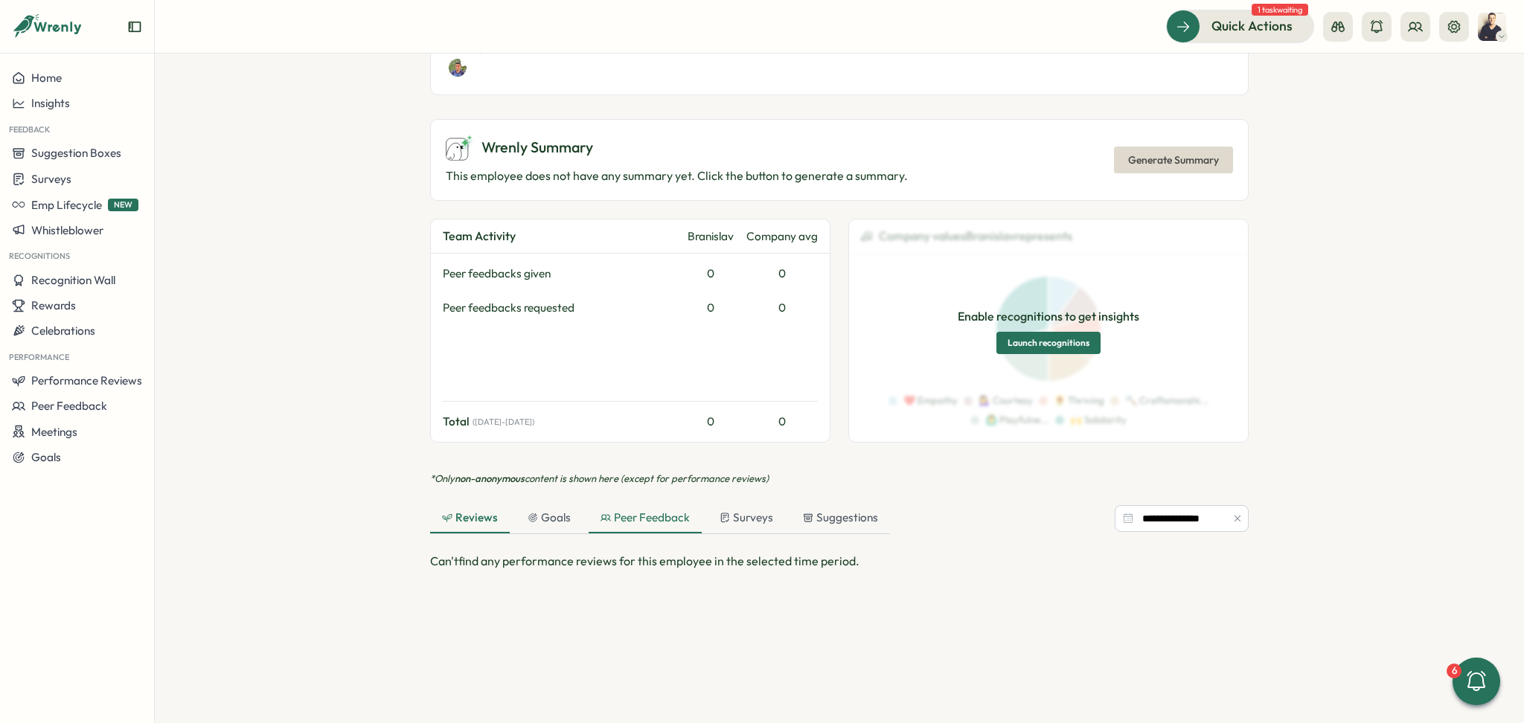
click at [668, 525] on div "Peer Feedback" at bounding box center [644, 518] width 89 height 16
click at [767, 525] on div "Surveys" at bounding box center [746, 518] width 54 height 16
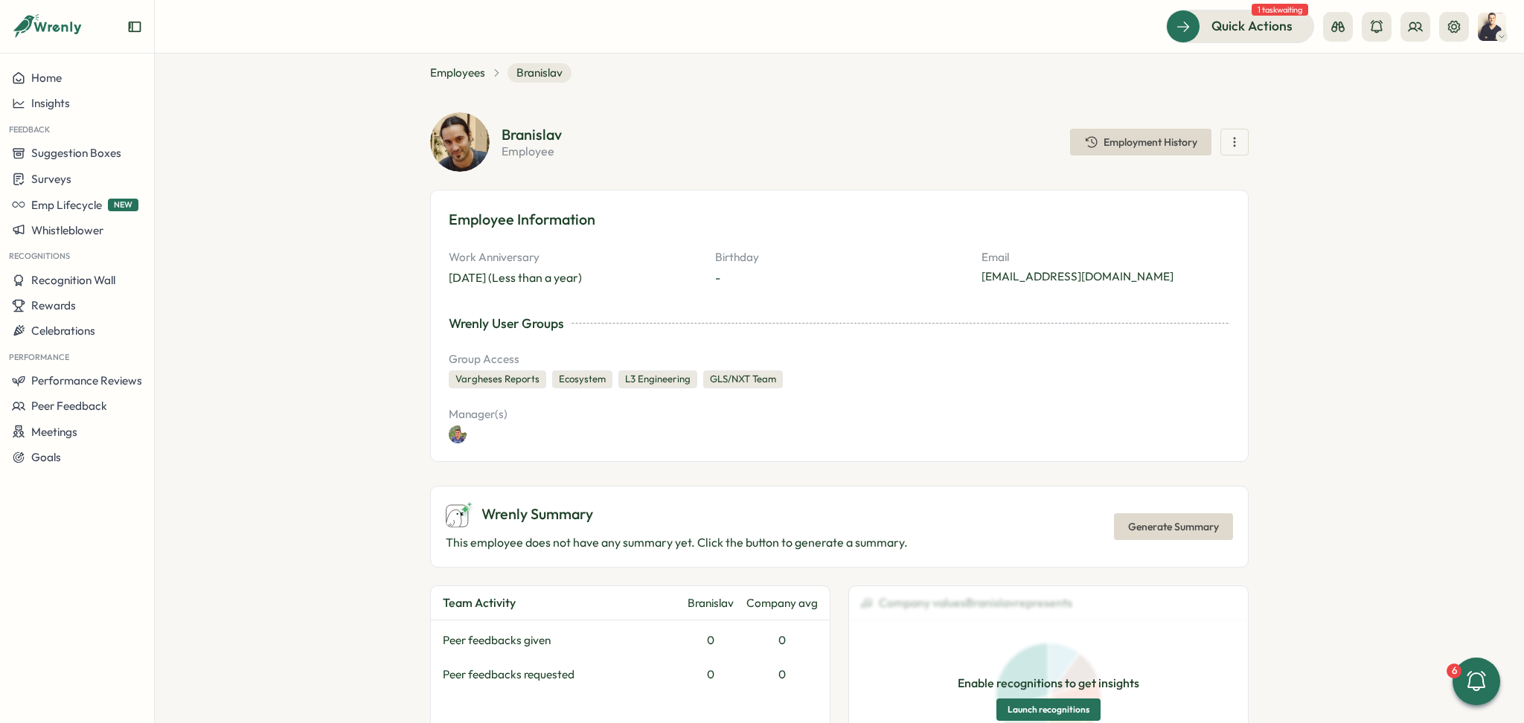
scroll to position [0, 0]
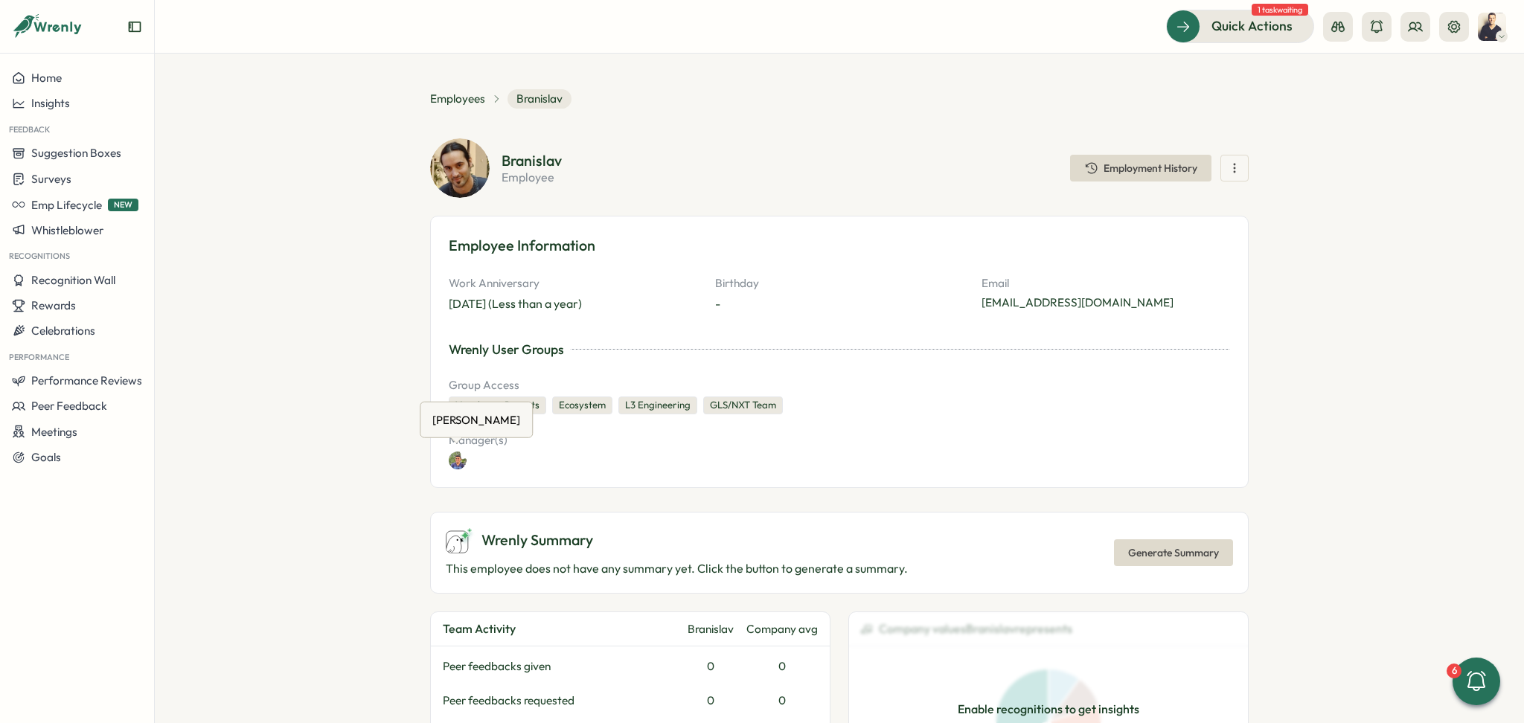
click at [460, 459] on img at bounding box center [458, 461] width 18 height 18
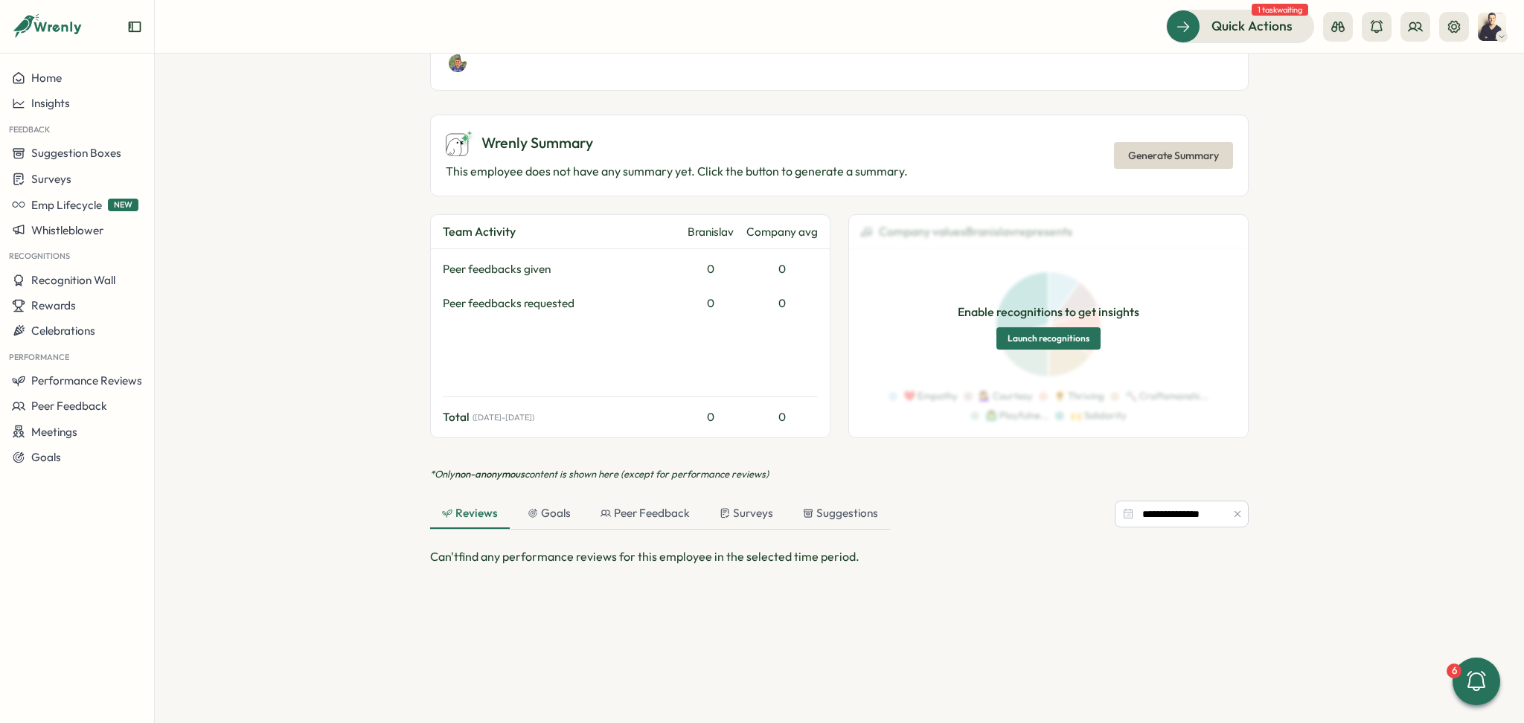
scroll to position [397, 0]
click at [759, 518] on div "Surveys" at bounding box center [746, 514] width 54 height 16
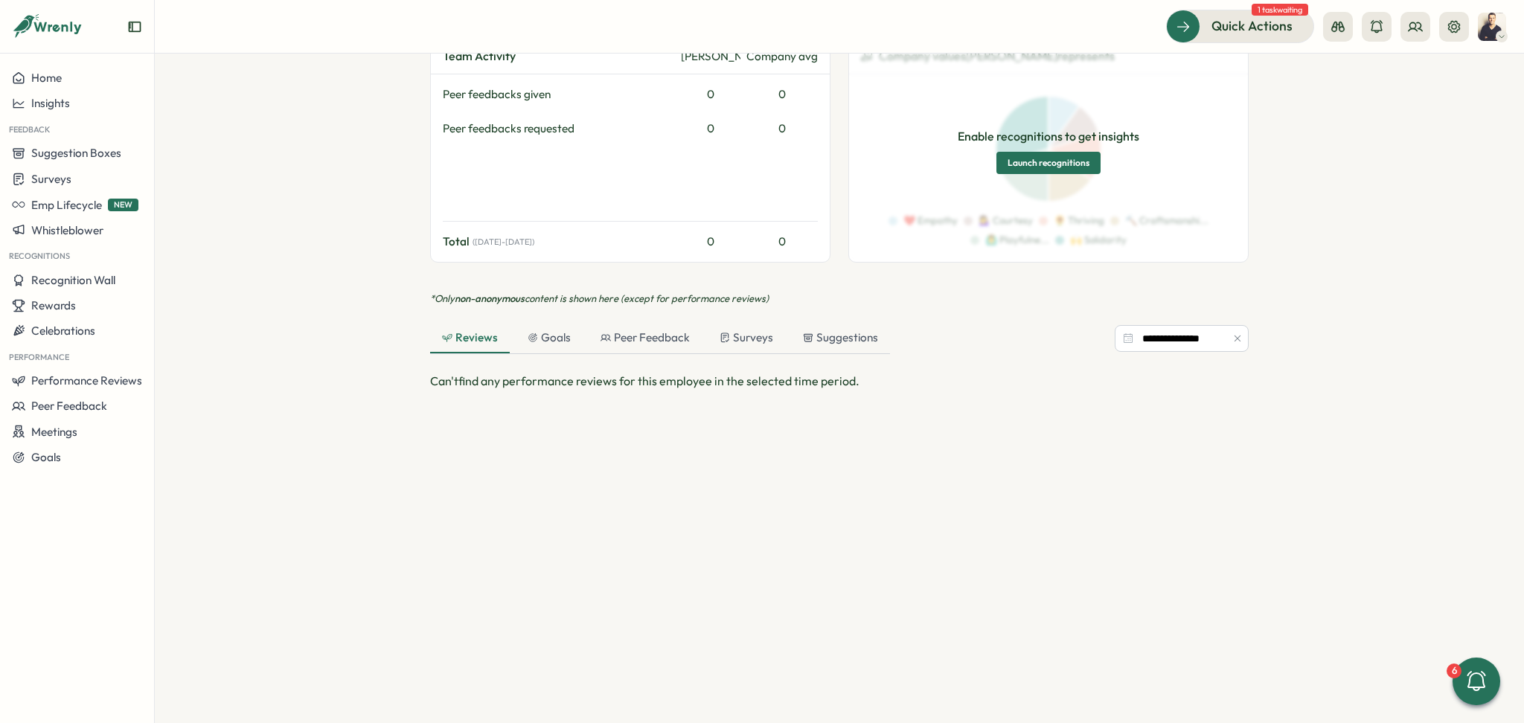
scroll to position [590, 0]
click at [751, 327] on div "Surveys" at bounding box center [746, 335] width 54 height 16
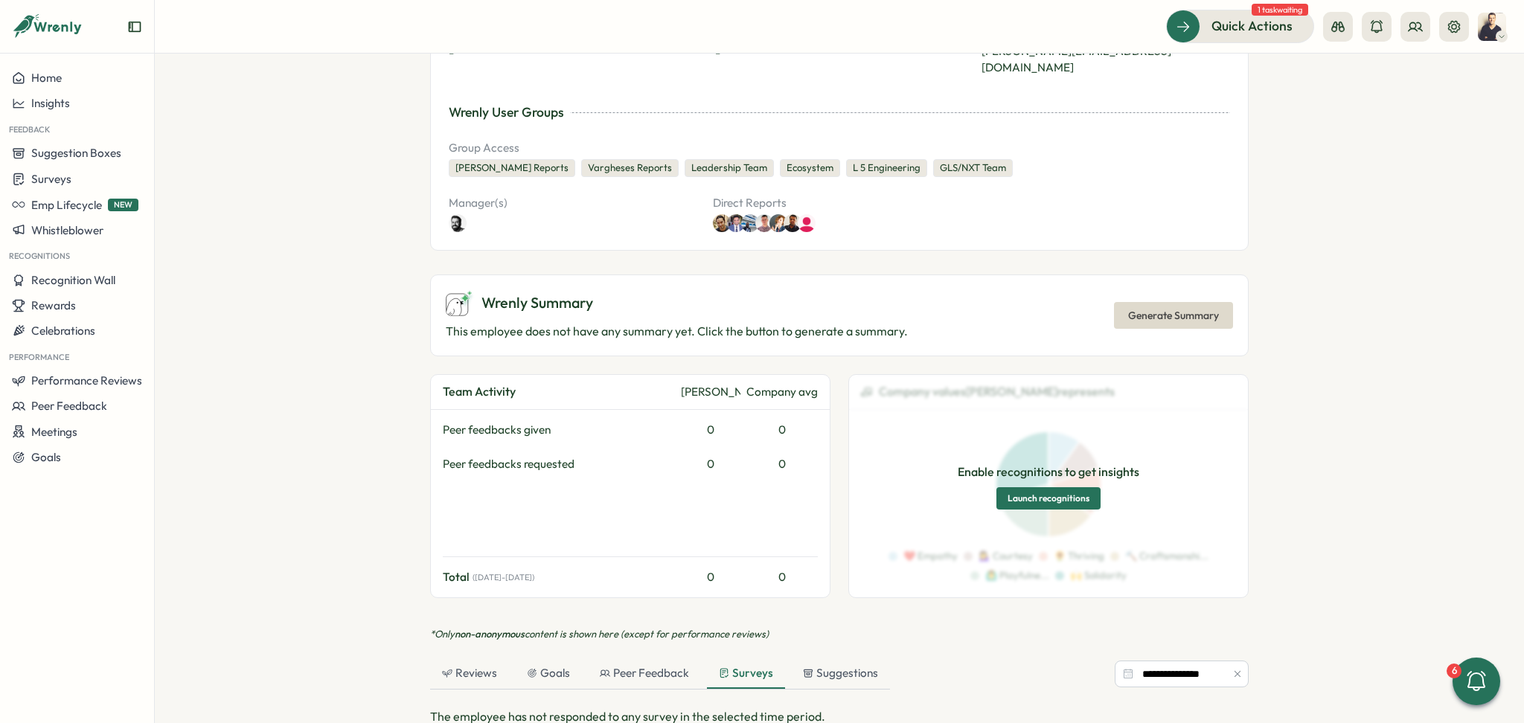
scroll to position [193, 0]
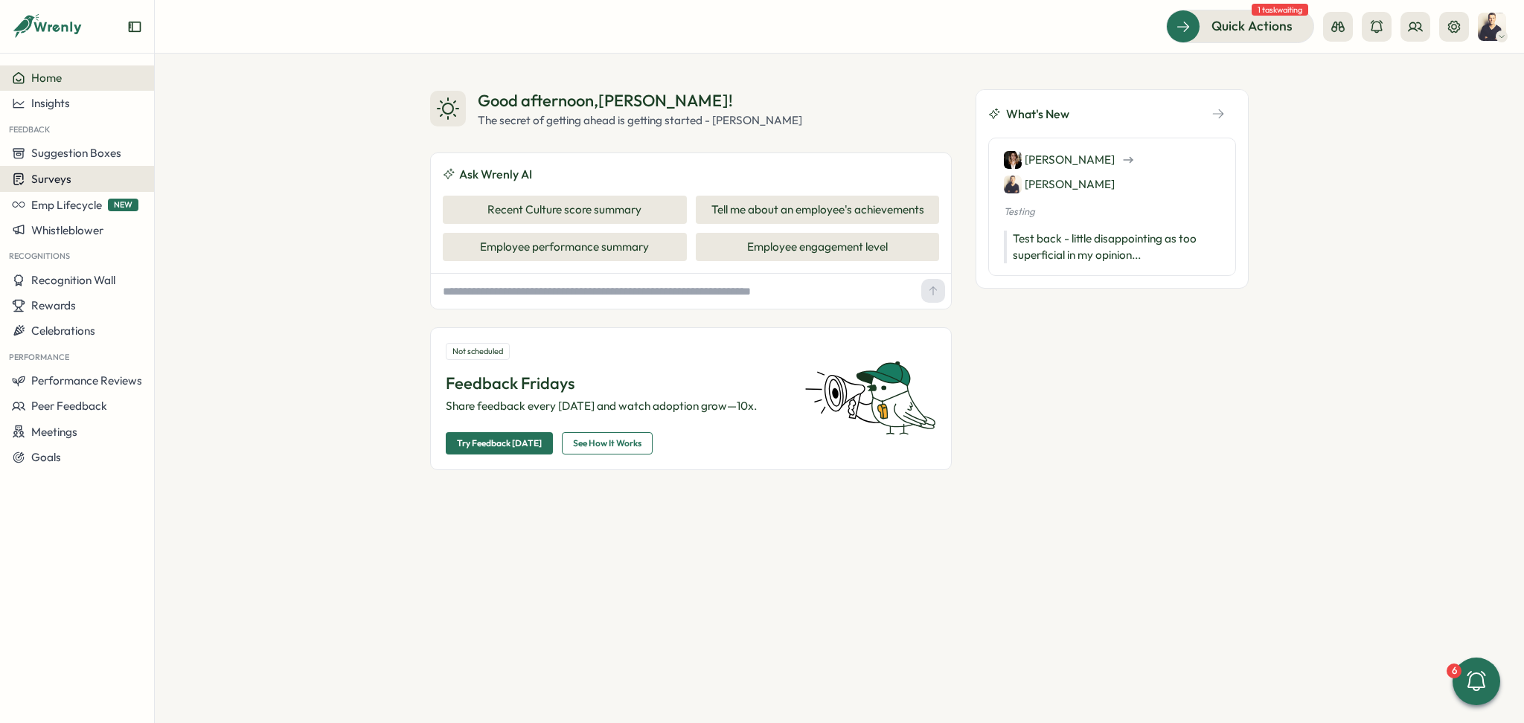
click at [96, 176] on div "Surveys" at bounding box center [77, 179] width 130 height 14
click at [192, 185] on div "Onboarding Surveys" at bounding box center [213, 179] width 111 height 16
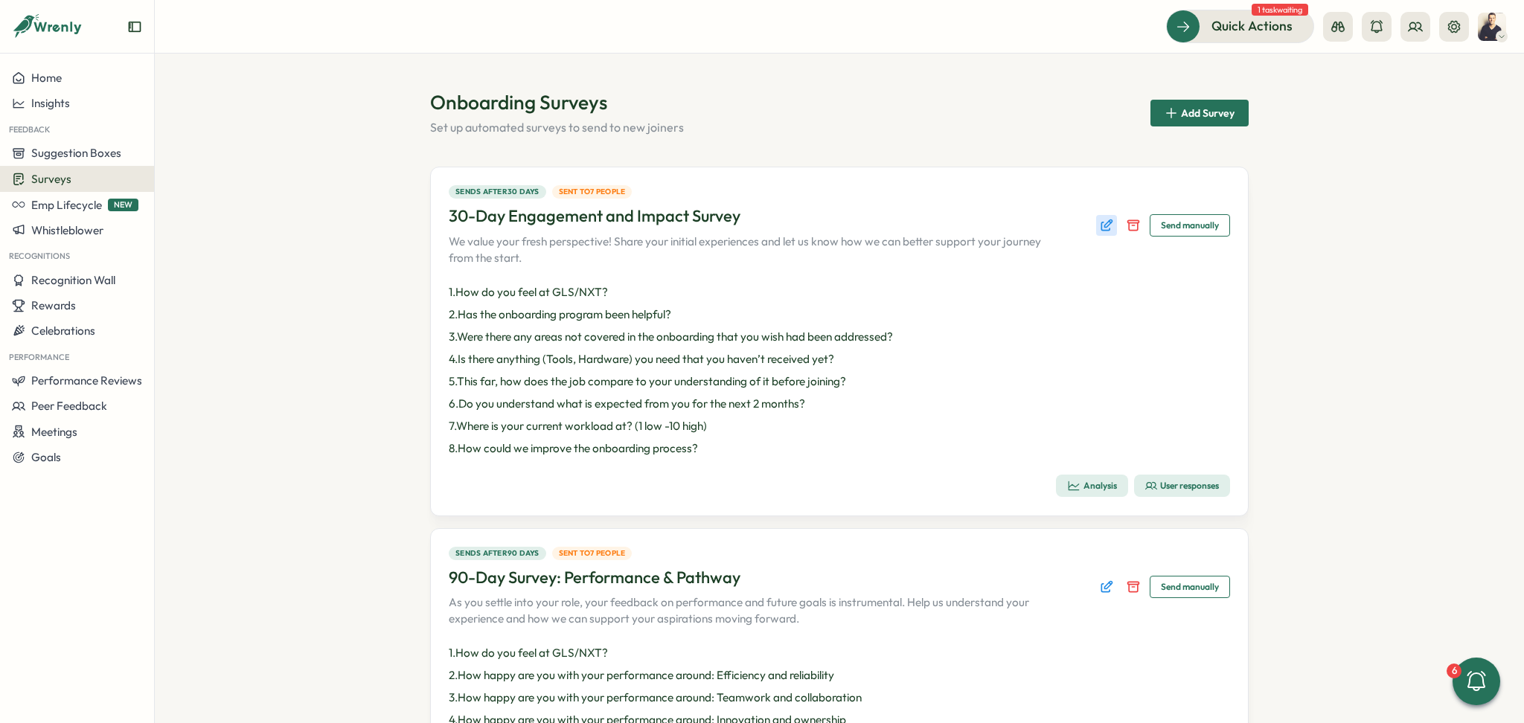
click at [1104, 221] on icon "Edit survey" at bounding box center [1106, 225] width 15 height 15
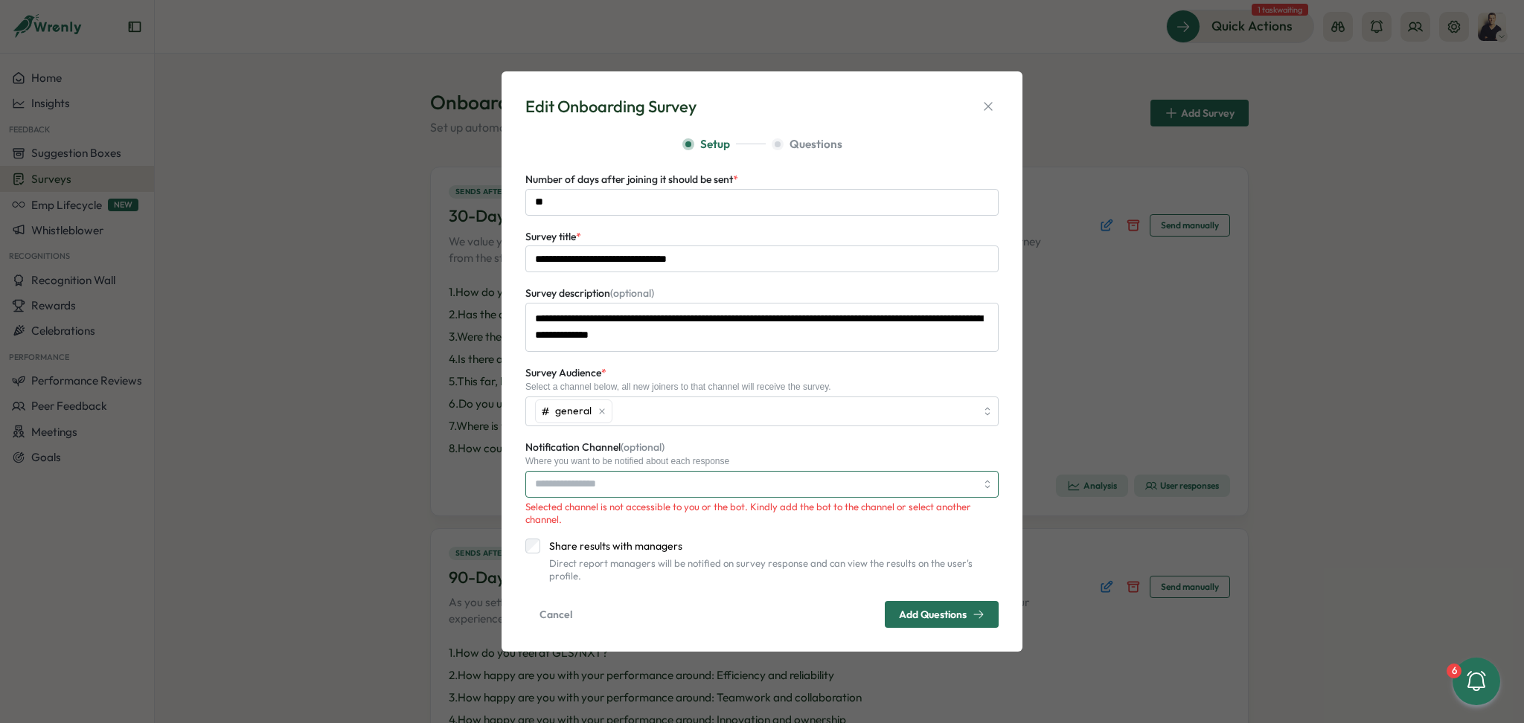
click at [615, 488] on input "Notification Channel (optional)" at bounding box center [761, 484] width 473 height 27
click at [902, 465] on div "Where you want to be notified about each response" at bounding box center [761, 461] width 473 height 10
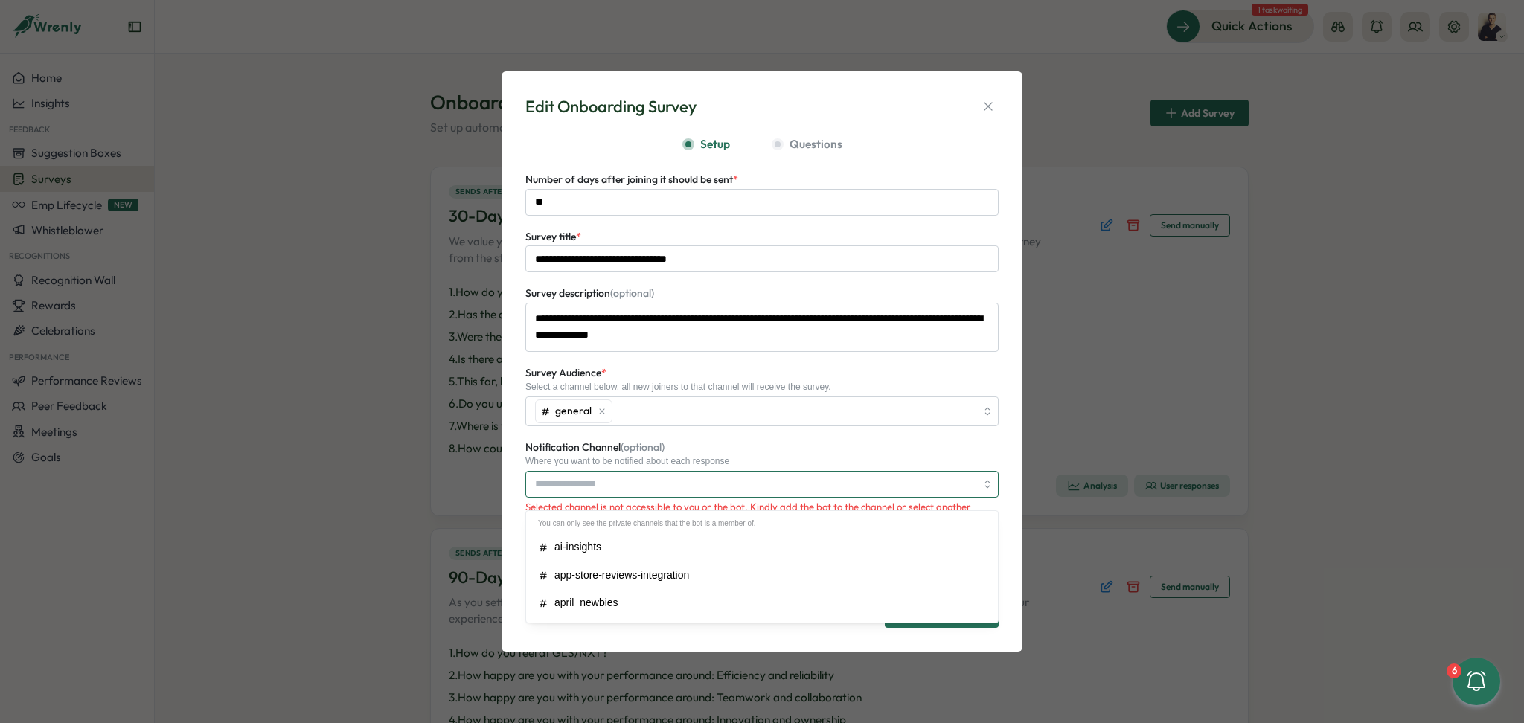
click at [695, 495] on input "Notification Channel (optional)" at bounding box center [761, 484] width 473 height 27
type input "*"
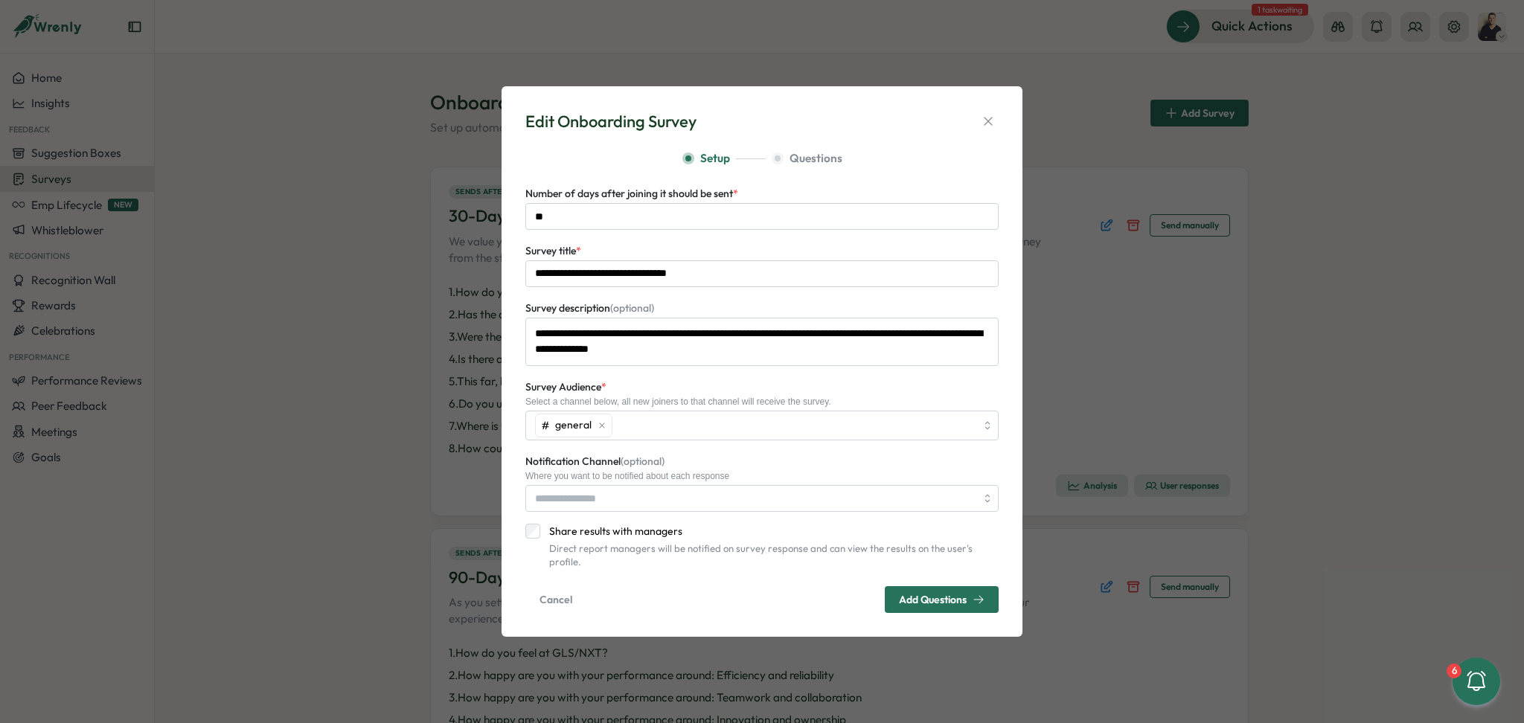
click at [604, 453] on div "**********" at bounding box center [761, 377] width 473 height 384
click at [591, 501] on input "Notification Channel (optional)" at bounding box center [761, 498] width 473 height 27
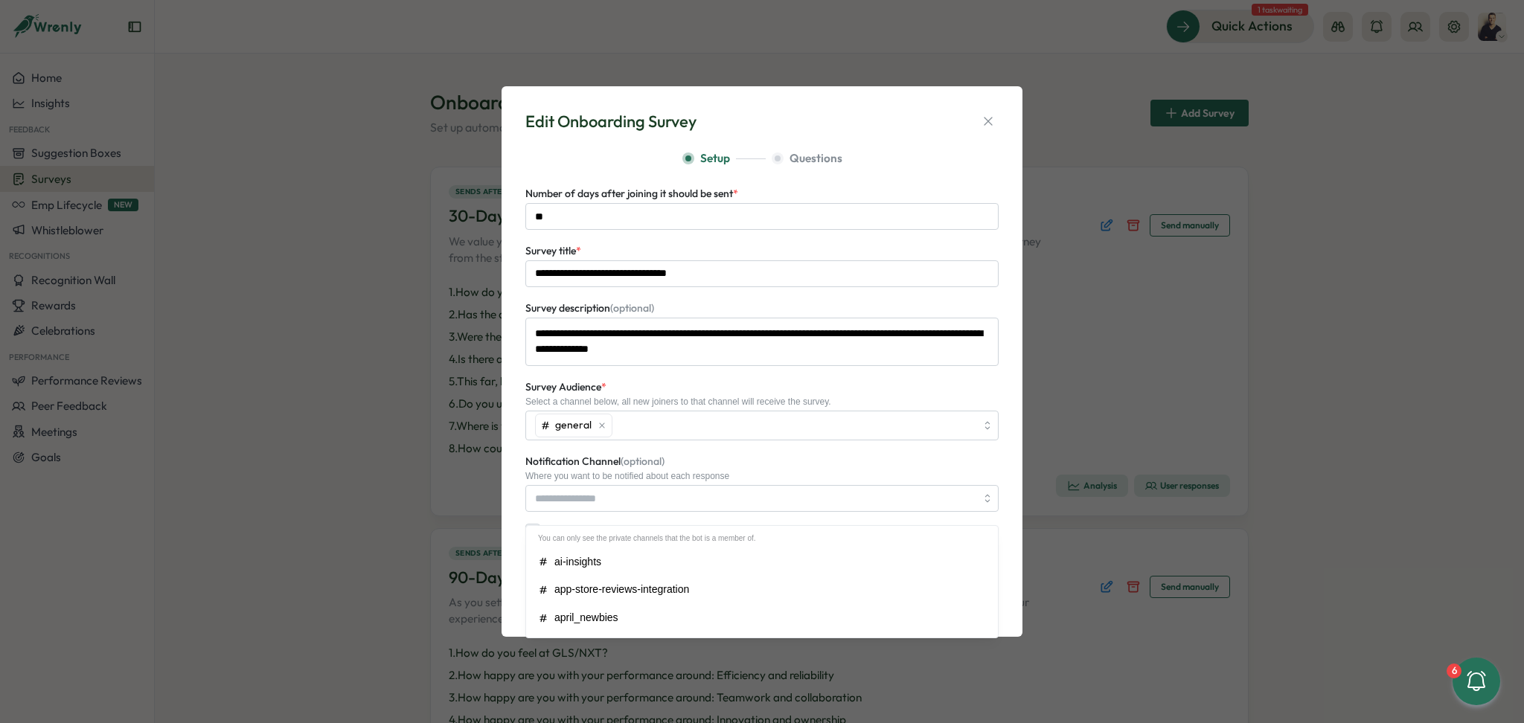
click at [830, 481] on div "Where you want to be notified about each response" at bounding box center [761, 476] width 473 height 10
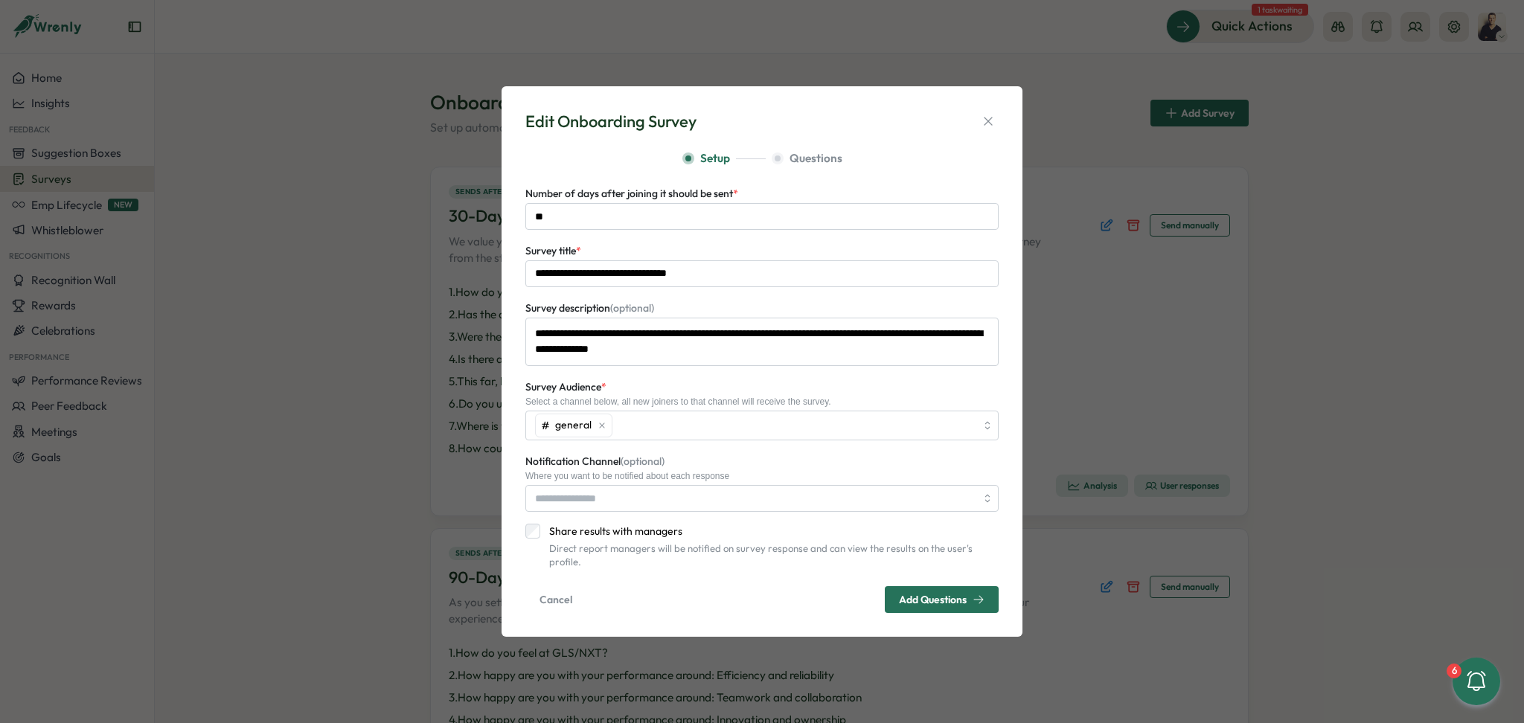
click at [737, 481] on div "Where you want to be notified about each response" at bounding box center [761, 476] width 473 height 10
click at [984, 125] on icon "button" at bounding box center [988, 121] width 15 height 15
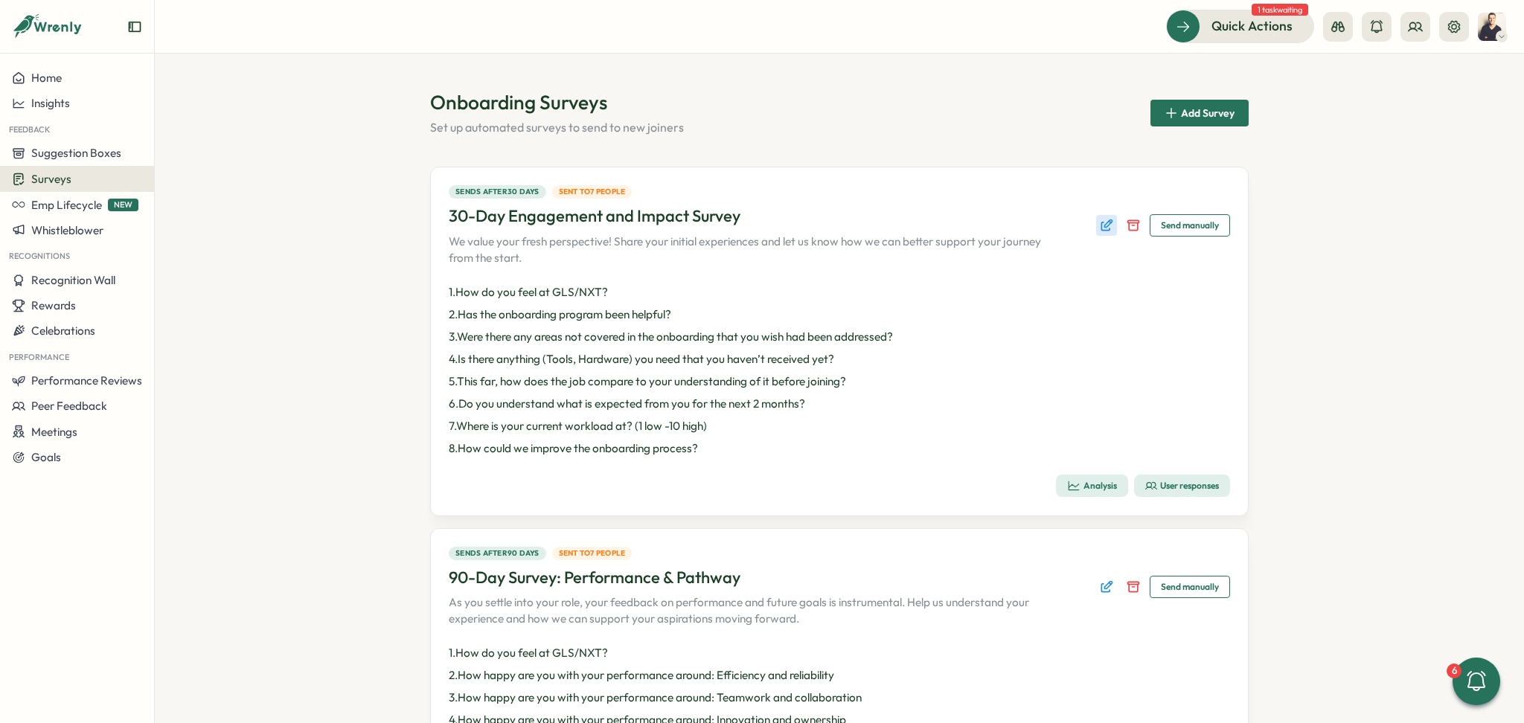
click at [1100, 225] on icon "Edit survey" at bounding box center [1106, 225] width 15 height 15
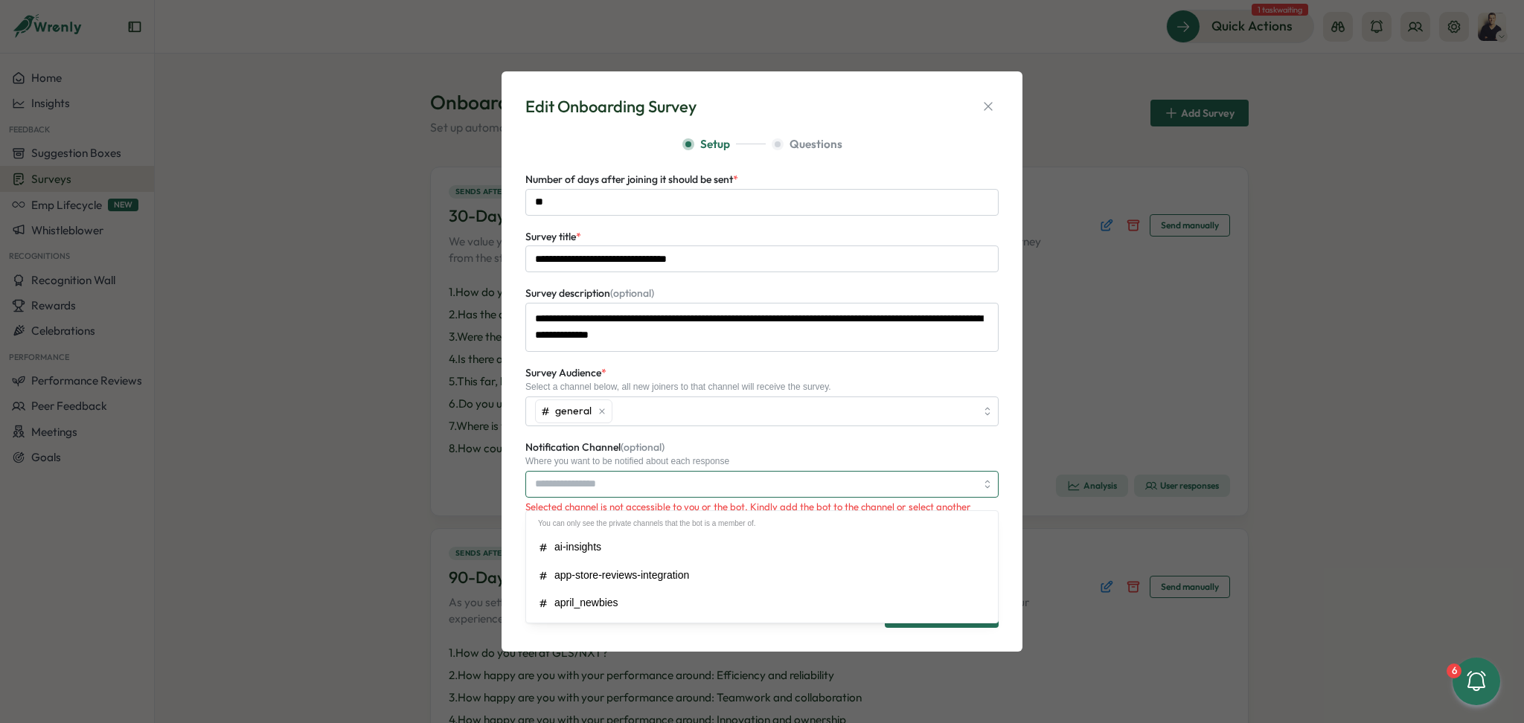
click at [621, 483] on input "Notification Channel (optional)" at bounding box center [761, 484] width 473 height 27
click at [981, 114] on icon "button" at bounding box center [988, 106] width 15 height 15
